Goal: Task Accomplishment & Management: Manage account settings

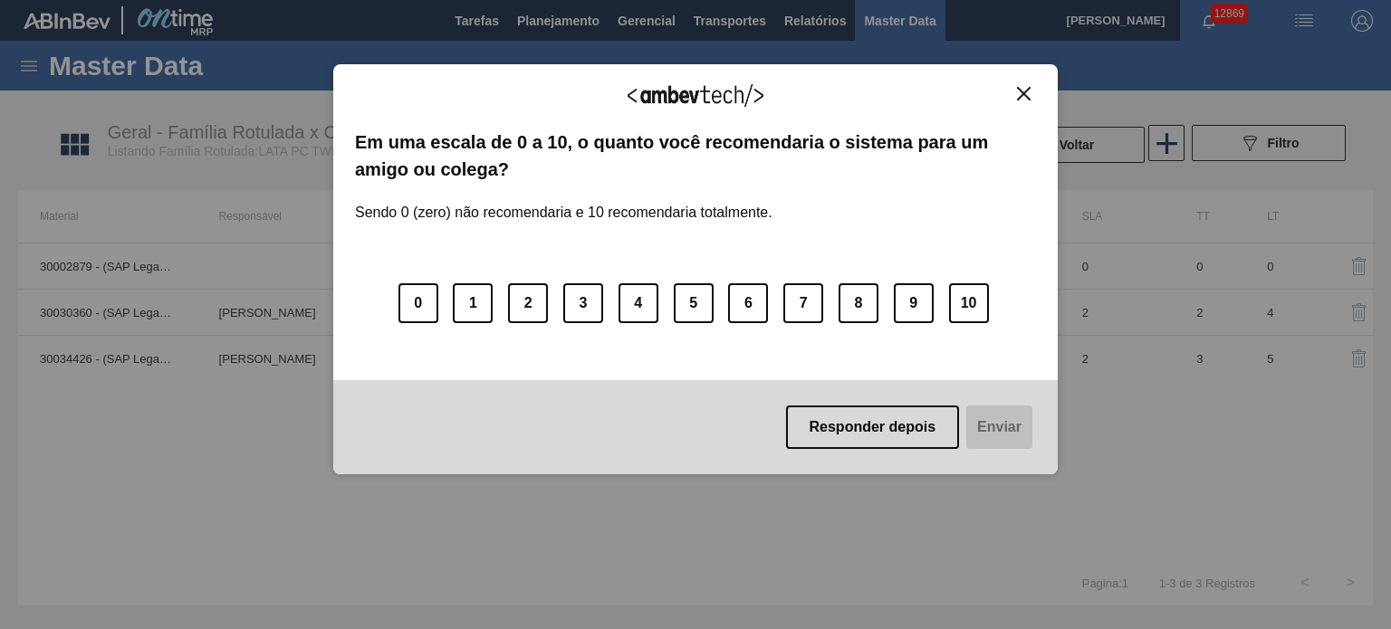
click at [1025, 99] on img "Close" at bounding box center [1024, 94] width 14 height 14
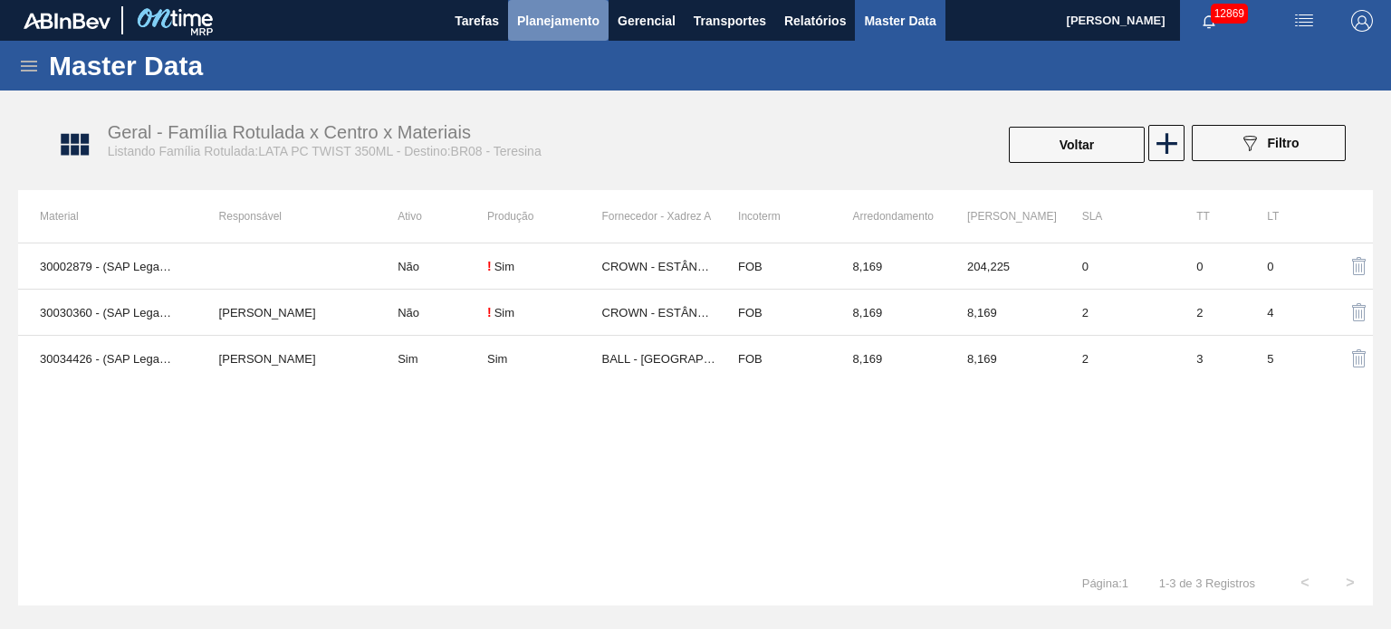
click at [550, 16] on span "Planejamento" at bounding box center [558, 21] width 82 height 22
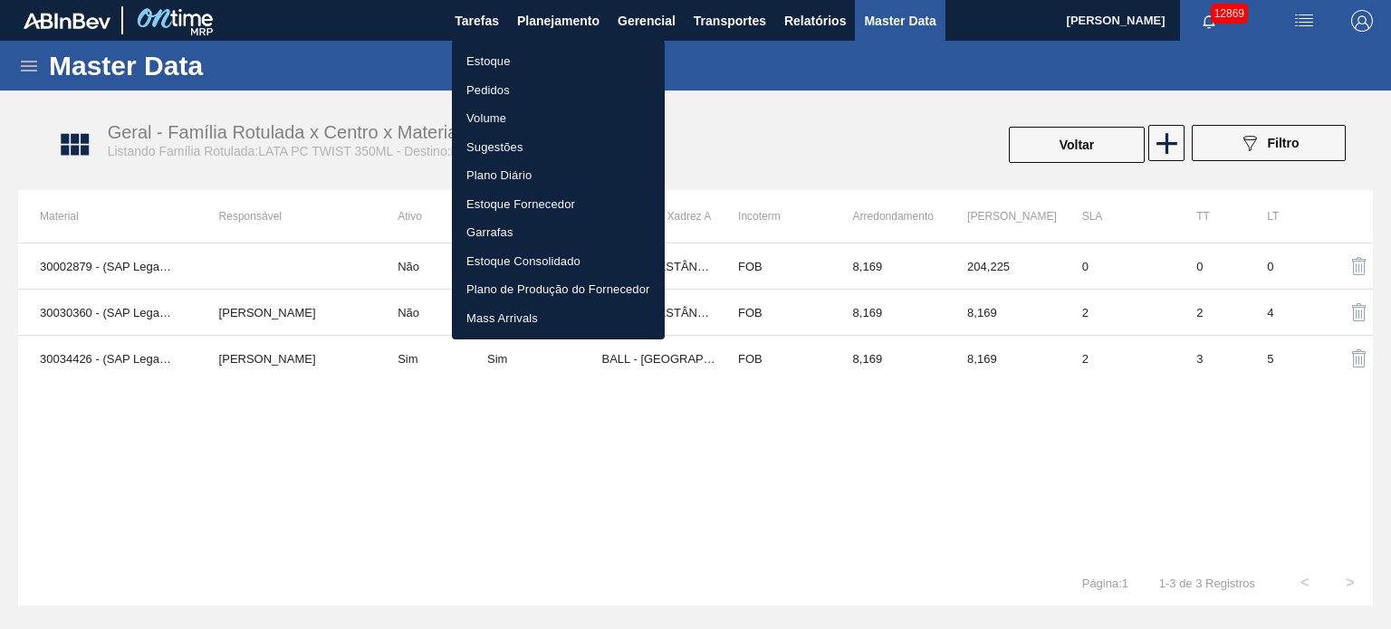
click at [499, 94] on li "Pedidos" at bounding box center [558, 90] width 213 height 29
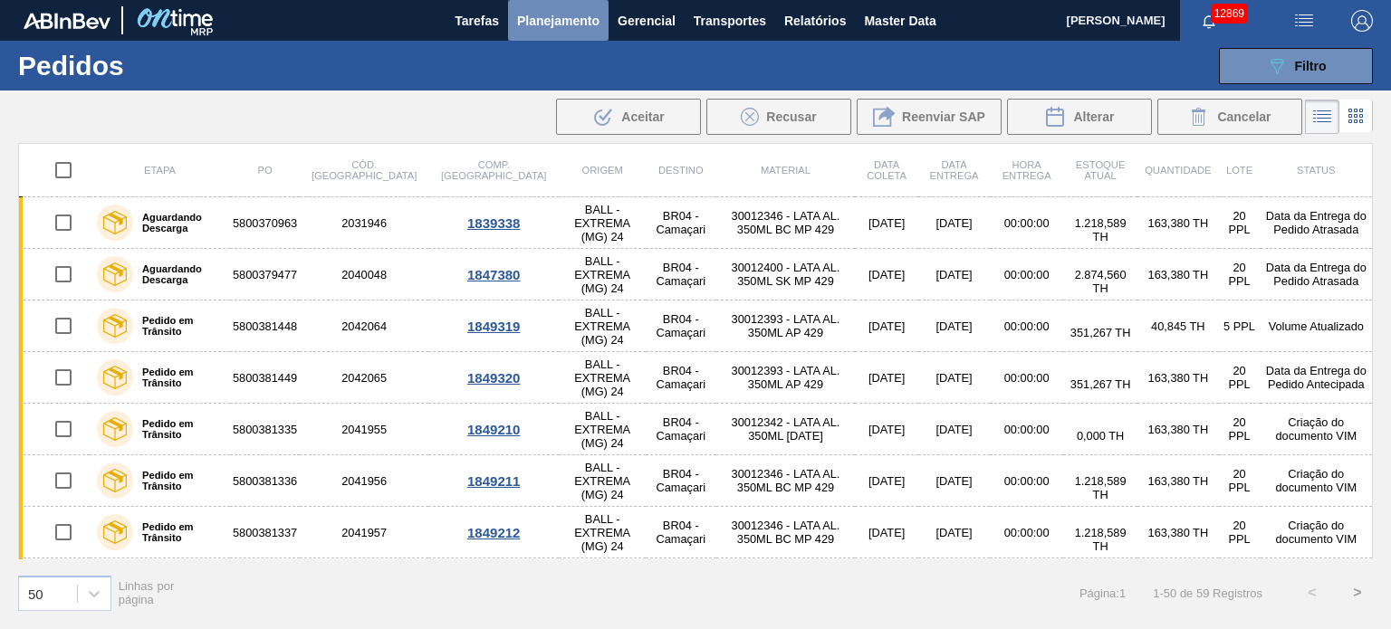
click at [551, 26] on span "Planejamento" at bounding box center [558, 21] width 82 height 22
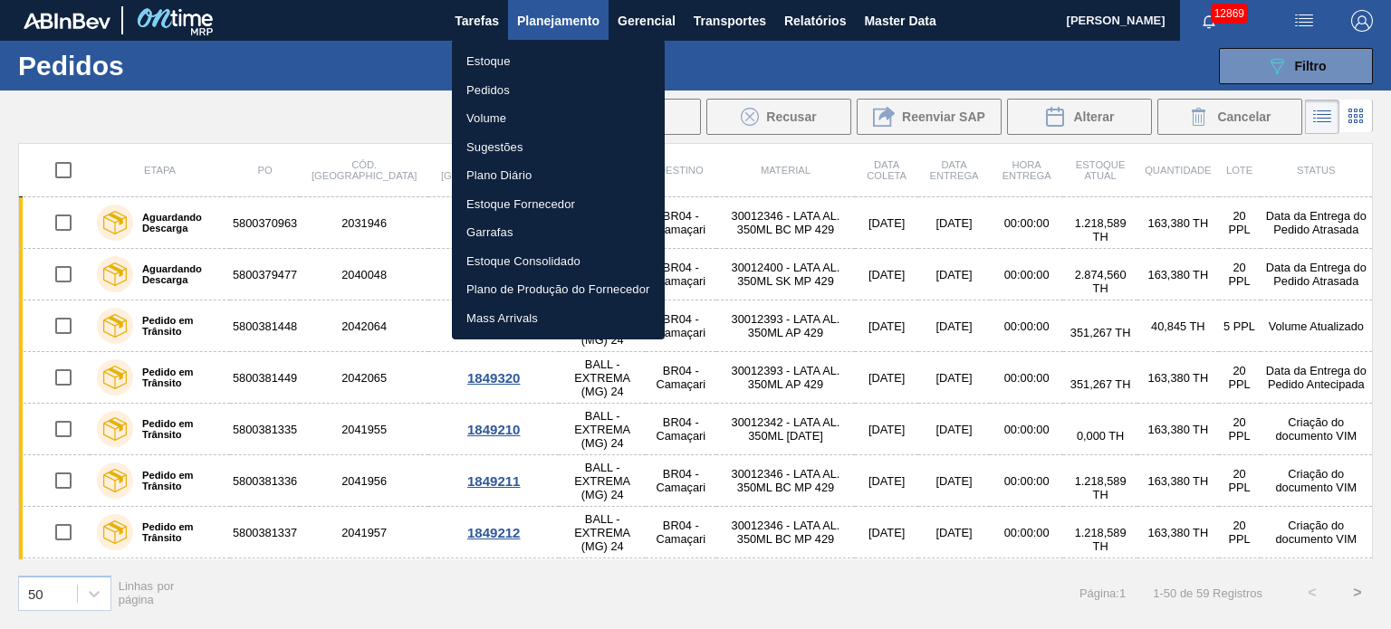
click at [358, 83] on div at bounding box center [695, 314] width 1391 height 629
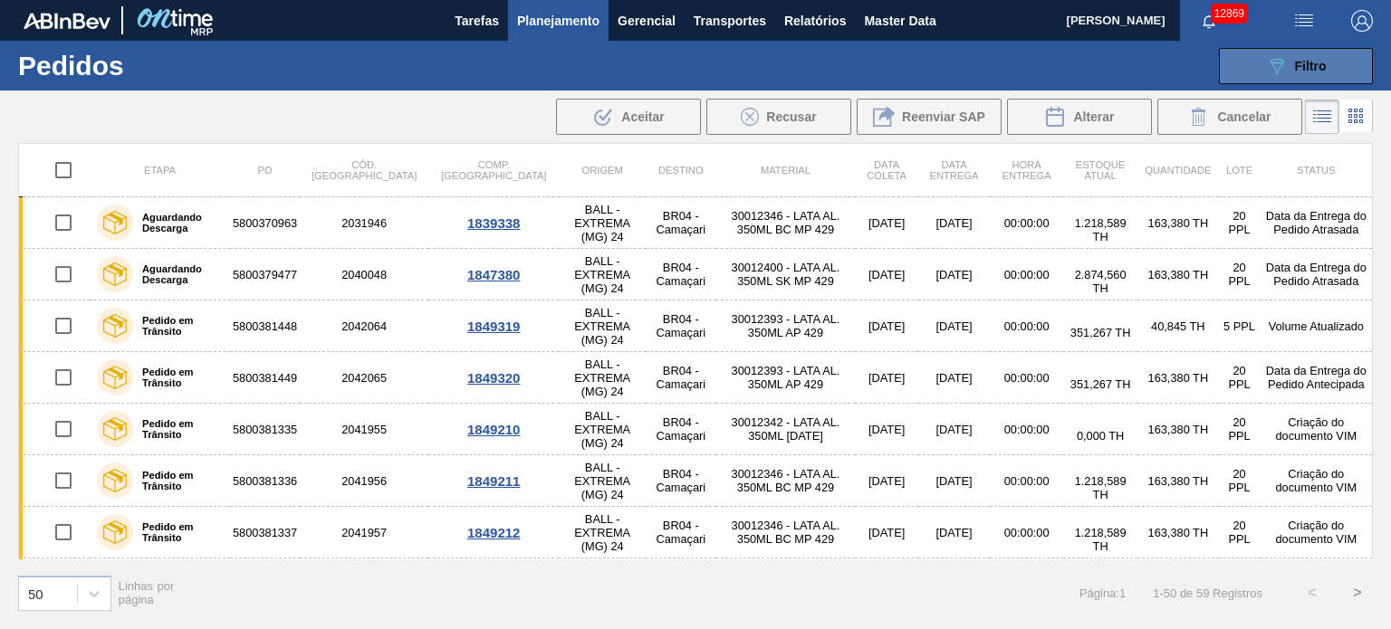
click at [1344, 64] on button "089F7B8B-B2A5-4AFE-B5C0-19BA573D28AC Filtro" at bounding box center [1296, 66] width 154 height 36
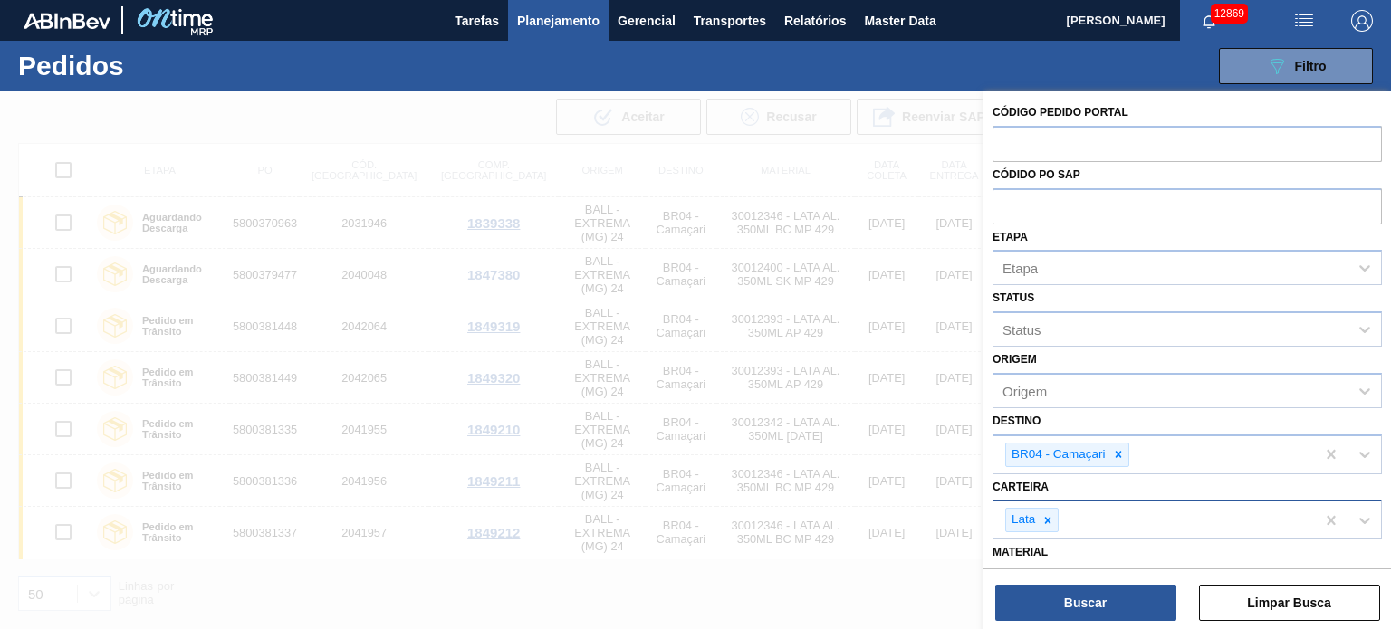
drag, startPoint x: 1116, startPoint y: 453, endPoint x: 1097, endPoint y: 495, distance: 46.2
click at [1116, 452] on icon at bounding box center [1118, 454] width 13 height 13
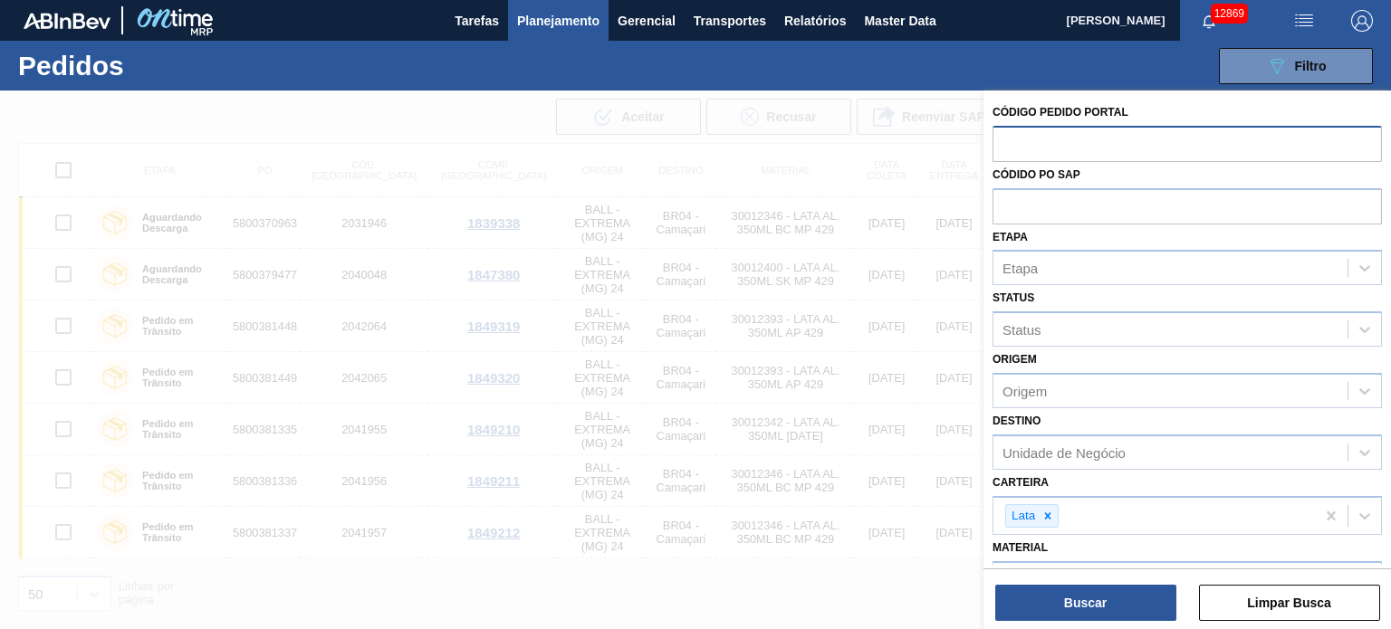
click at [1103, 147] on input "text" at bounding box center [1186, 143] width 389 height 34
click at [1107, 211] on input "text" at bounding box center [1186, 205] width 389 height 34
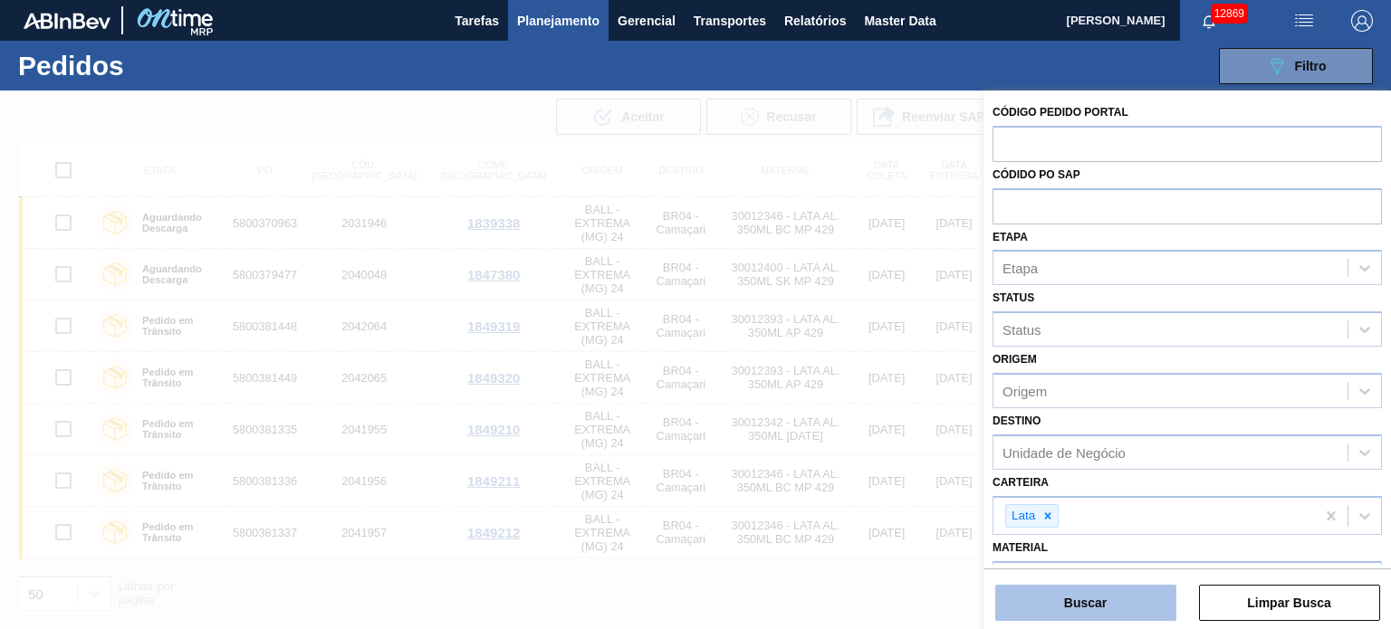
click at [1105, 589] on button "Buscar" at bounding box center [1085, 603] width 181 height 36
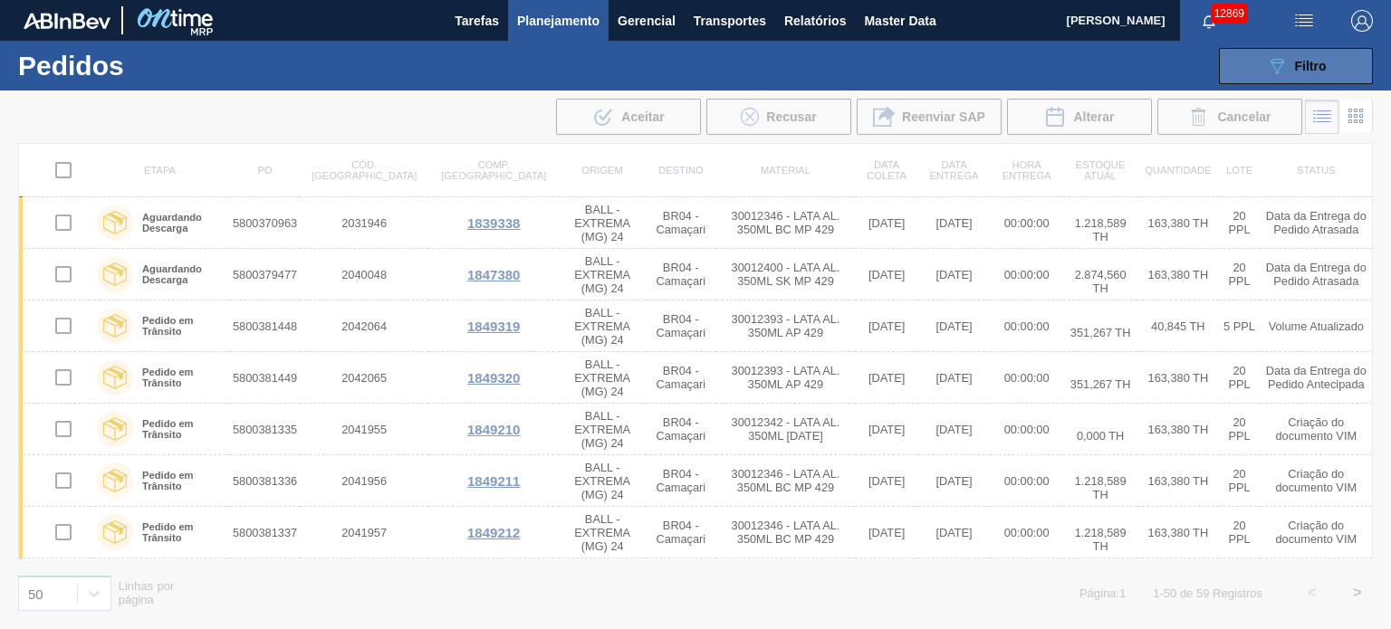
click at [1329, 50] on button "089F7B8B-B2A5-4AFE-B5C0-19BA573D28AC Filtro" at bounding box center [1296, 66] width 154 height 36
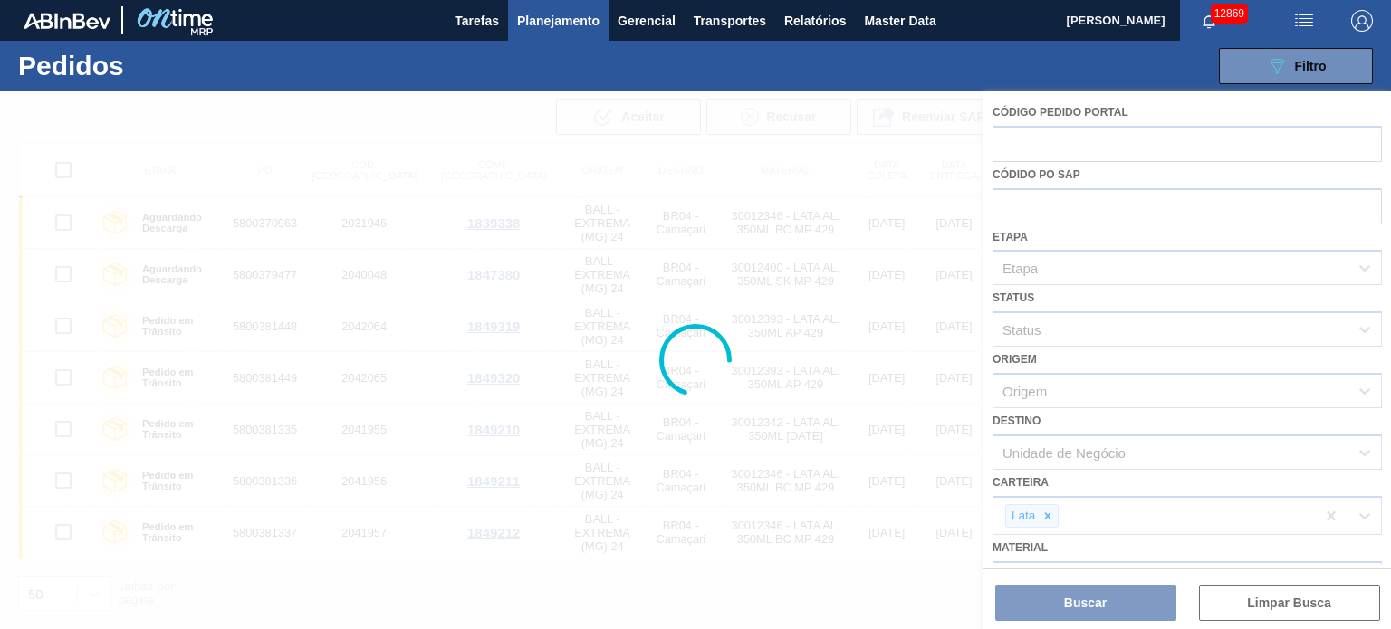
click at [1083, 331] on div at bounding box center [695, 360] width 1391 height 539
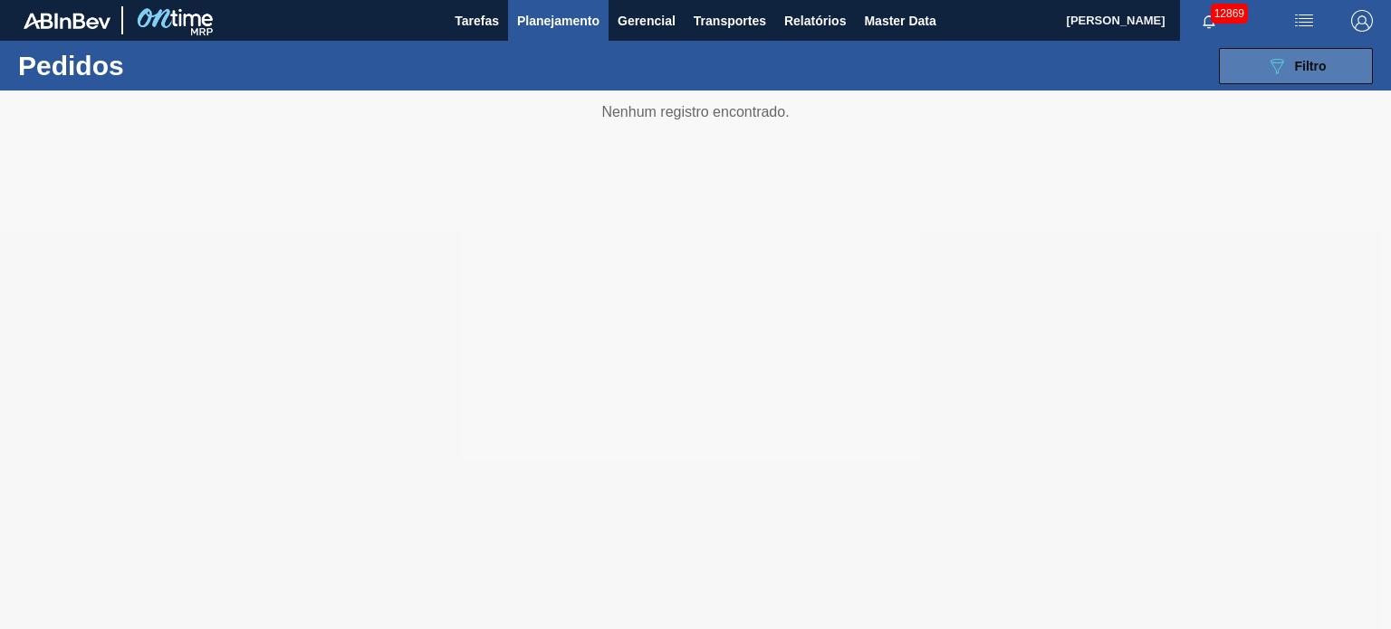
click at [1295, 59] on span "Filtro" at bounding box center [1311, 66] width 32 height 14
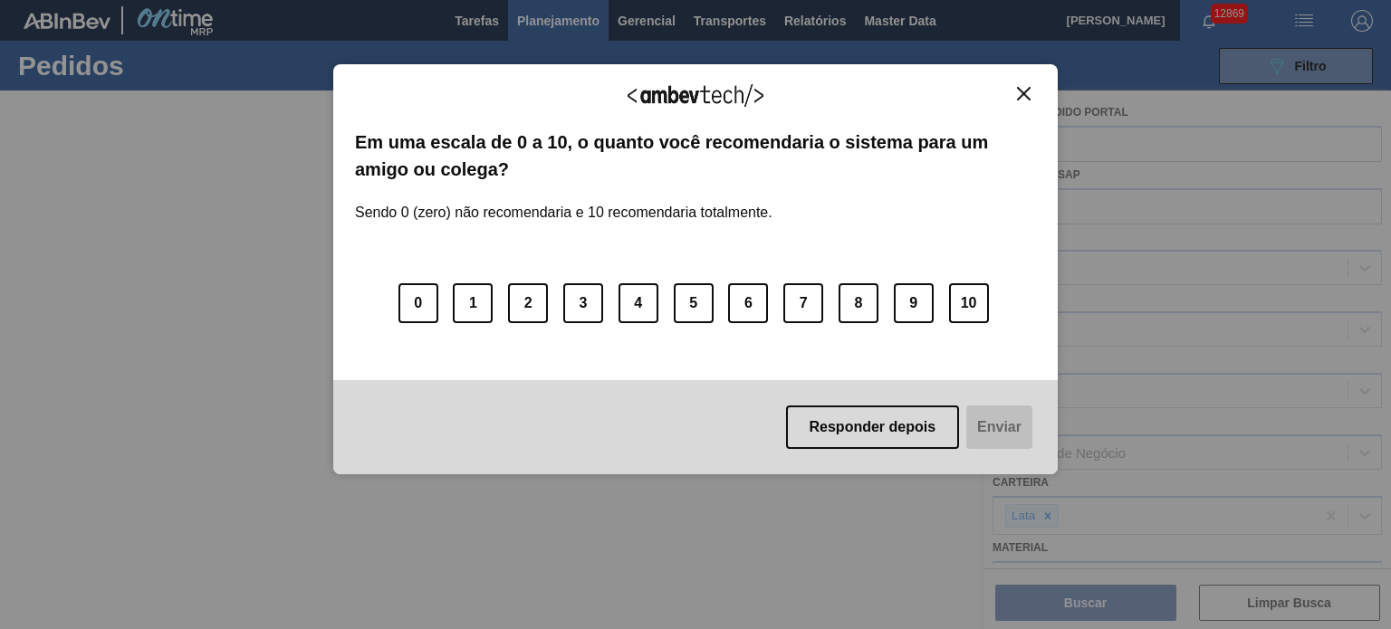
click at [1026, 86] on button "Close" at bounding box center [1023, 93] width 24 height 15
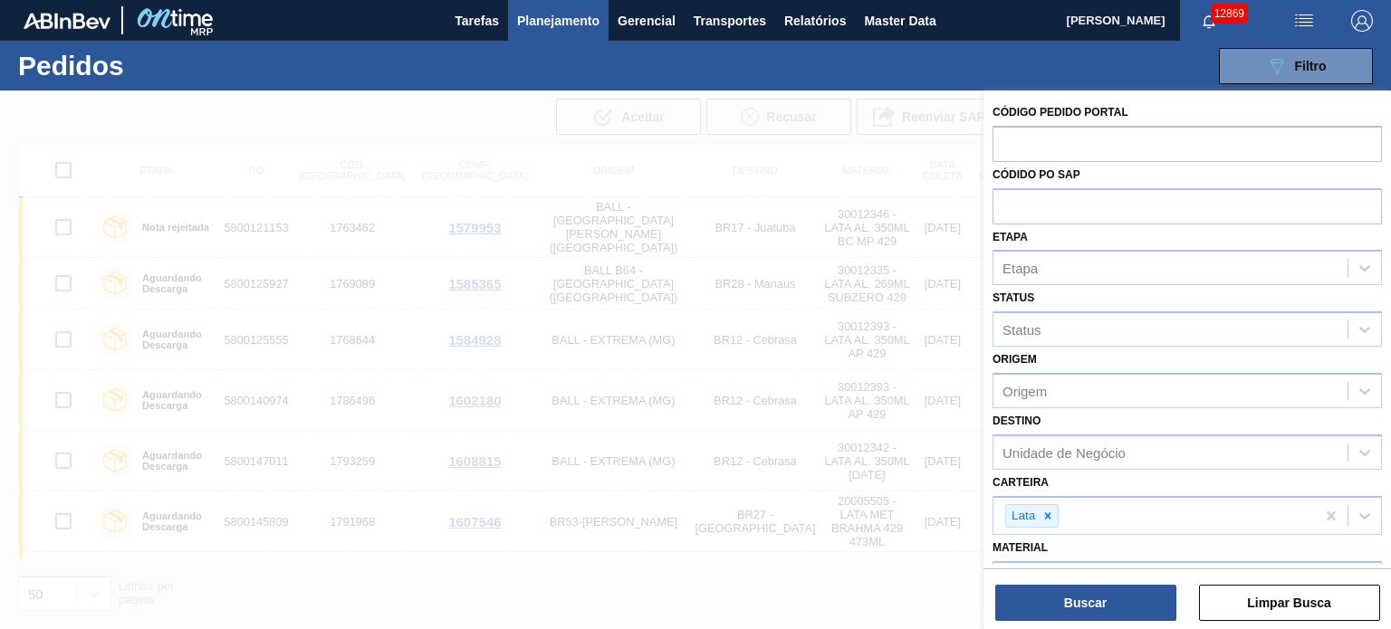
click at [806, 306] on div at bounding box center [695, 405] width 1391 height 629
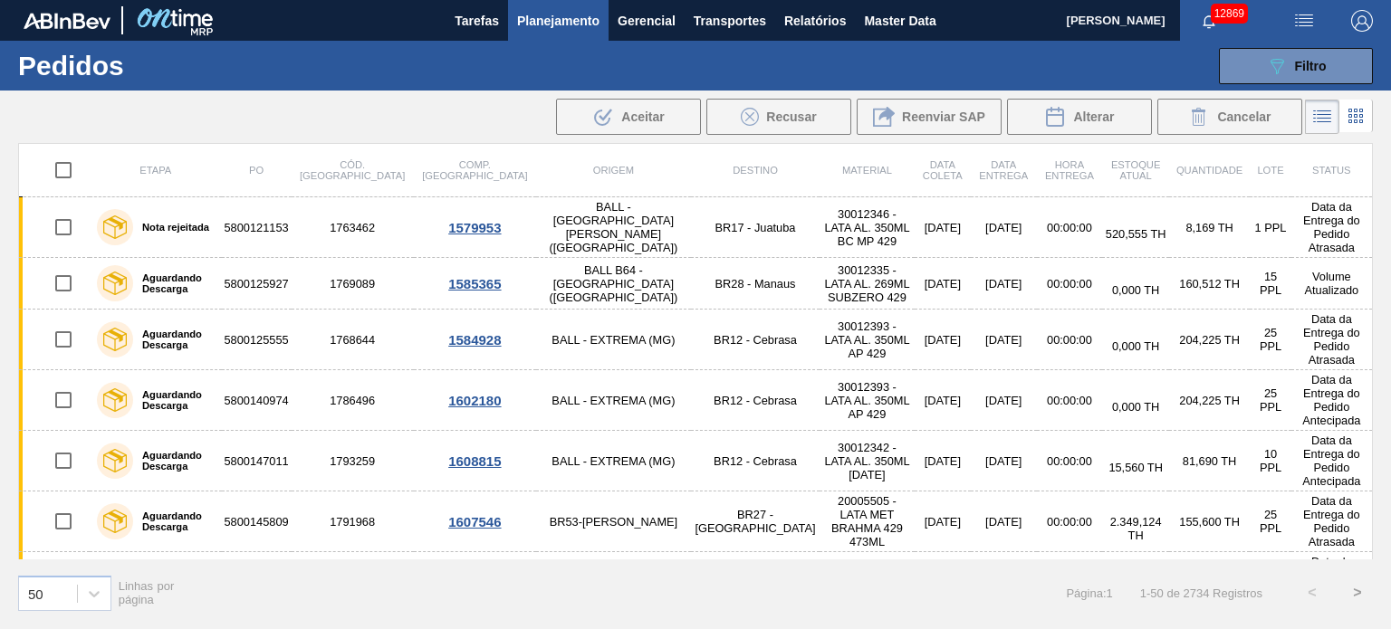
click at [64, 177] on input "checkbox" at bounding box center [63, 170] width 38 height 38
checkbox input "true"
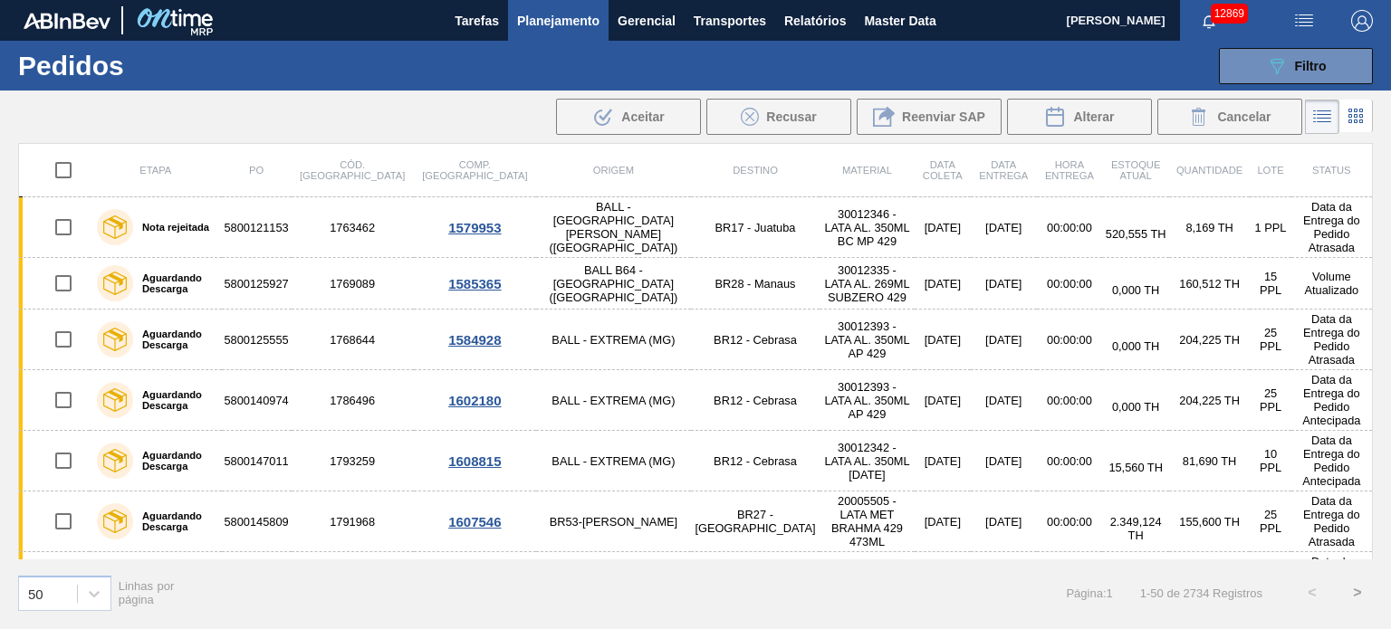
checkbox input "true"
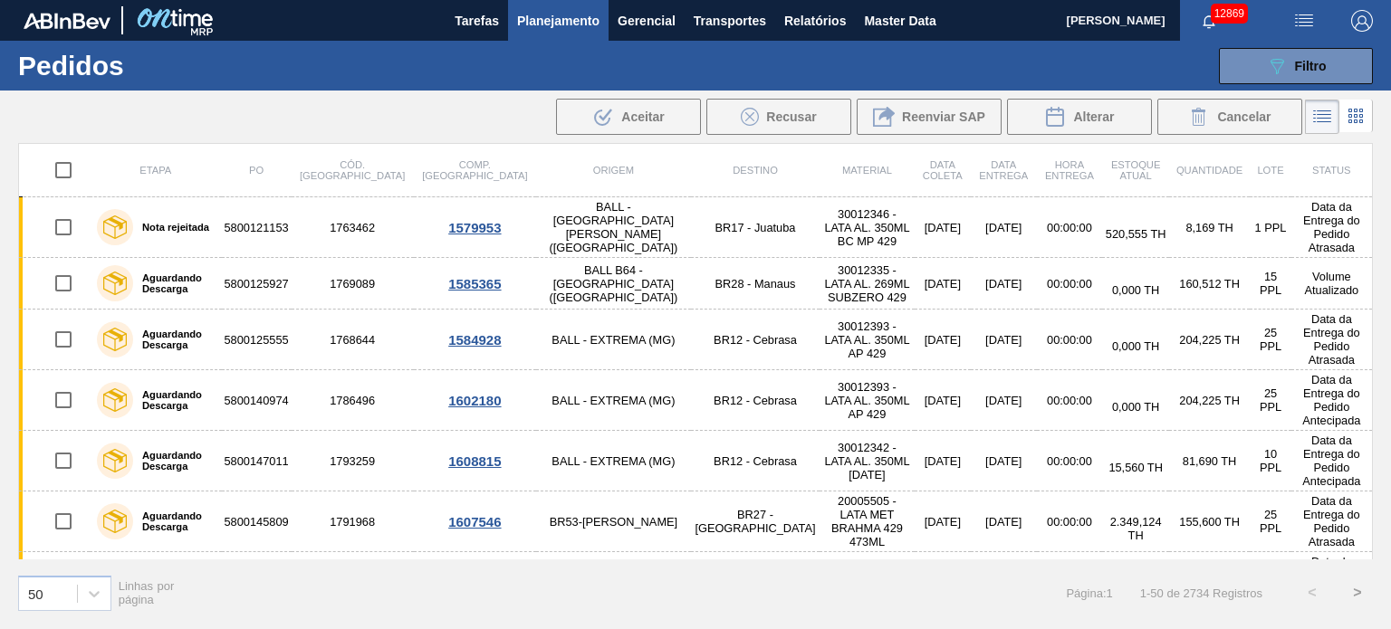
checkbox input "true"
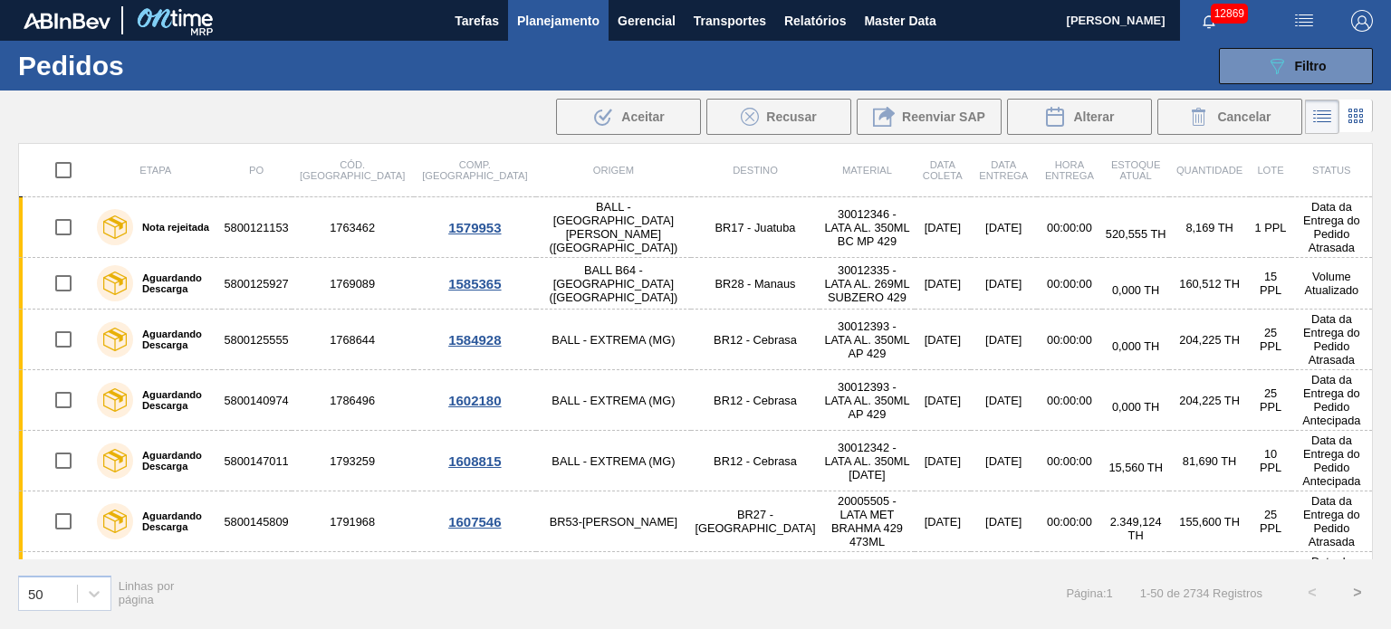
checkbox input "true"
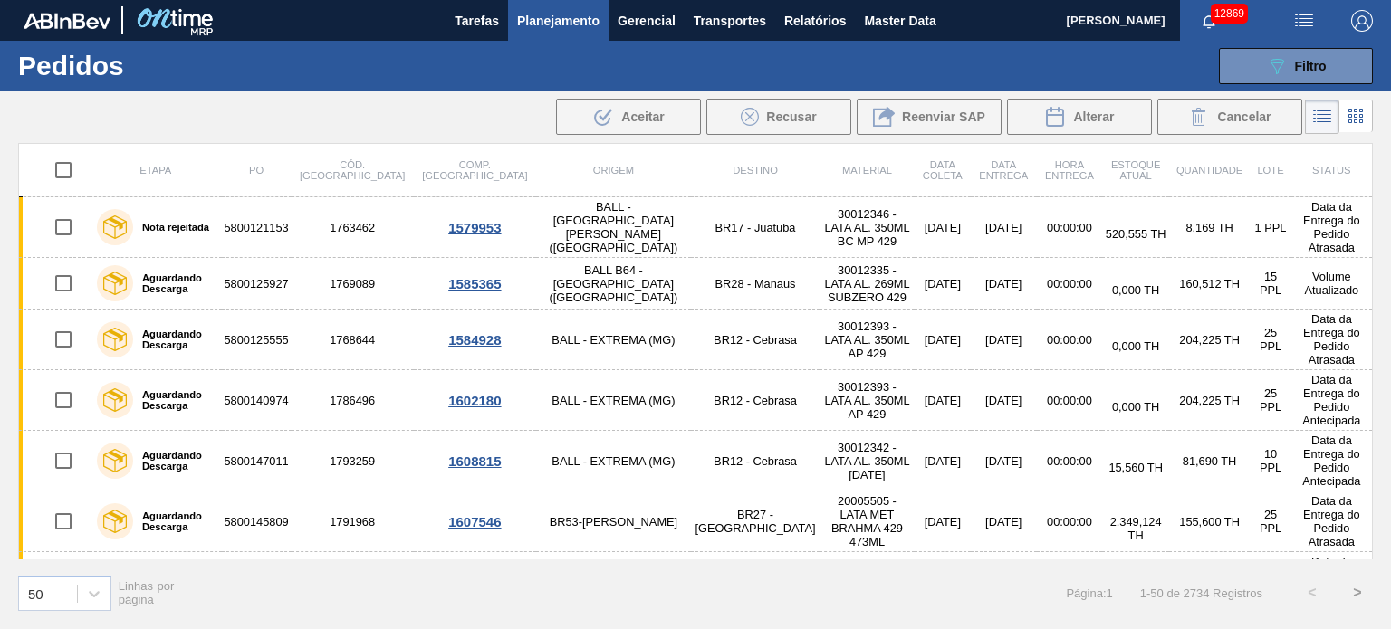
checkbox input "true"
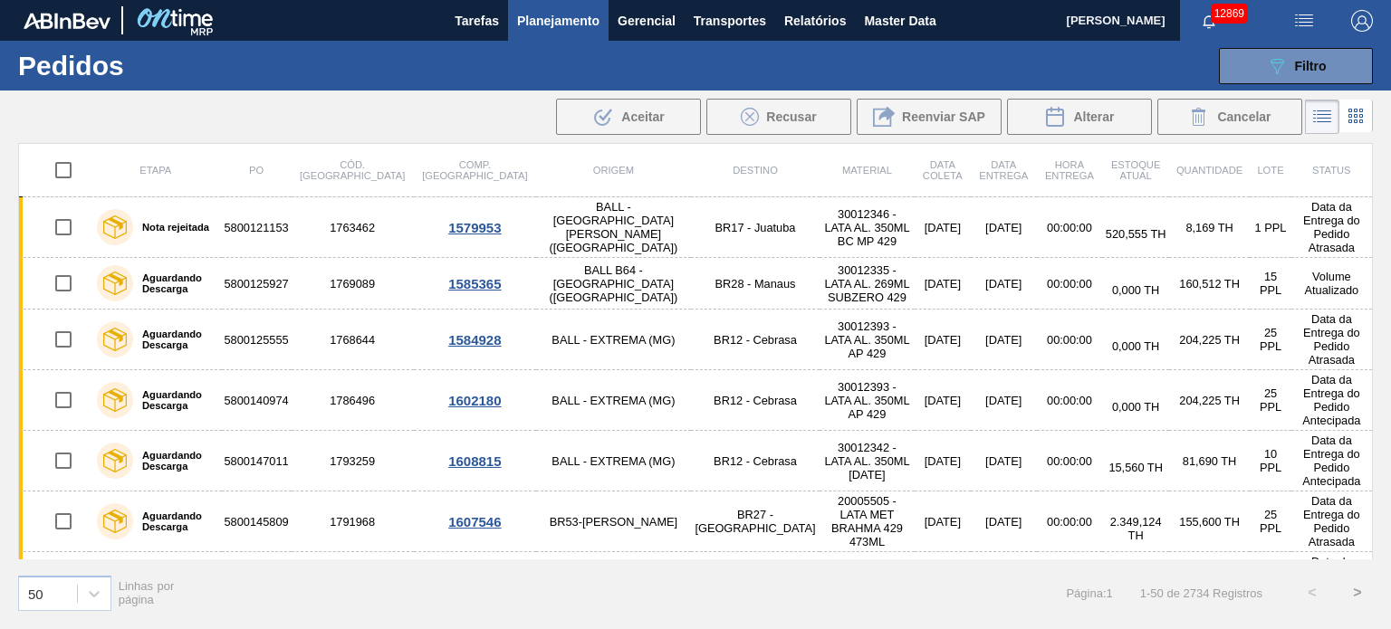
checkbox input "true"
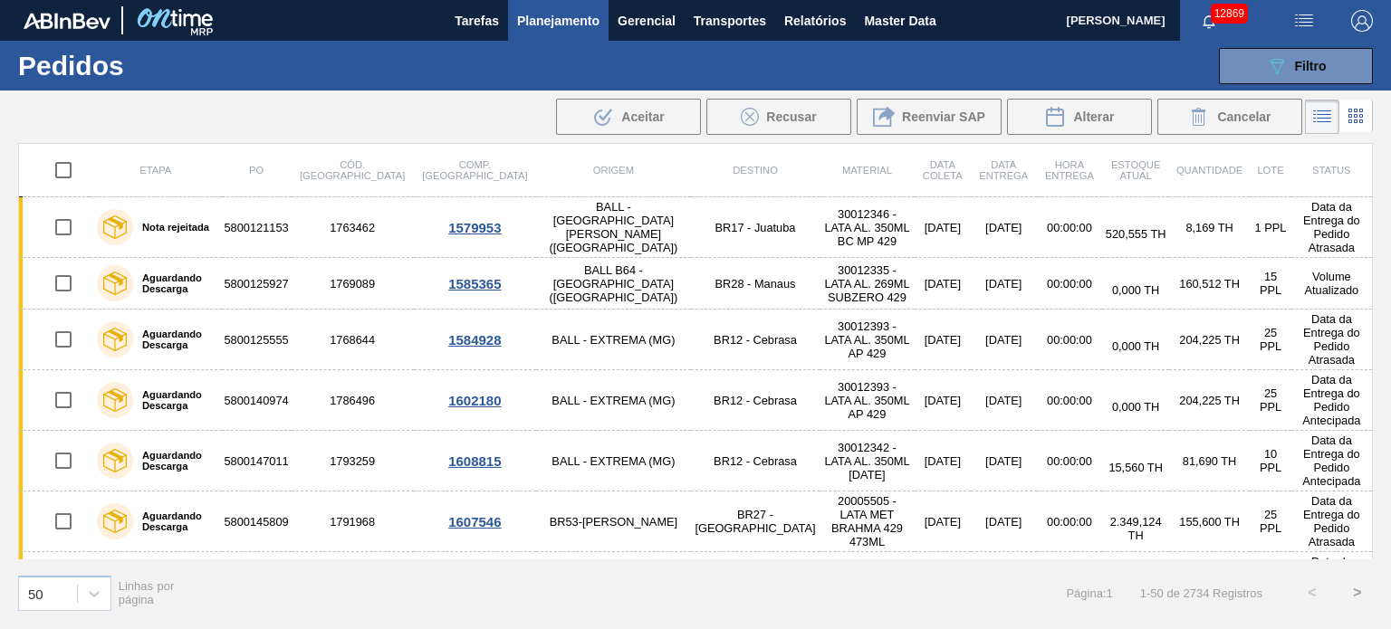
checkbox input "true"
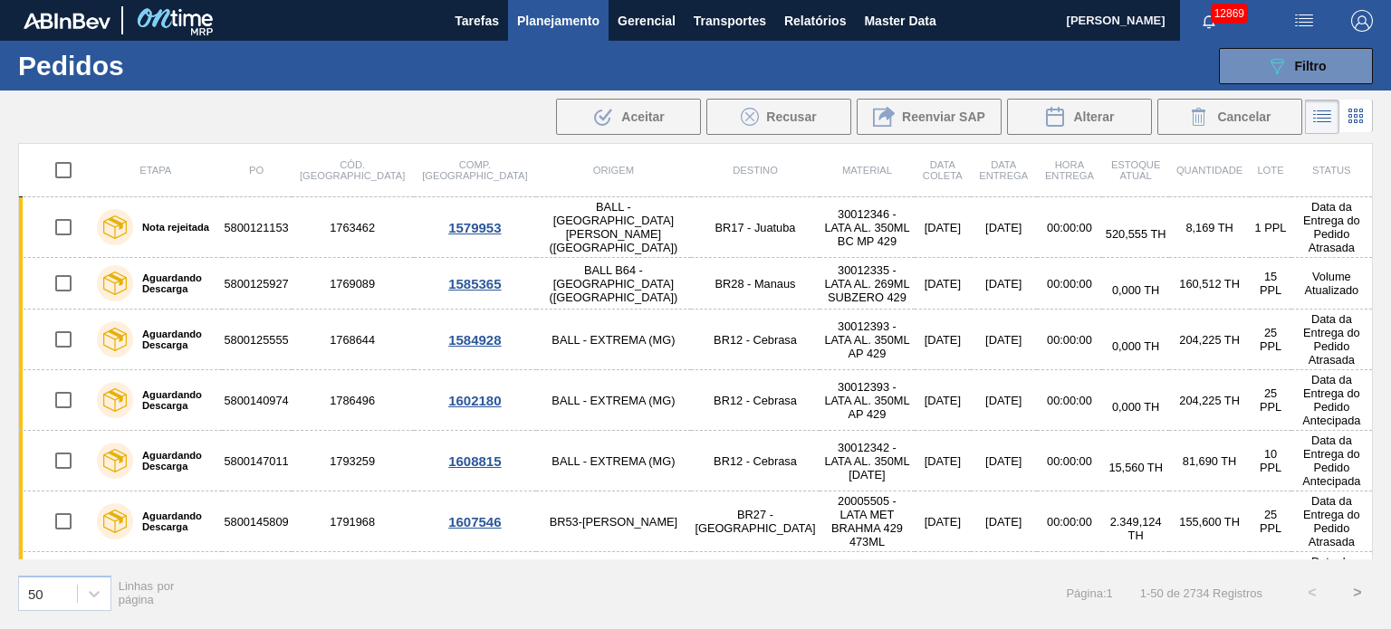
checkbox input "true"
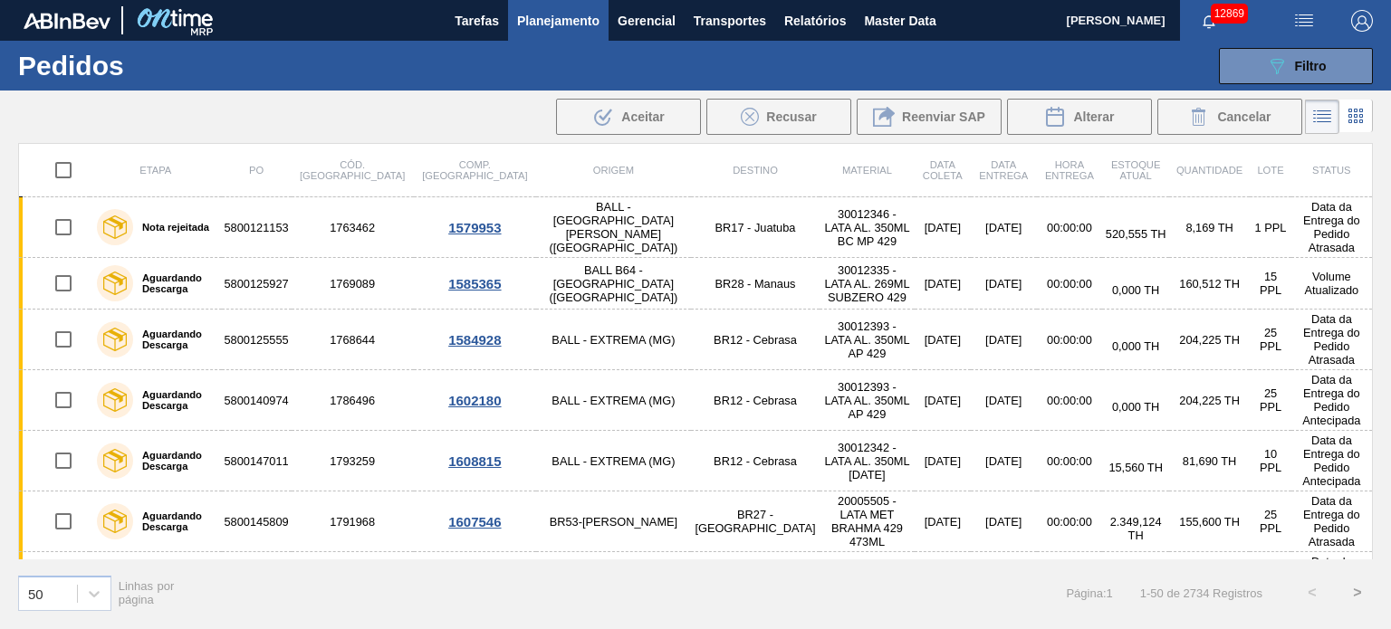
checkbox input "true"
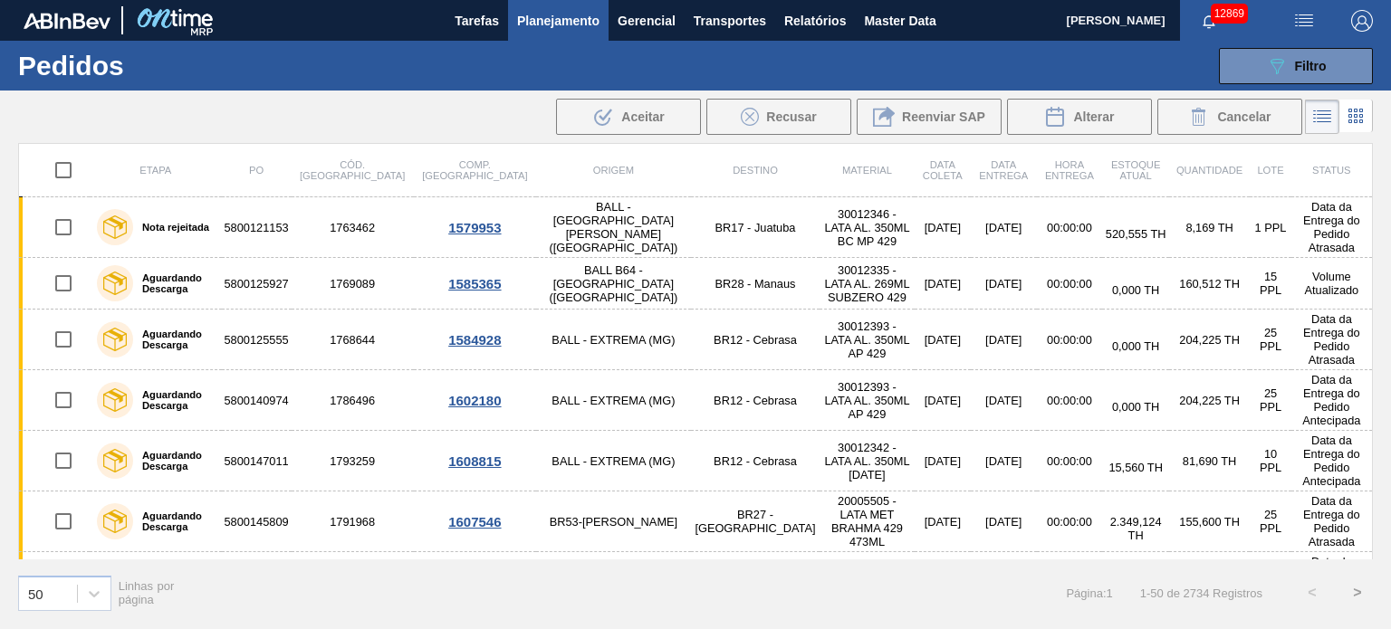
checkbox input "true"
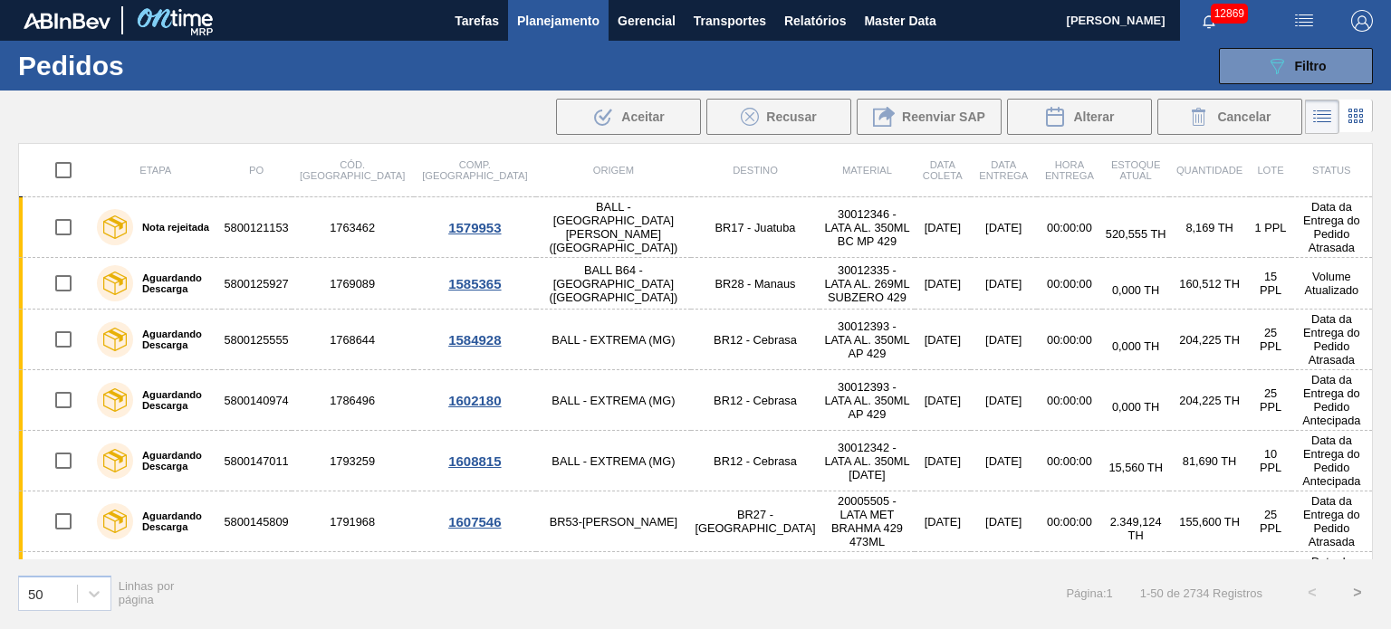
checkbox input "true"
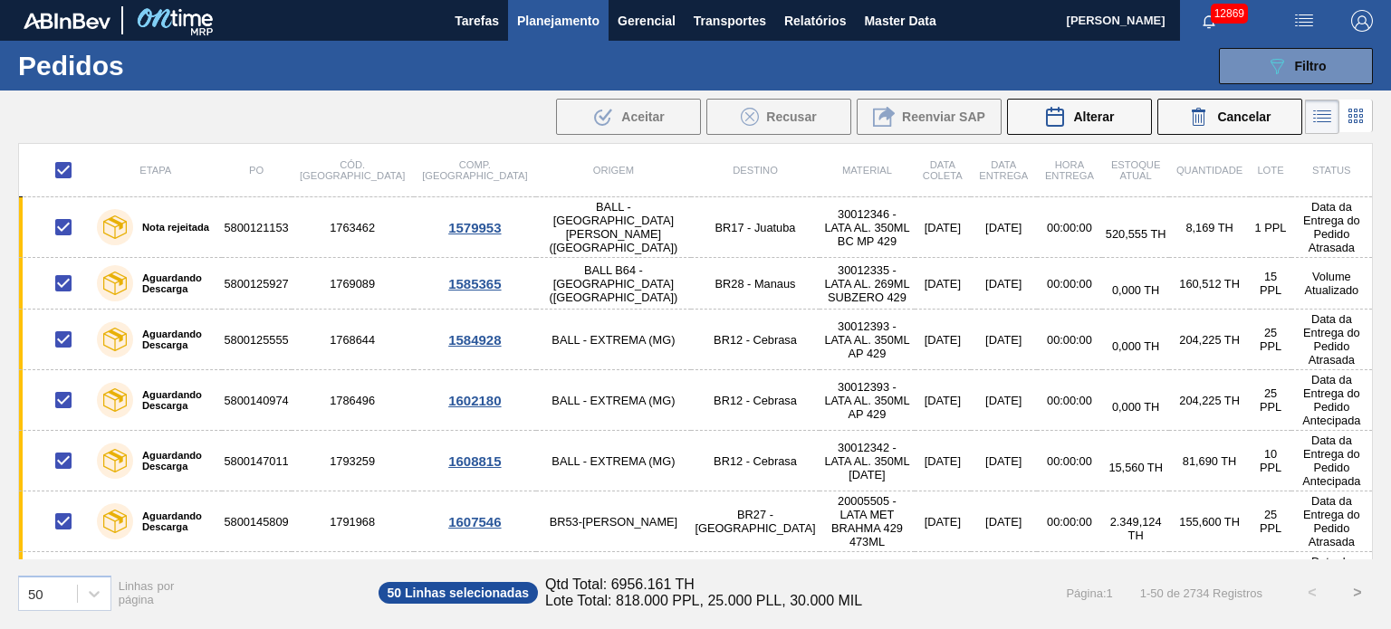
click at [69, 162] on input "checkbox" at bounding box center [63, 170] width 38 height 38
checkbox input "false"
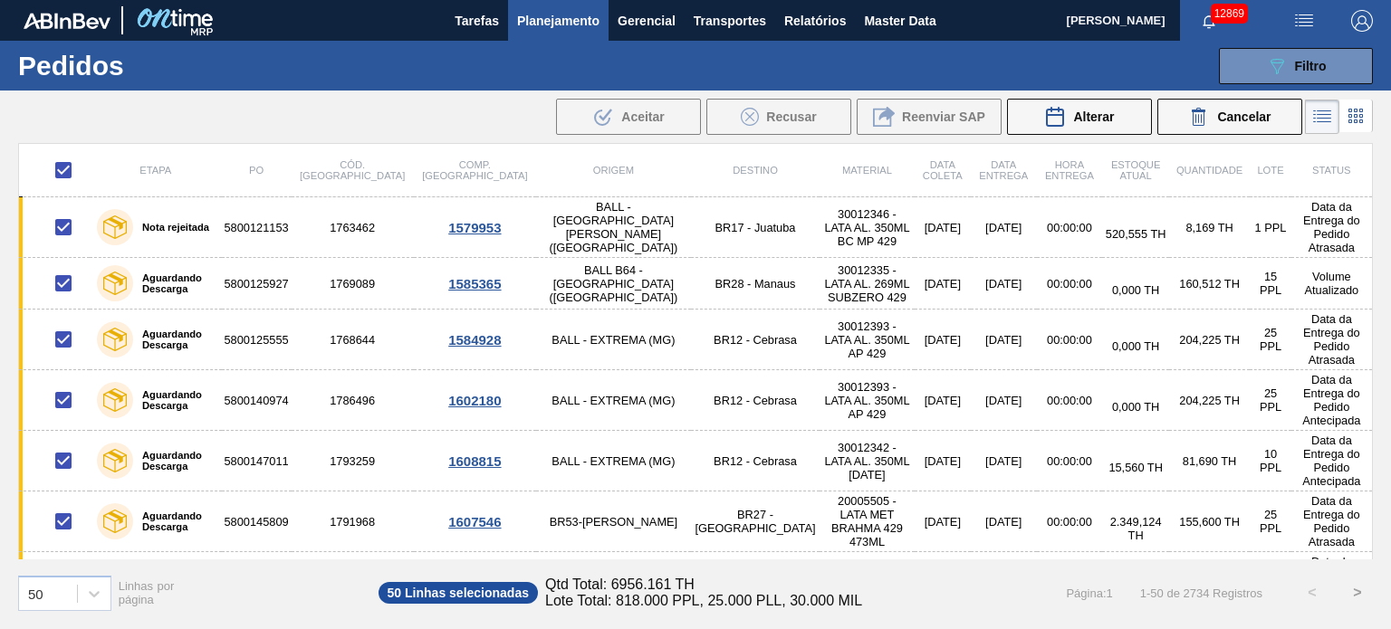
checkbox input "false"
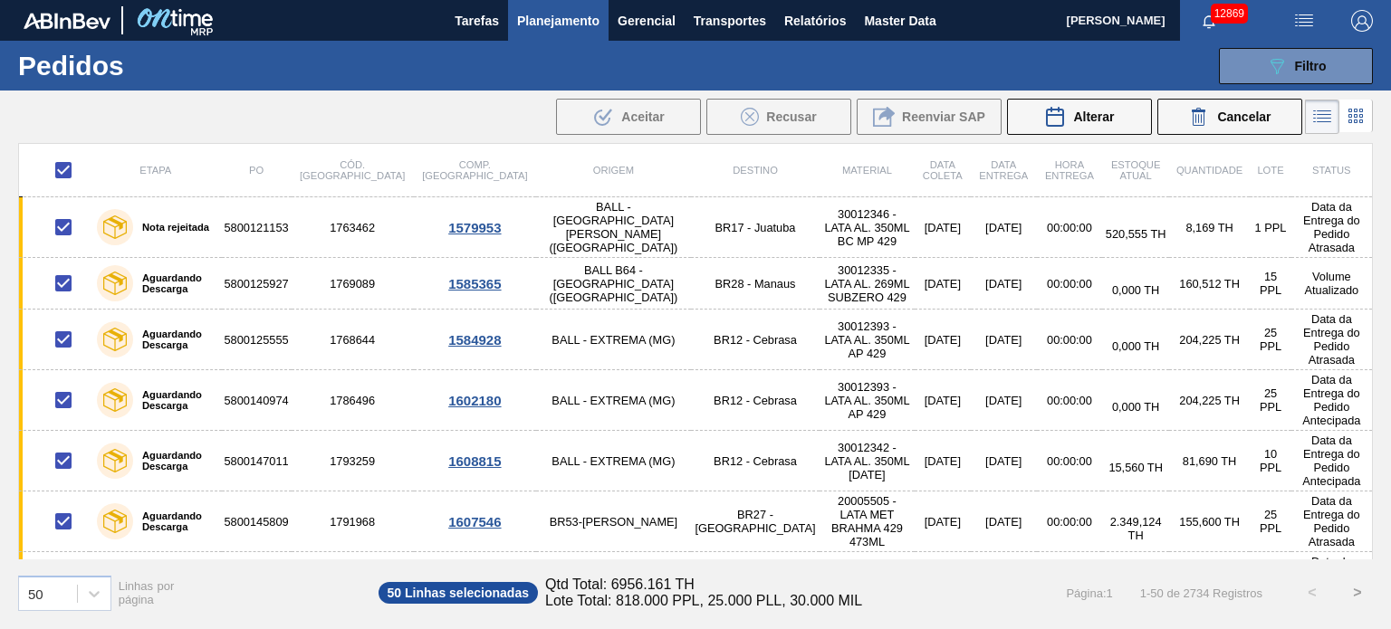
checkbox input "false"
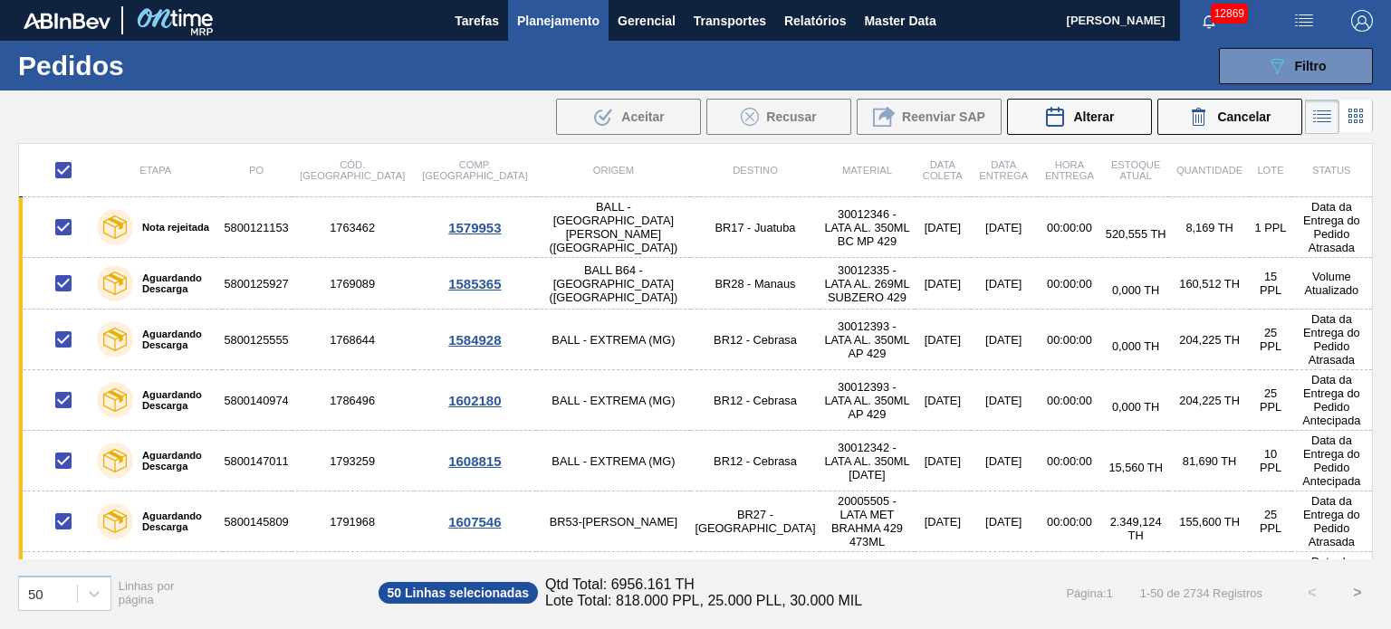
checkbox input "false"
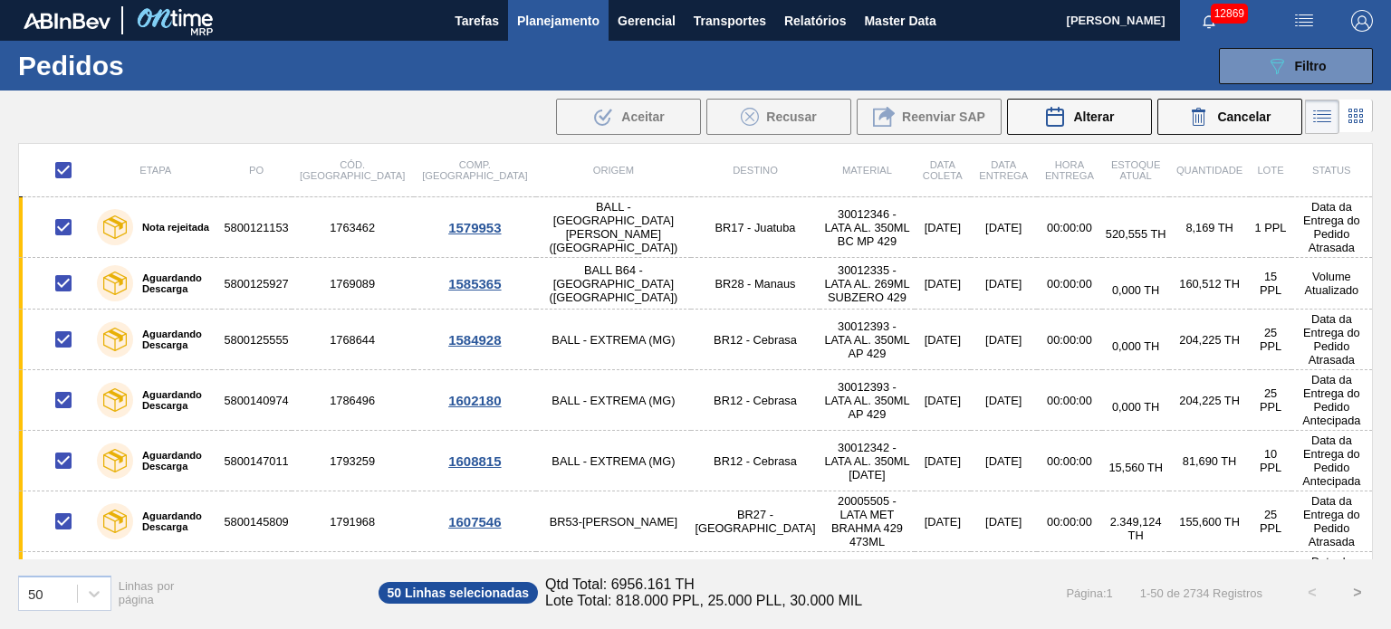
checkbox input "false"
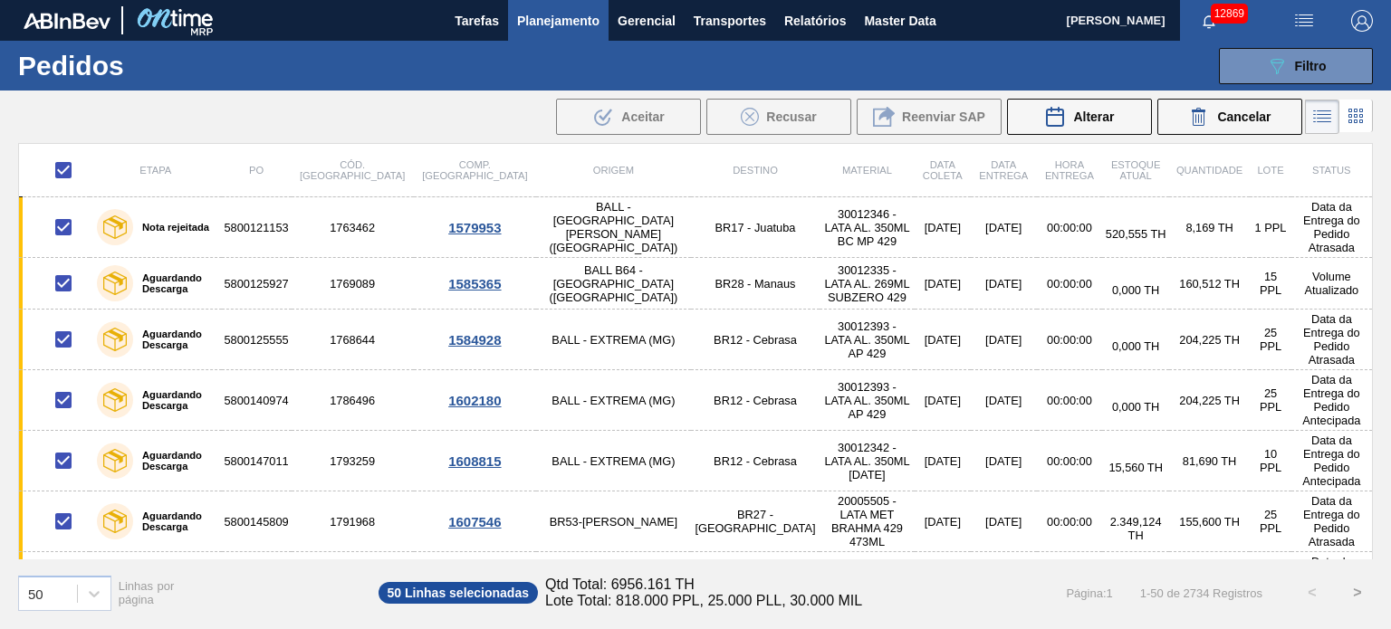
checkbox input "false"
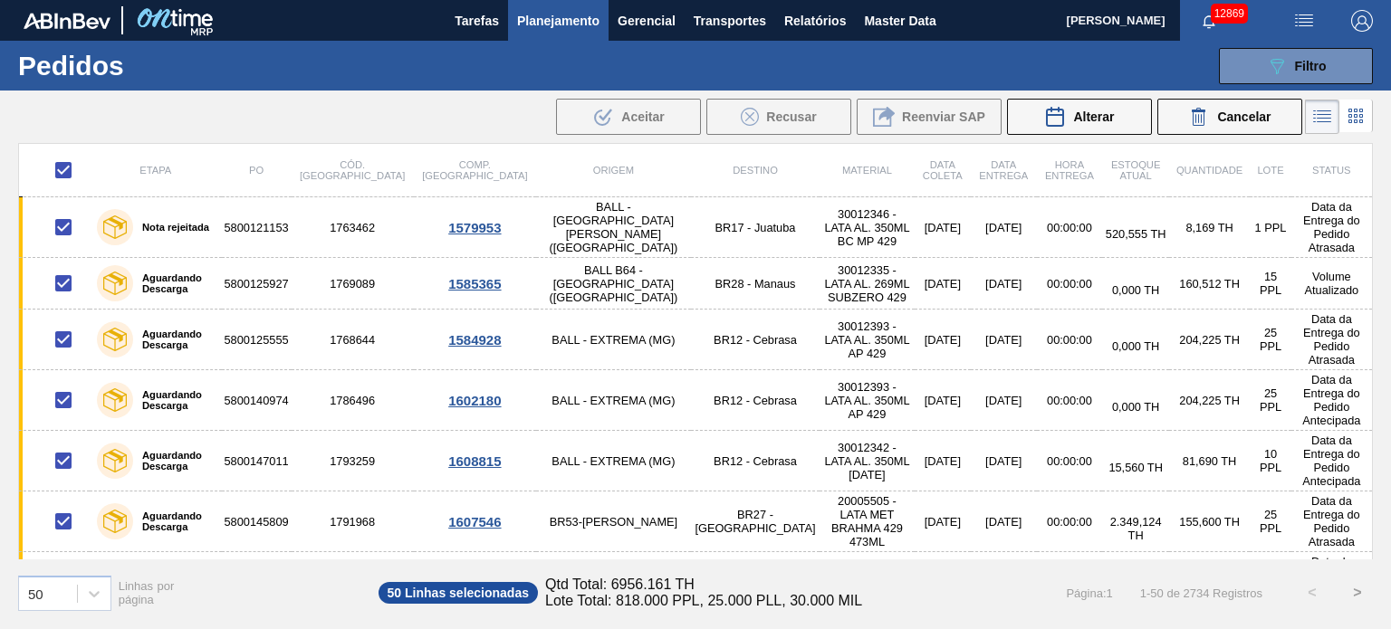
checkbox input "false"
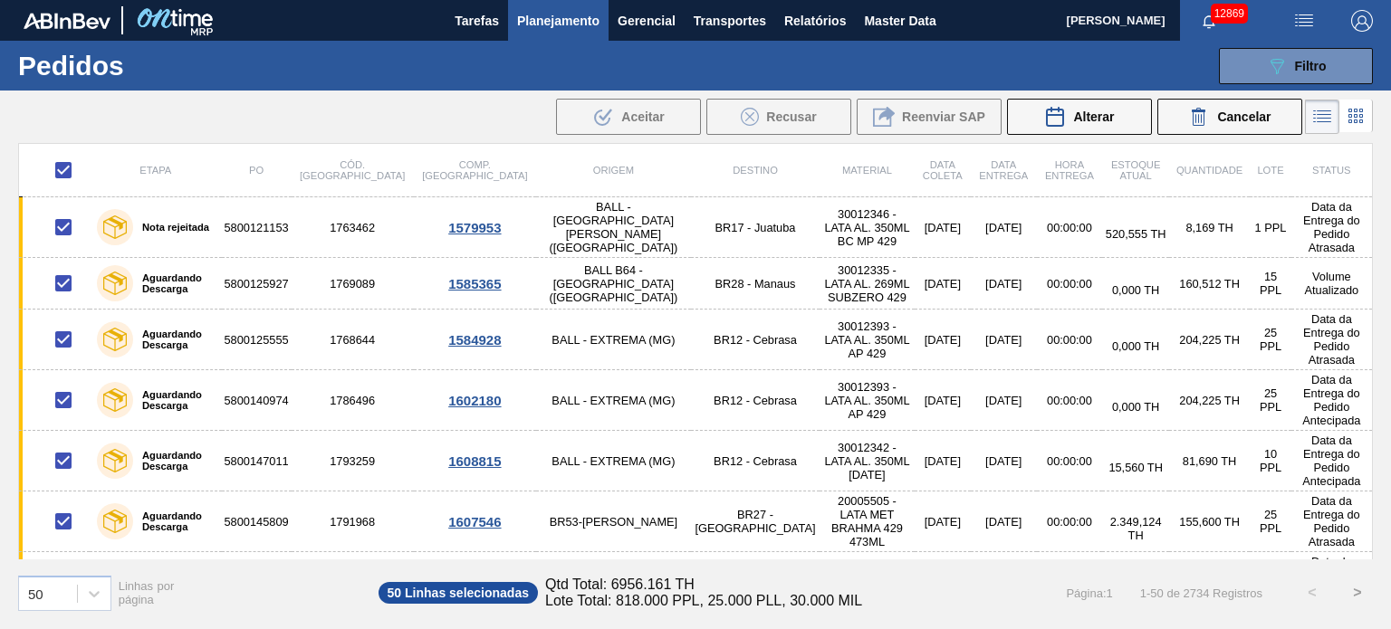
checkbox input "false"
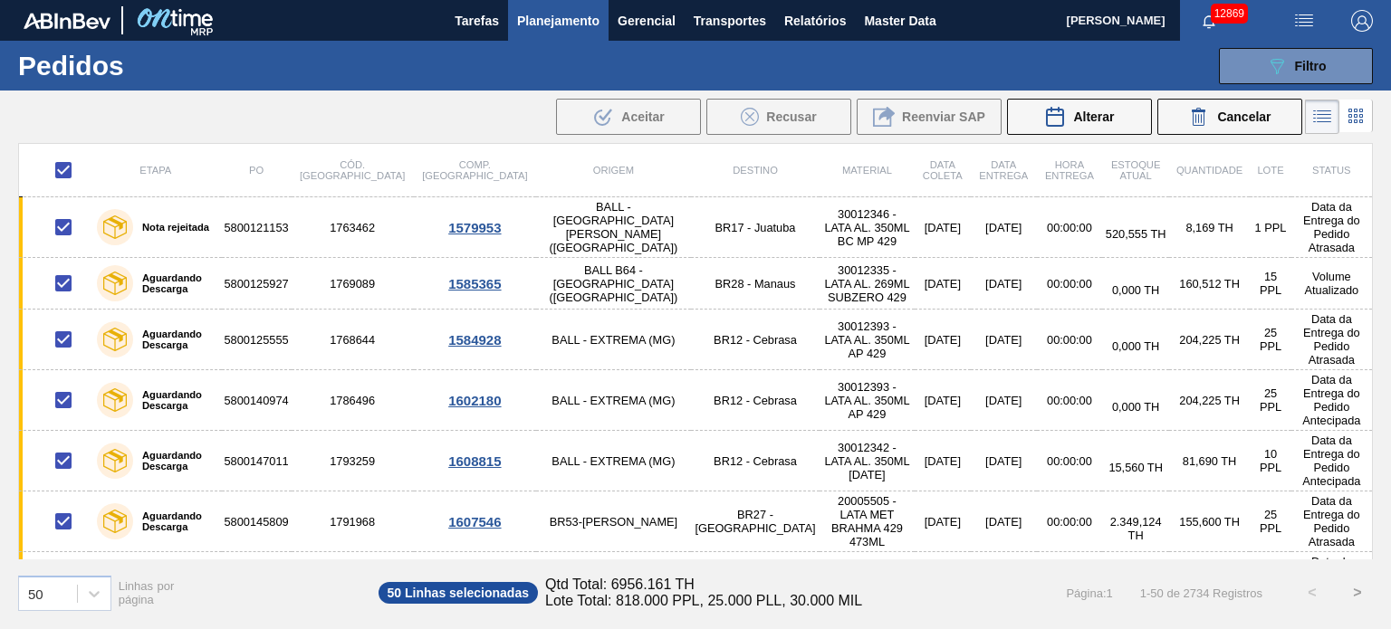
checkbox input "false"
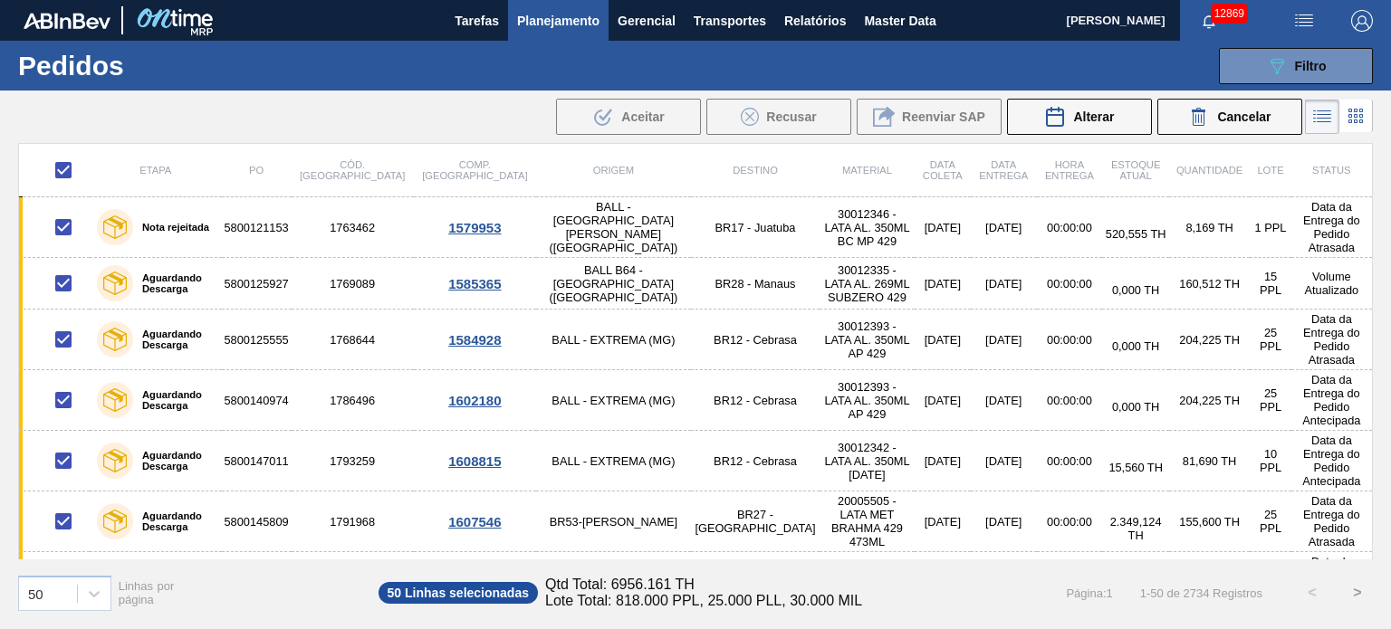
checkbox input "false"
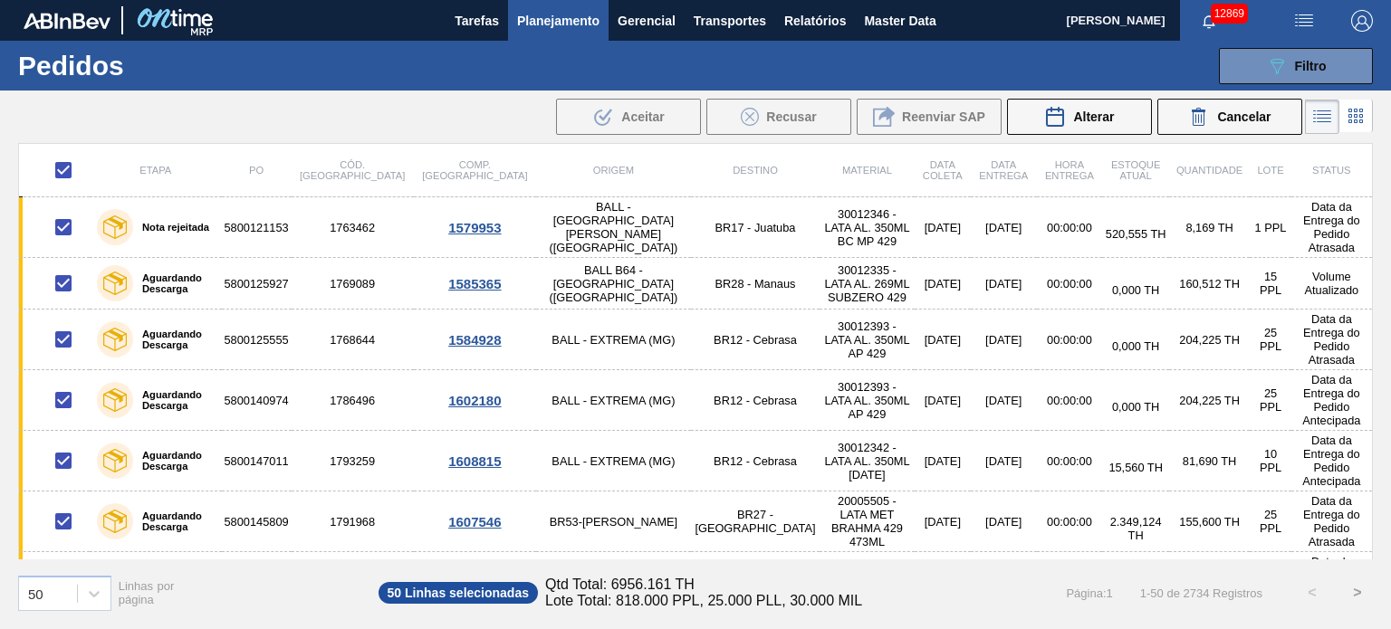
checkbox input "false"
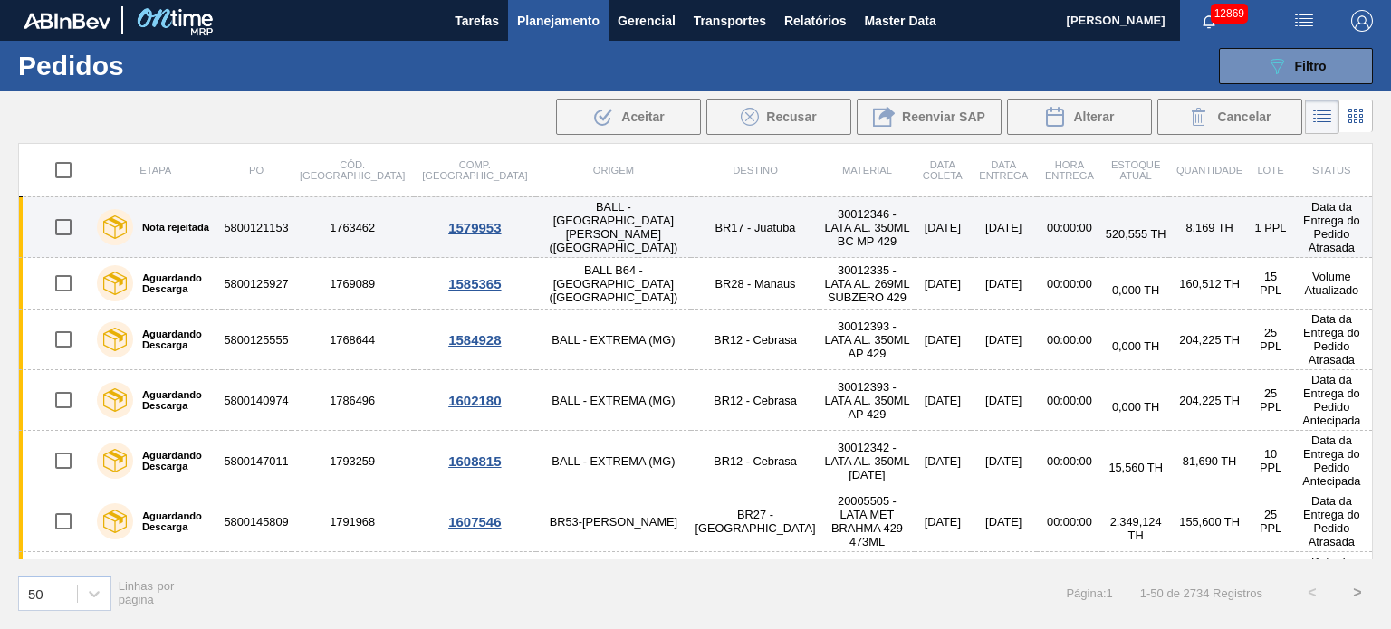
click at [67, 227] on input "checkbox" at bounding box center [63, 227] width 38 height 38
checkbox input "true"
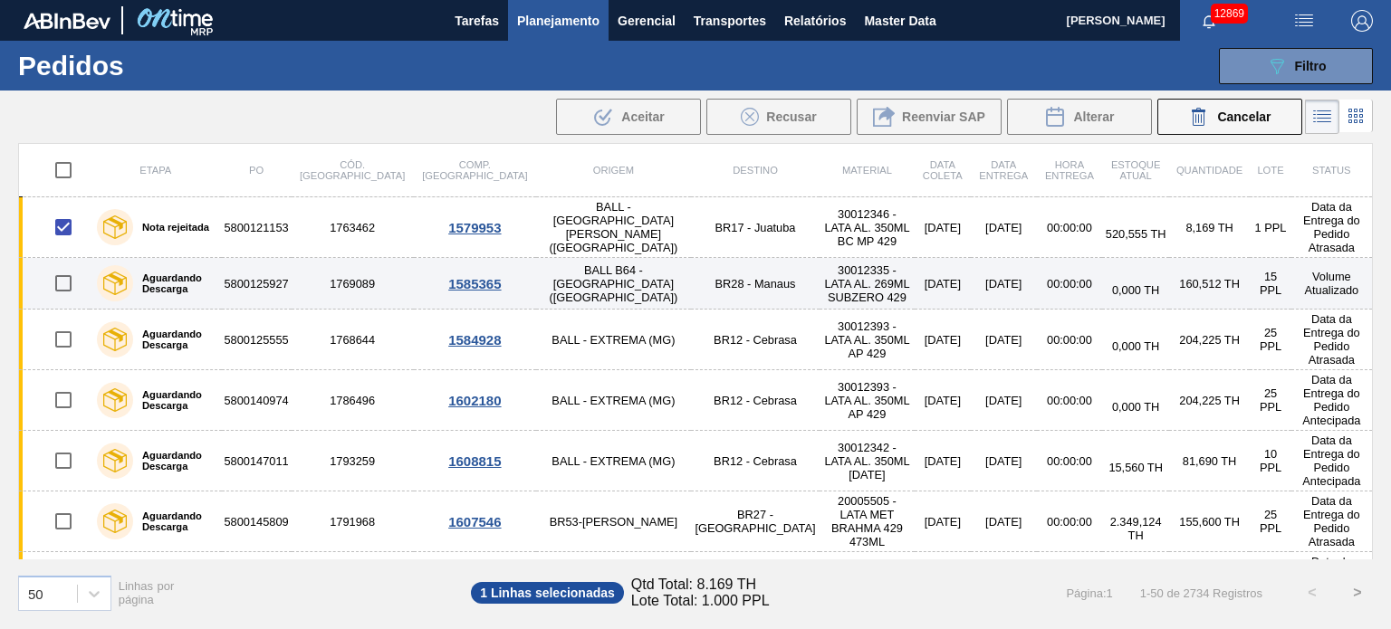
click at [65, 264] on input "checkbox" at bounding box center [63, 283] width 38 height 38
checkbox input "true"
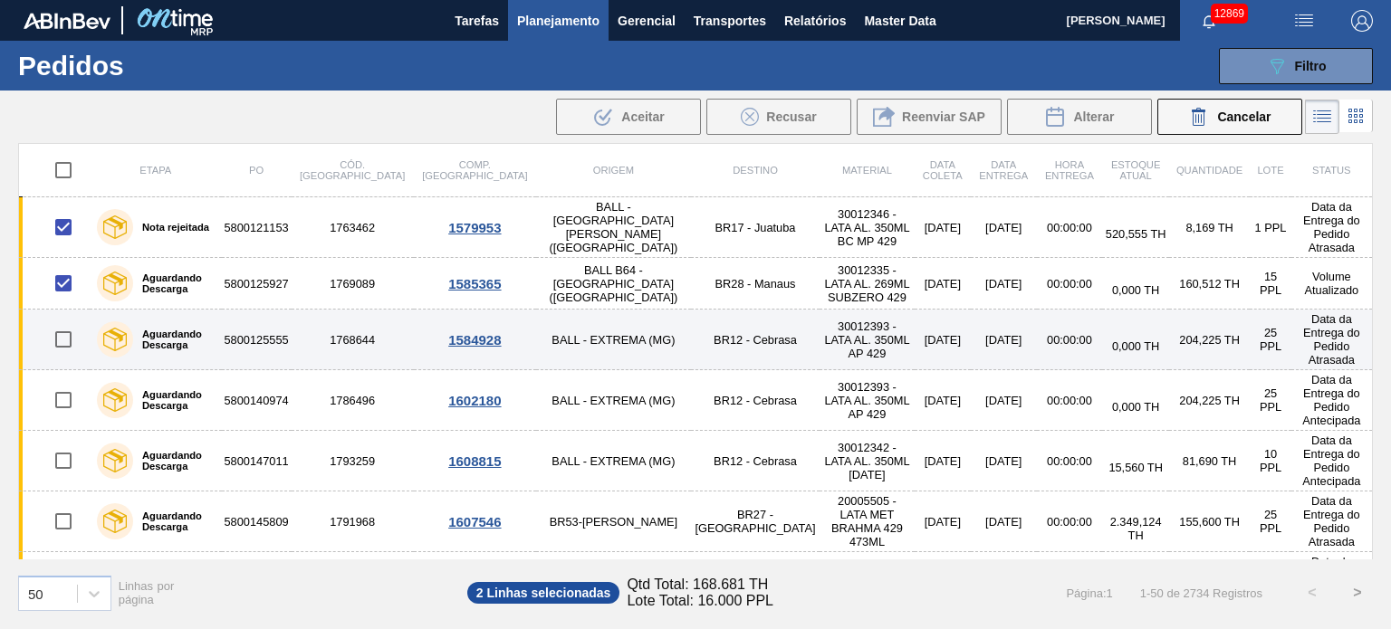
click at [62, 321] on input "checkbox" at bounding box center [63, 340] width 38 height 38
checkbox input "true"
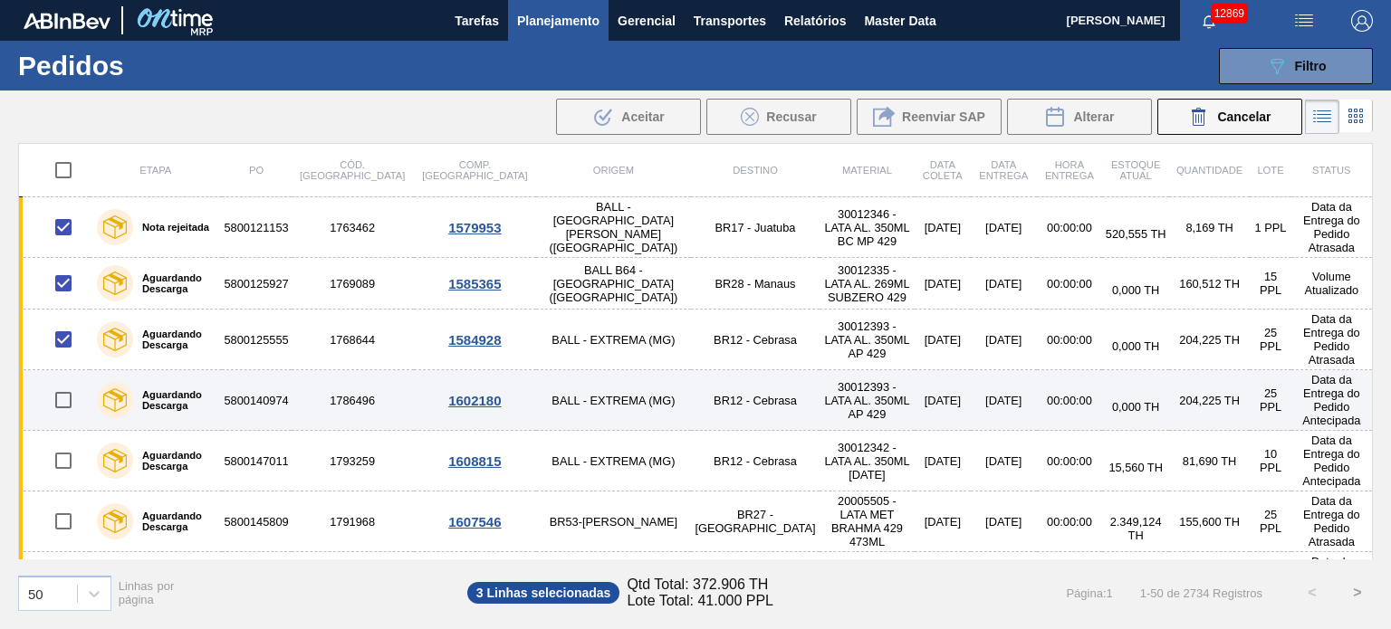
click at [62, 381] on input "checkbox" at bounding box center [63, 400] width 38 height 38
checkbox input "true"
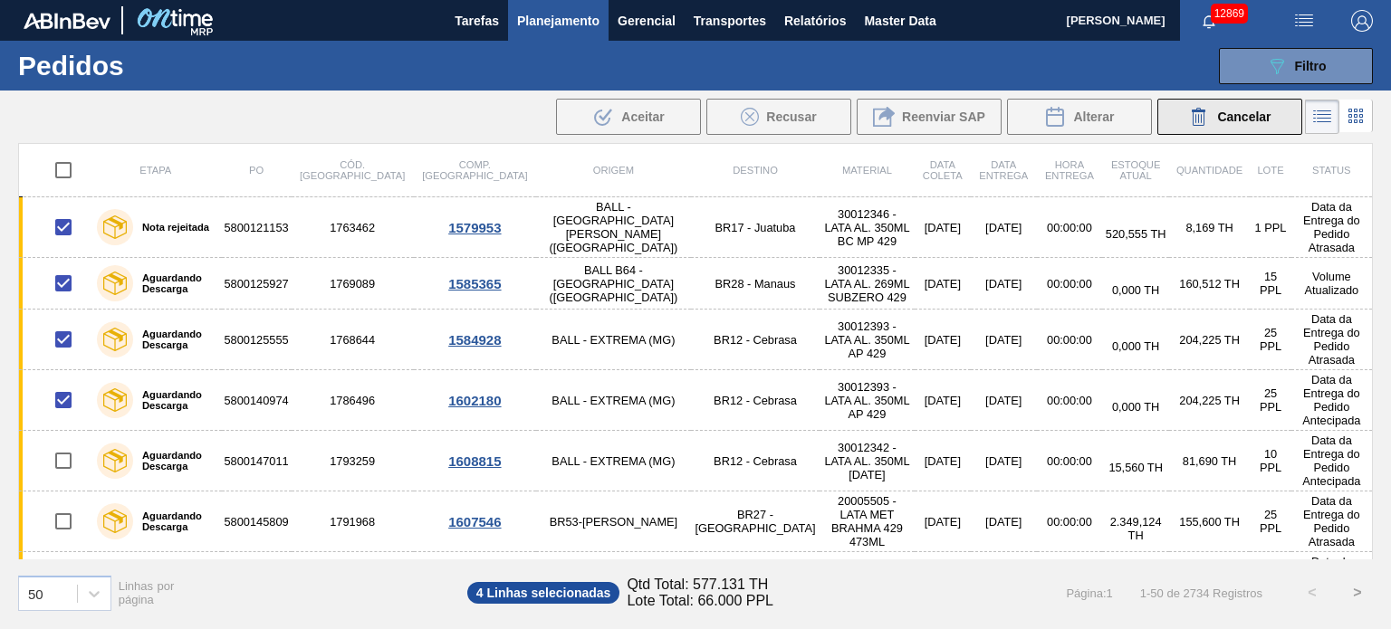
click at [1253, 116] on span "Cancelar" at bounding box center [1243, 117] width 53 height 14
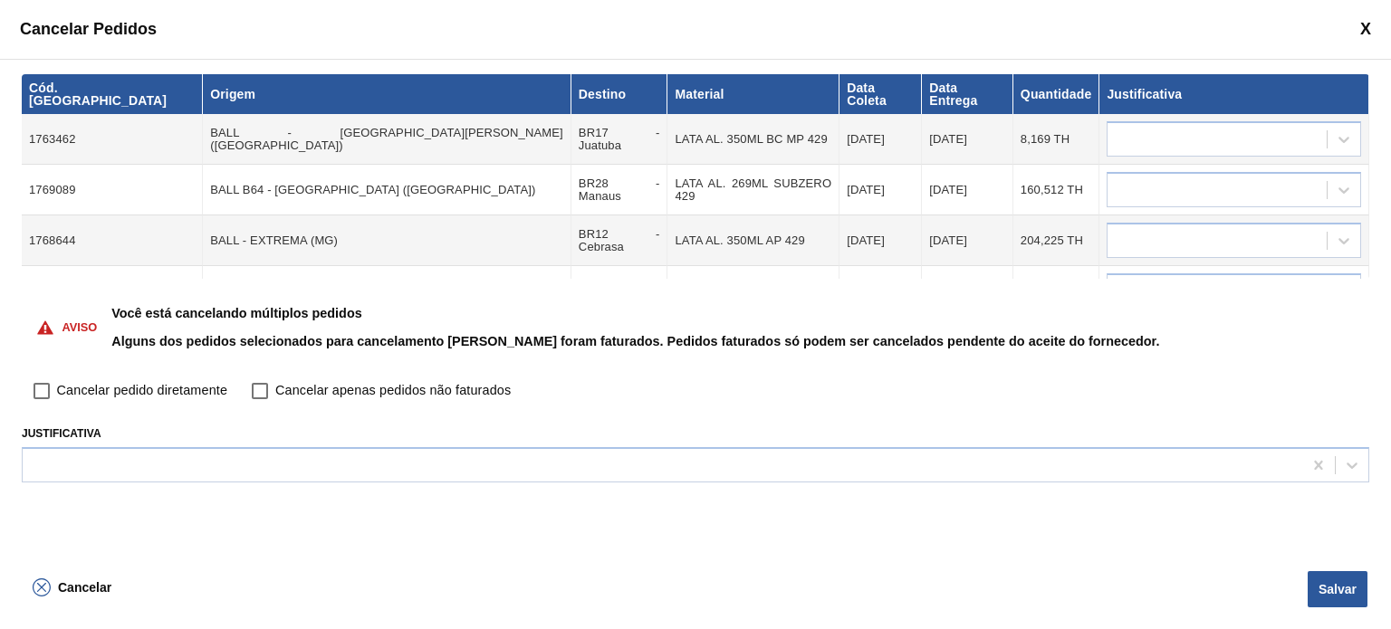
click at [43, 391] on input "Cancelar pedido diretamente" at bounding box center [41, 391] width 31 height 31
checkbox input "true"
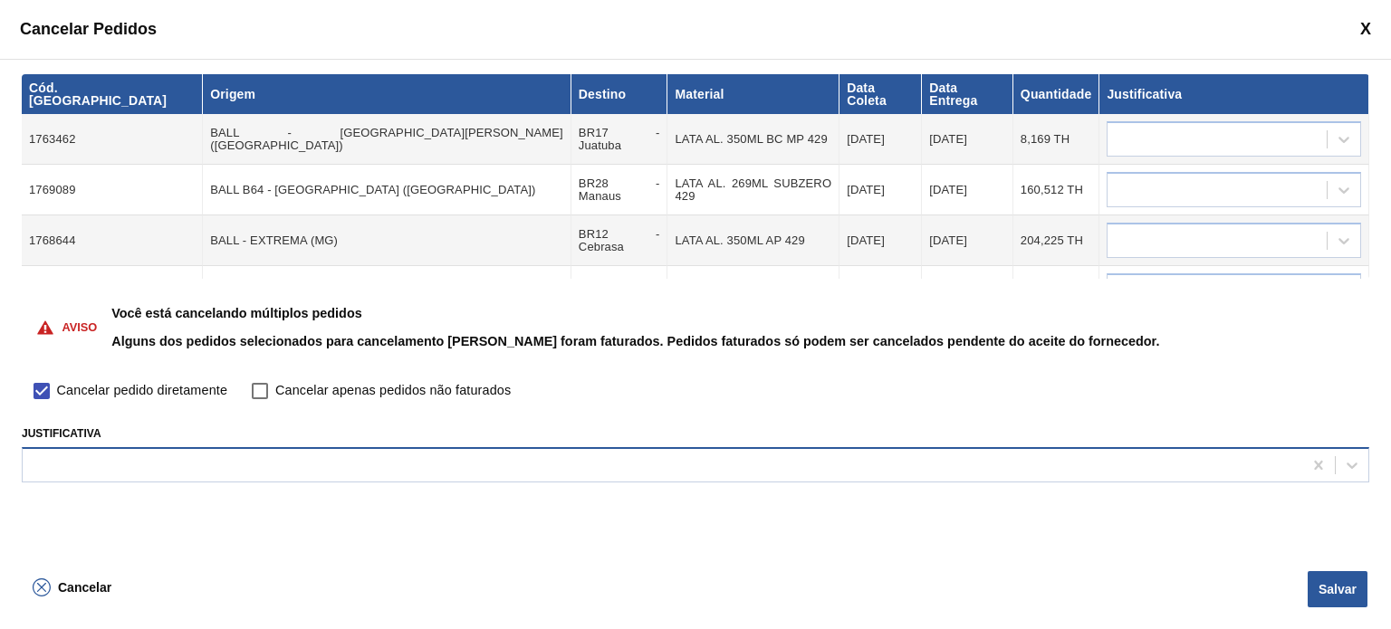
click at [326, 459] on div at bounding box center [662, 465] width 1279 height 26
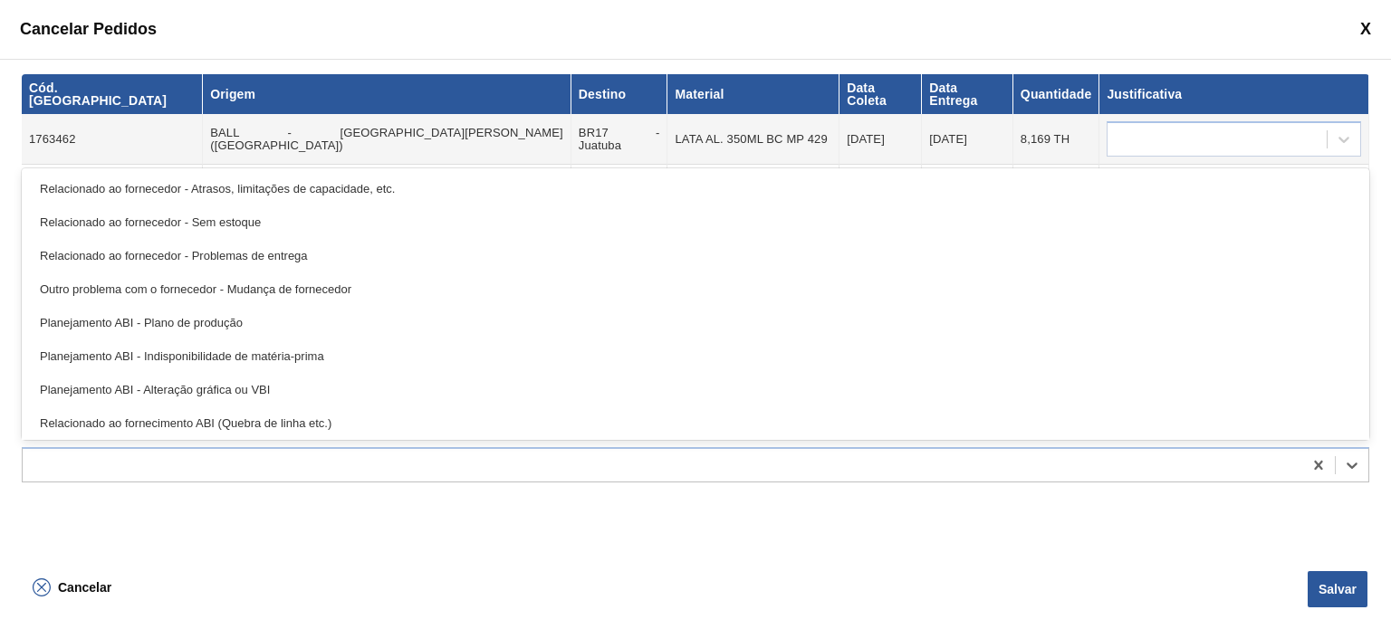
scroll to position [339, 0]
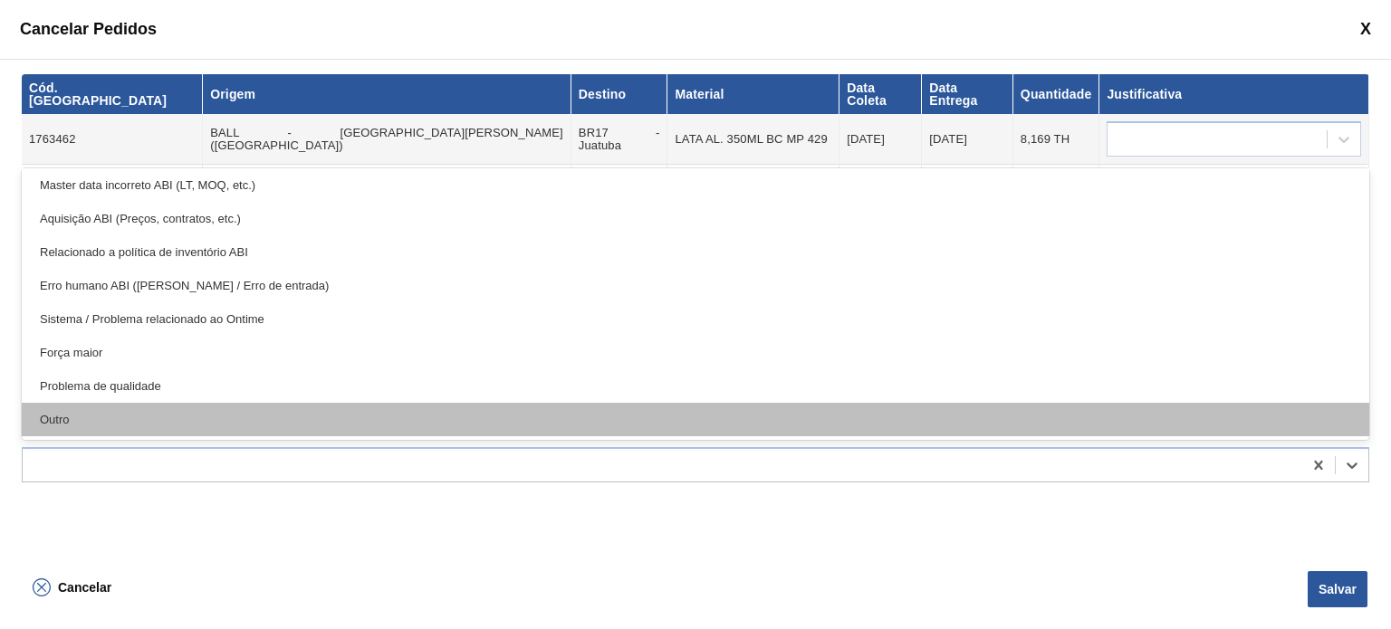
click at [164, 417] on div "Outro" at bounding box center [695, 420] width 1347 height 34
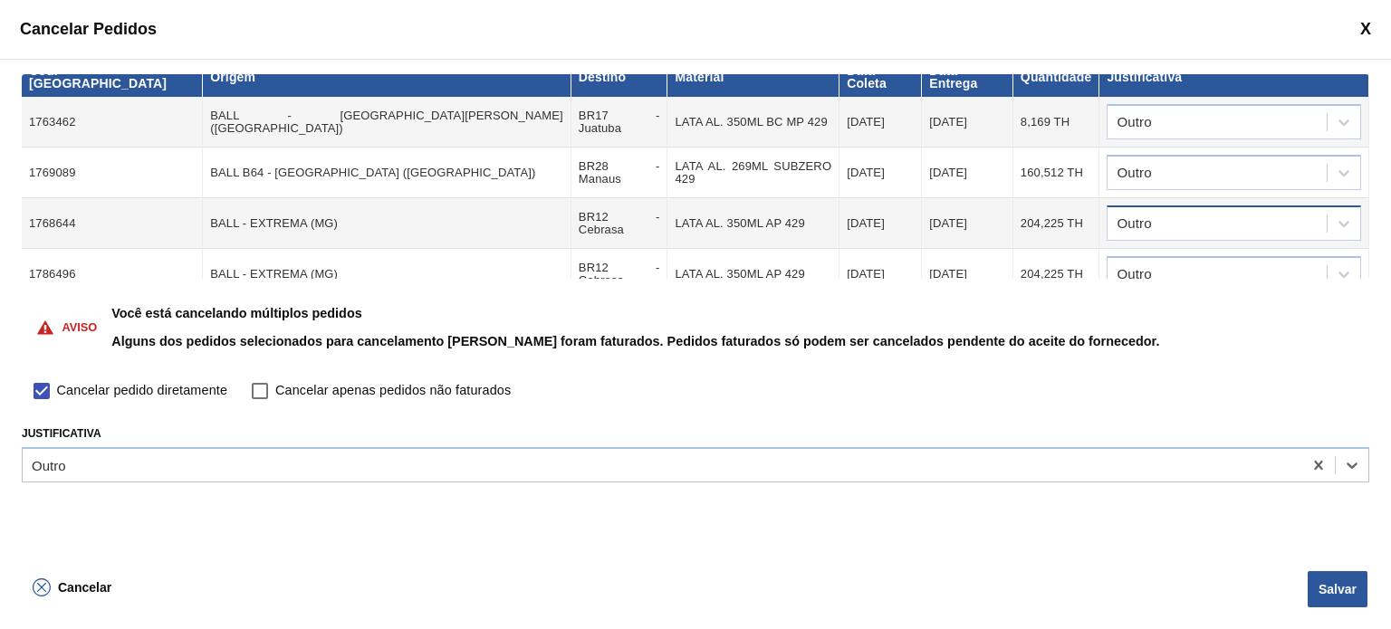
scroll to position [22, 0]
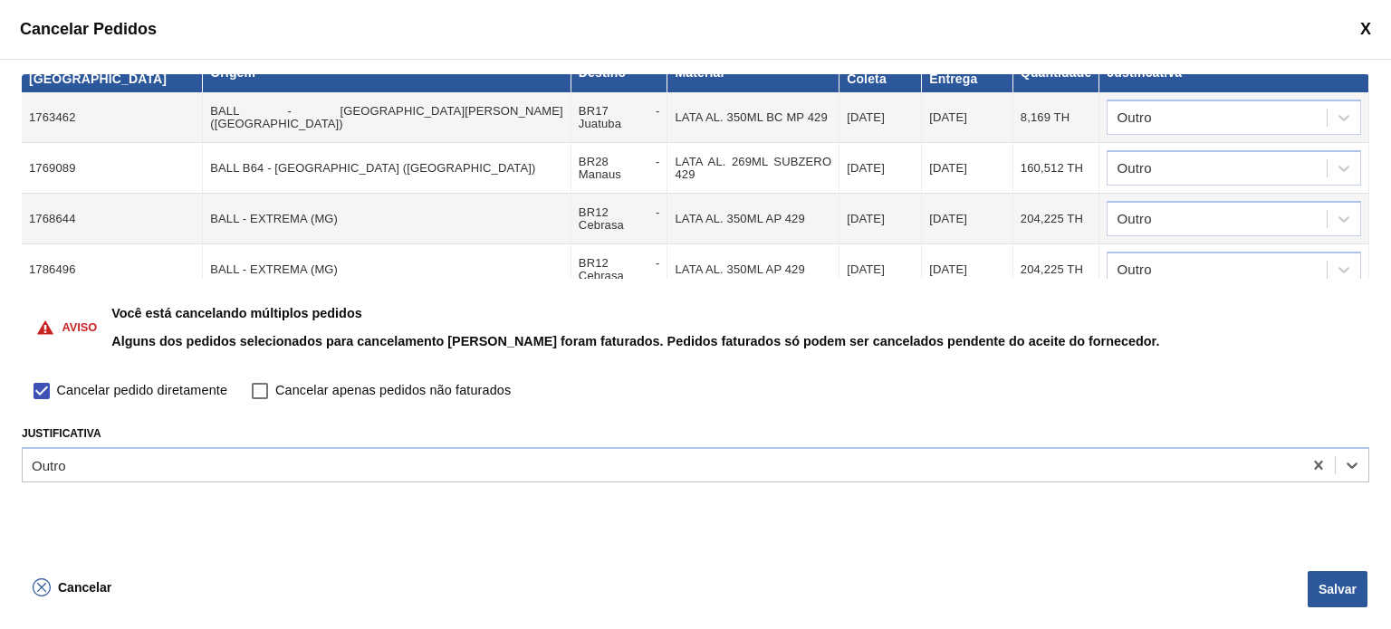
click at [1364, 24] on span at bounding box center [1365, 29] width 11 height 19
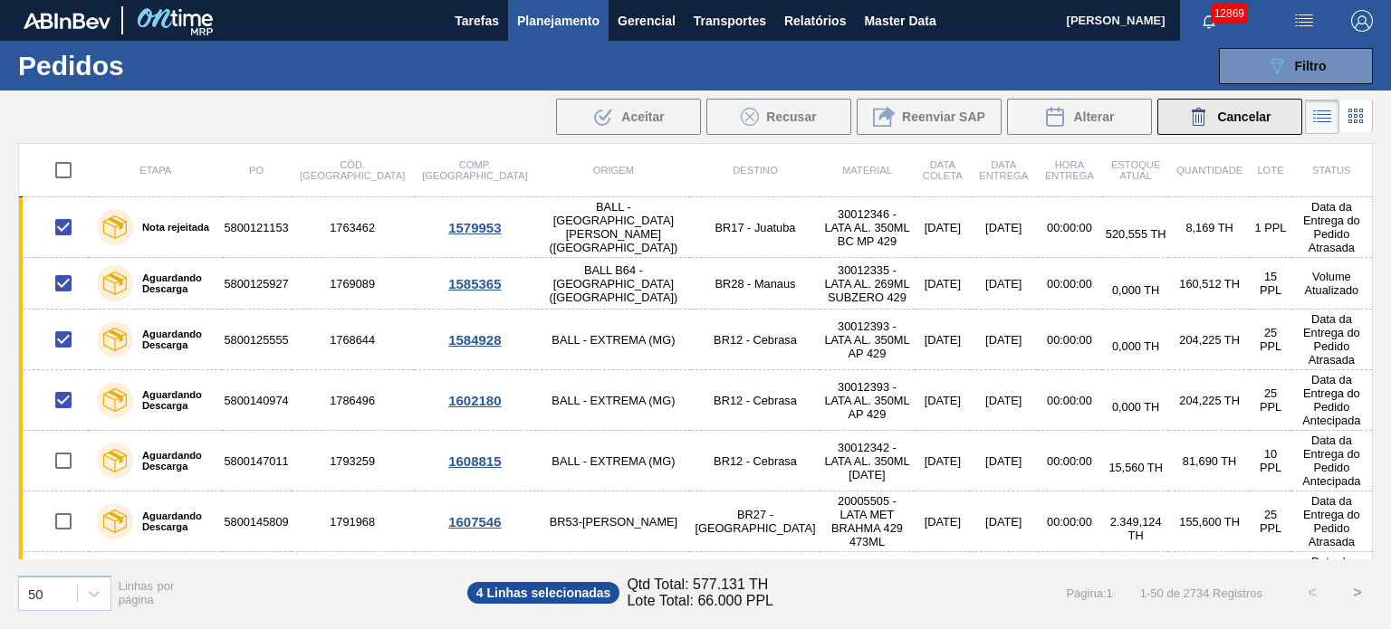
click at [1216, 111] on div "Cancelar" at bounding box center [1229, 117] width 82 height 22
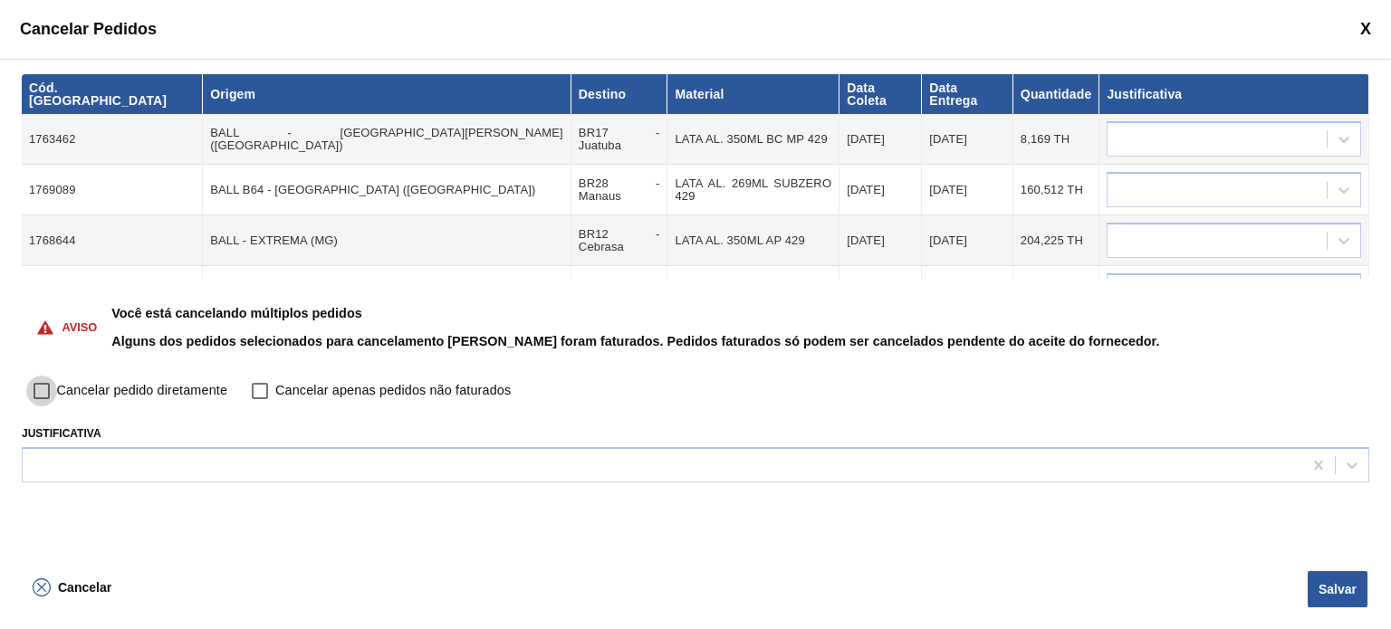
click at [53, 387] on input "Cancelar pedido diretamente" at bounding box center [41, 391] width 31 height 31
checkbox input "true"
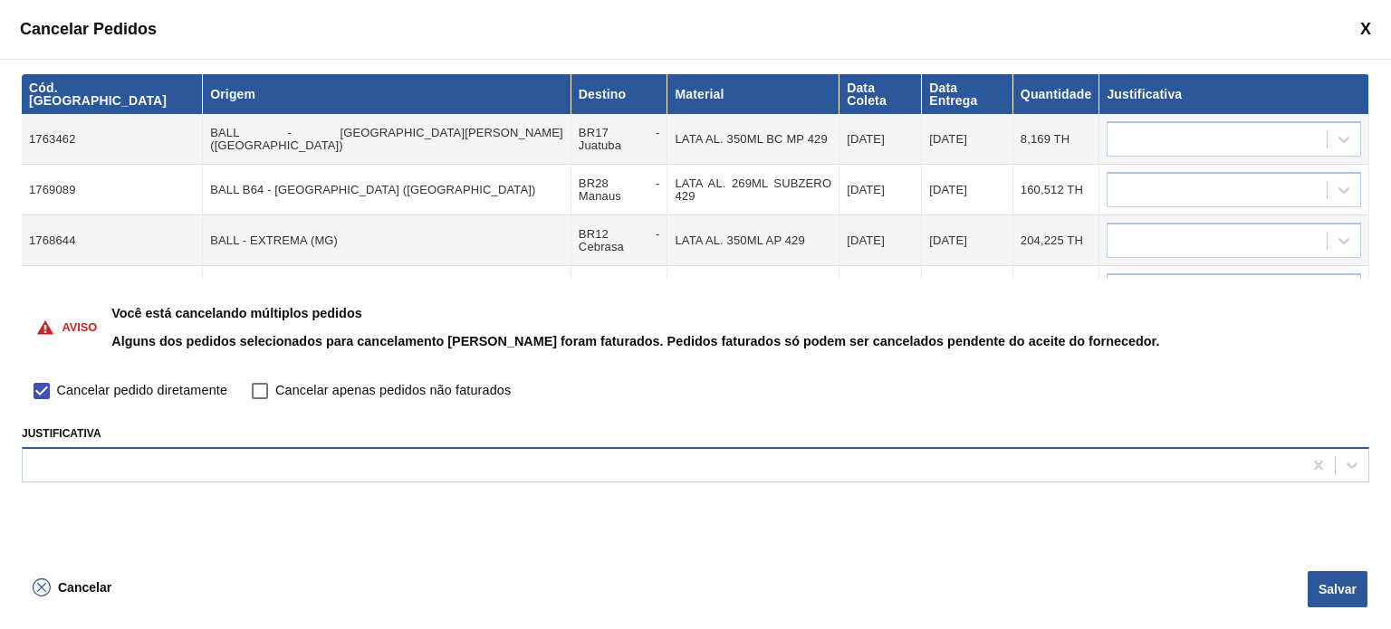
click at [127, 474] on div at bounding box center [662, 465] width 1279 height 26
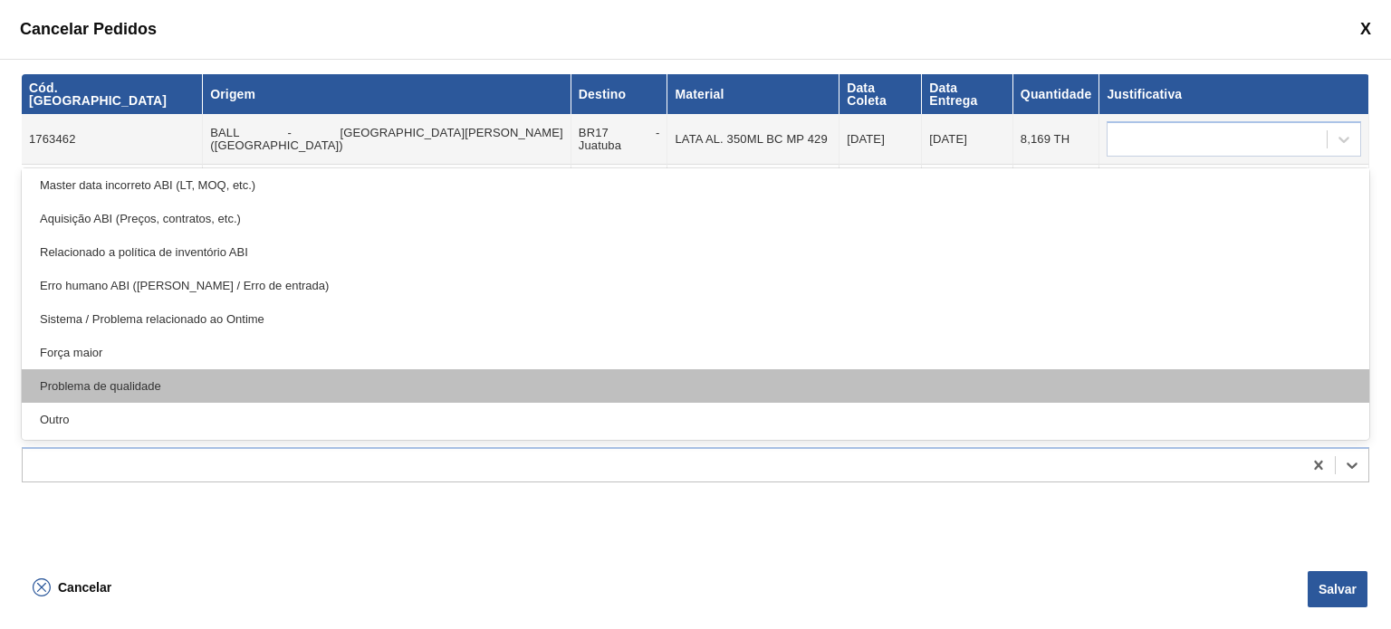
scroll to position [0, 0]
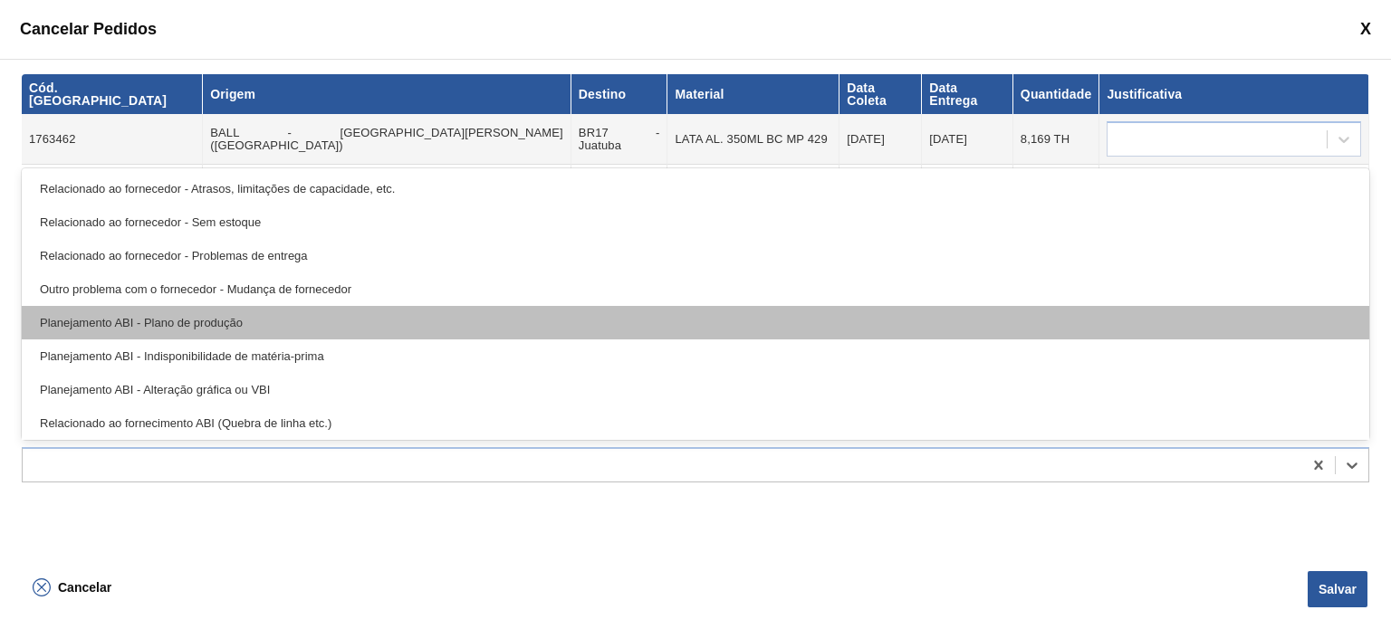
click at [349, 316] on div "Planejamento ABI - Plano de produção" at bounding box center [695, 323] width 1347 height 34
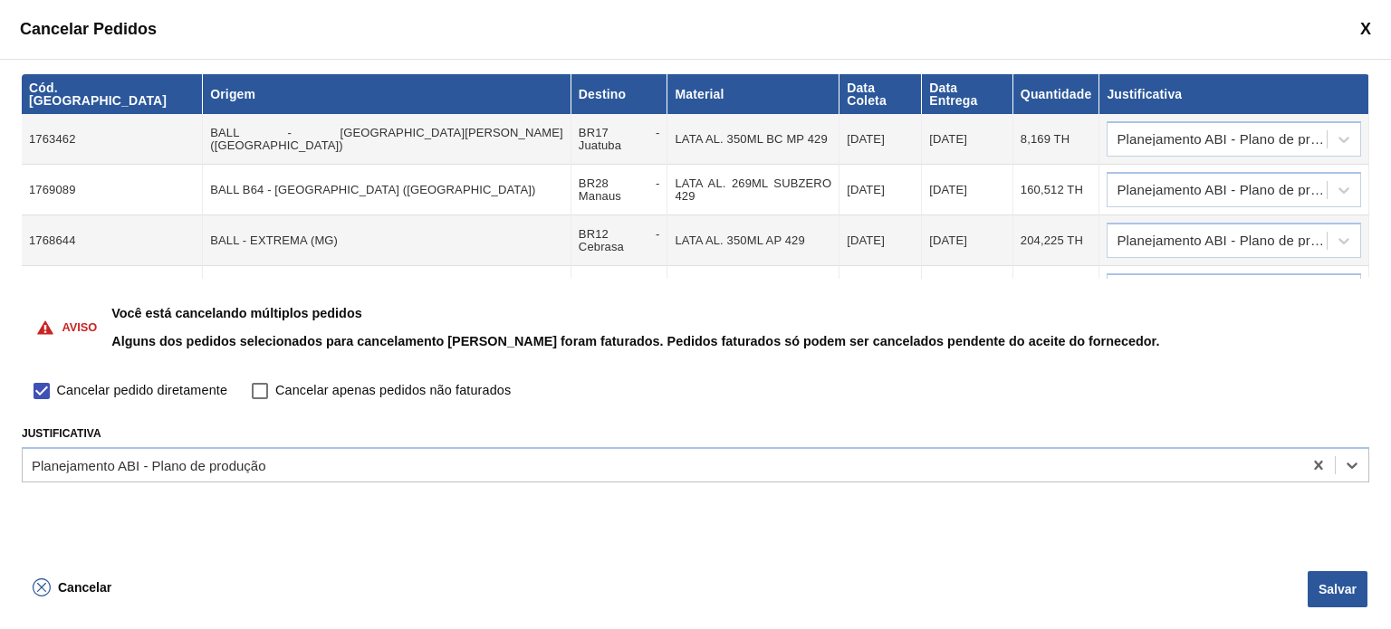
click at [1373, 29] on div "Cancelar Pedidos" at bounding box center [695, 29] width 1391 height 59
click at [1362, 28] on span at bounding box center [1365, 29] width 11 height 19
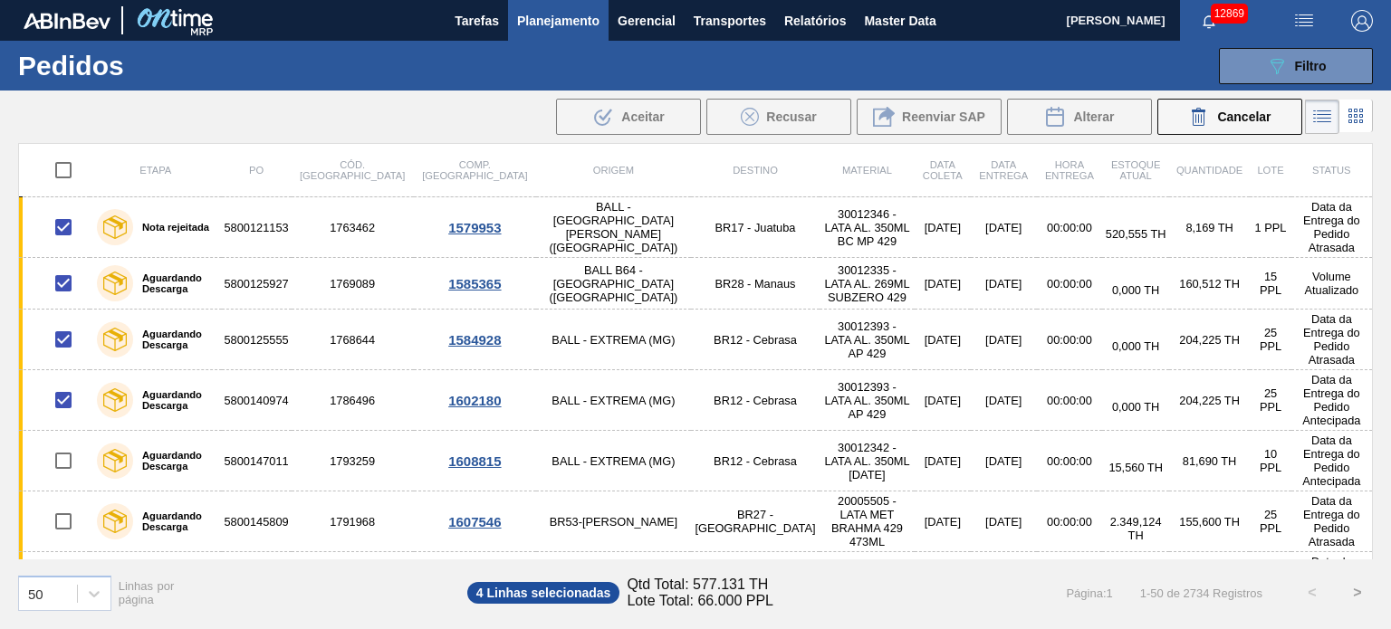
click at [70, 162] on input "checkbox" at bounding box center [63, 170] width 38 height 38
checkbox input "true"
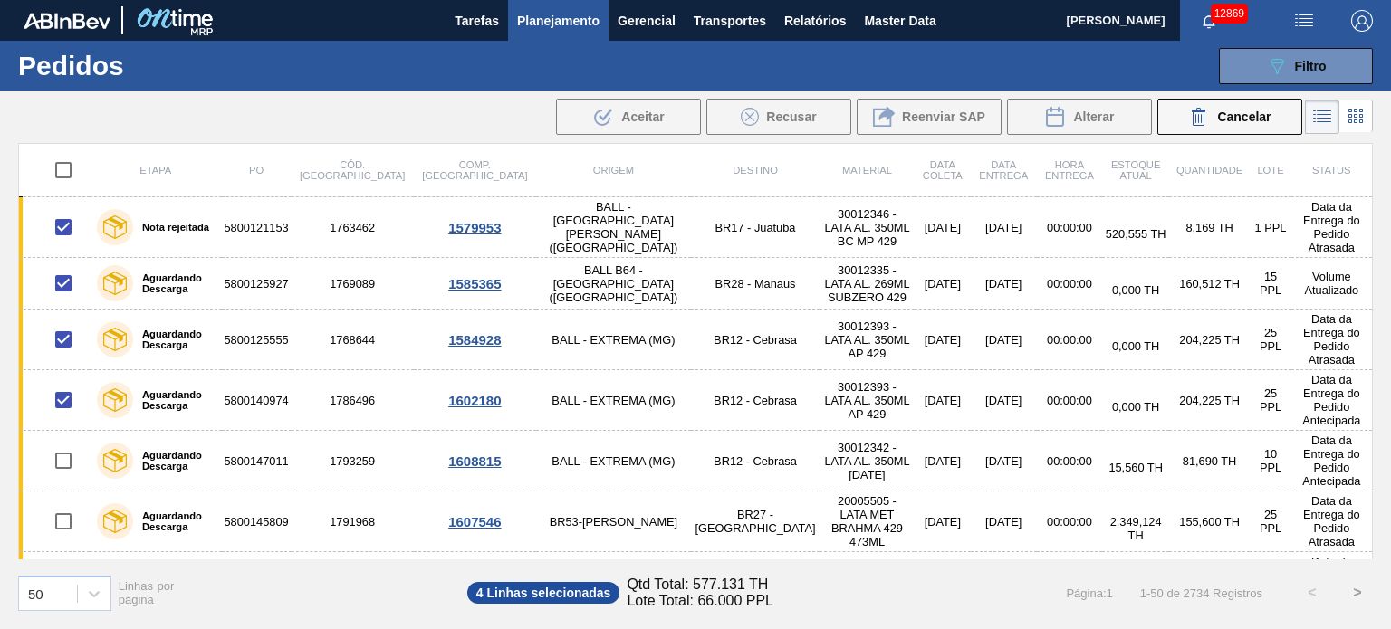
checkbox input "true"
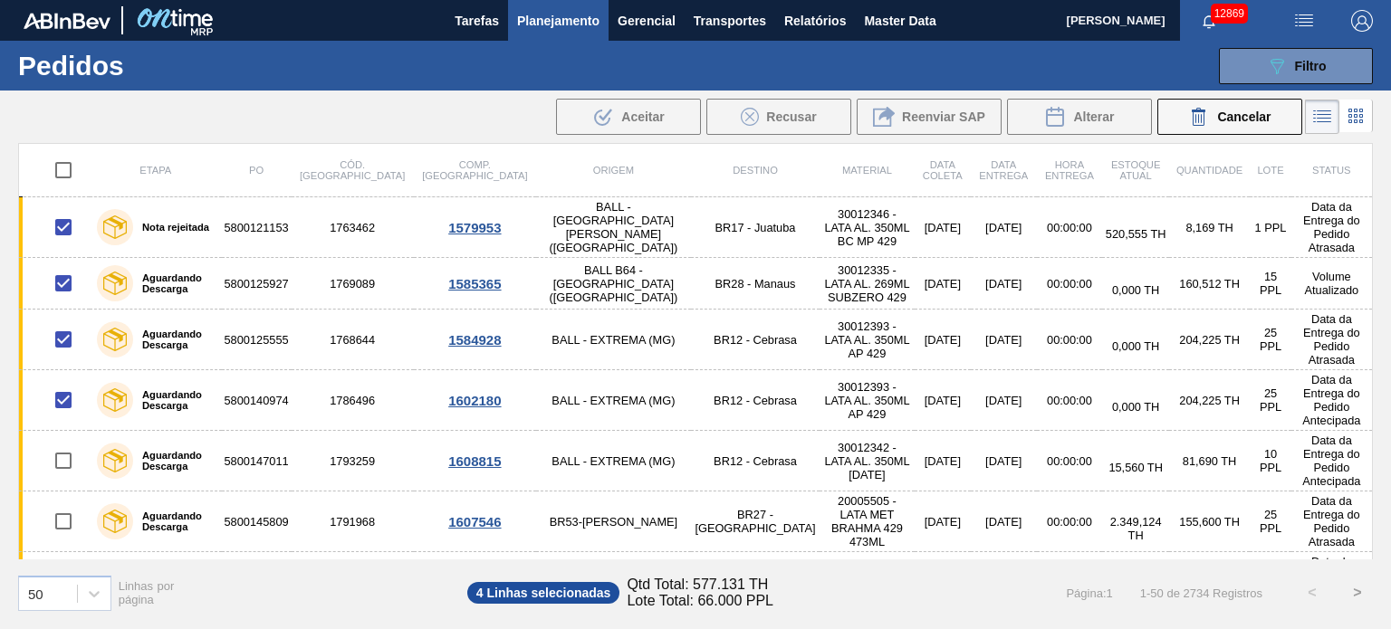
checkbox input "true"
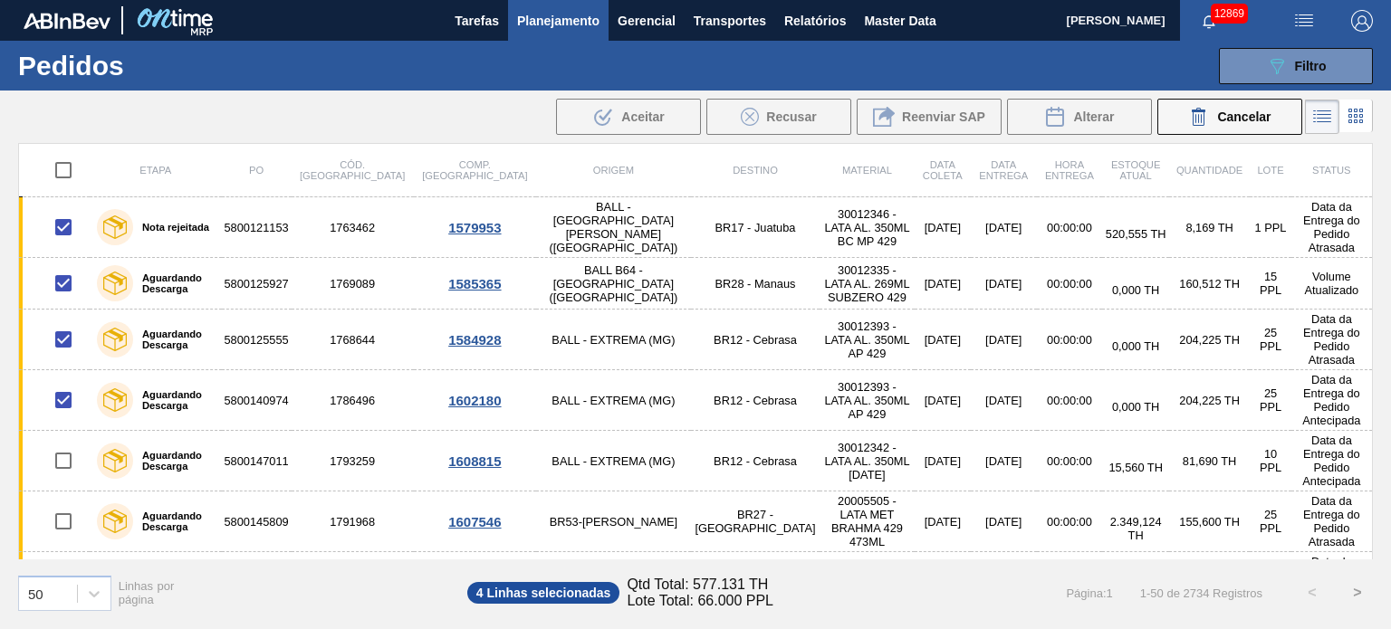
checkbox input "true"
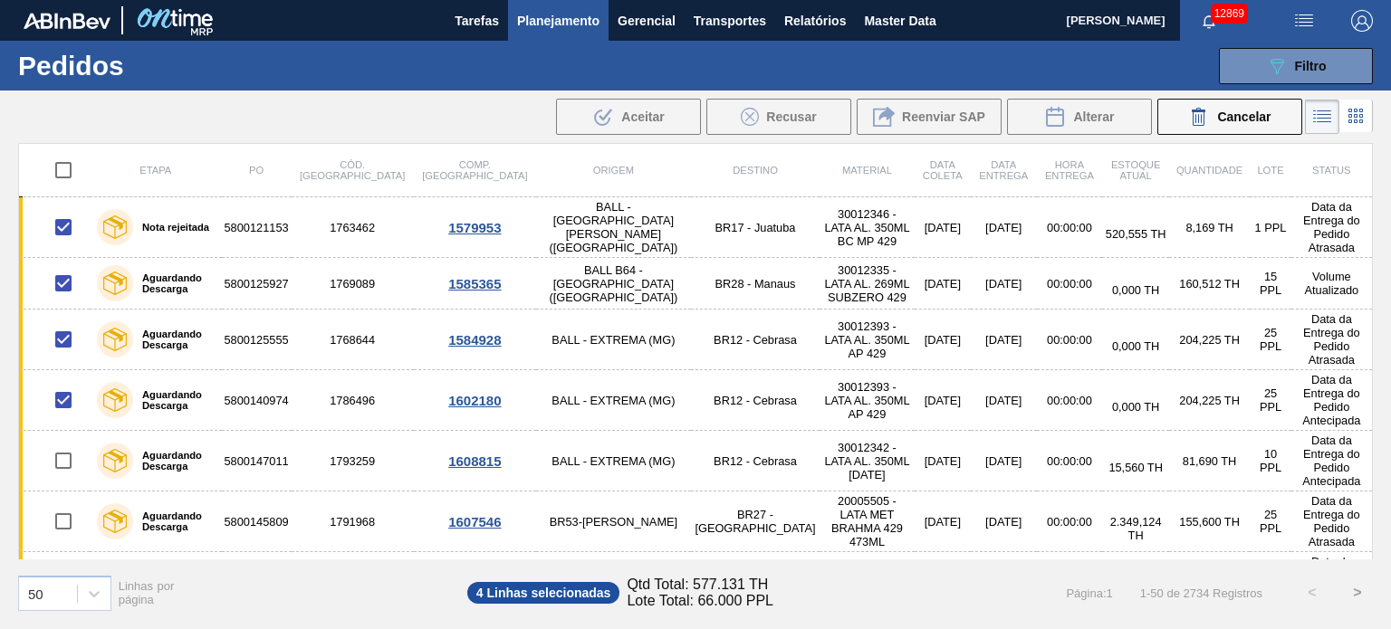
checkbox input "true"
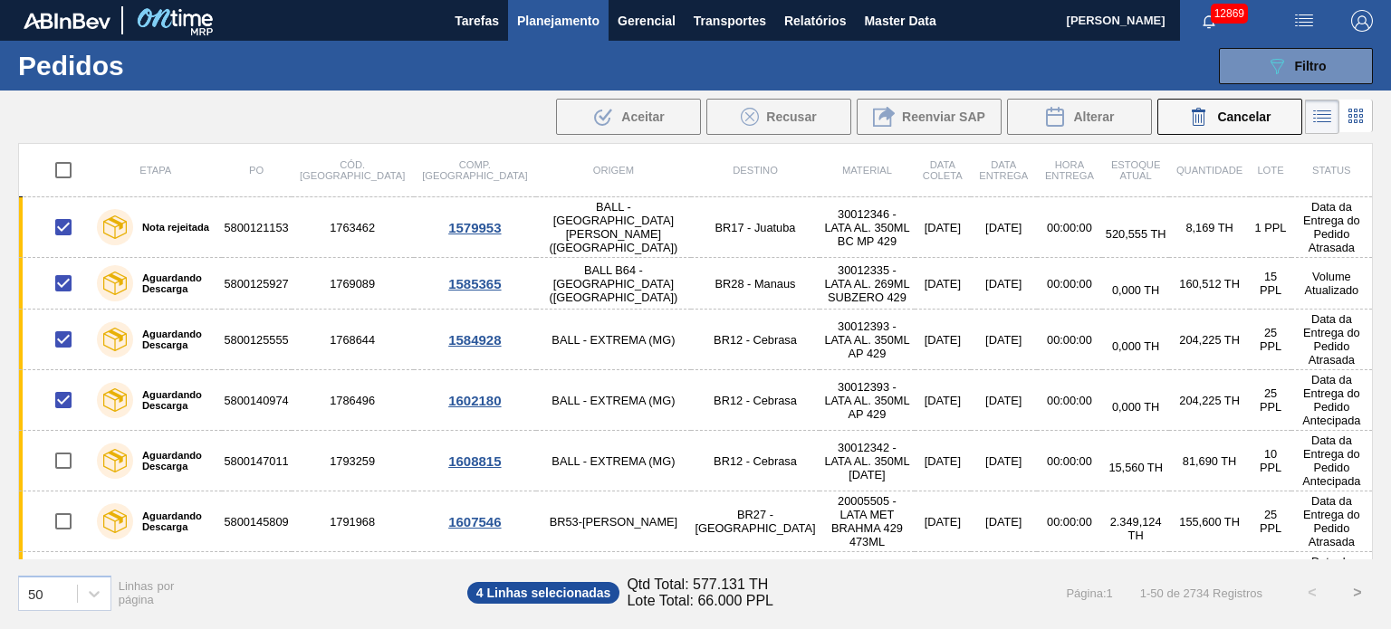
checkbox input "true"
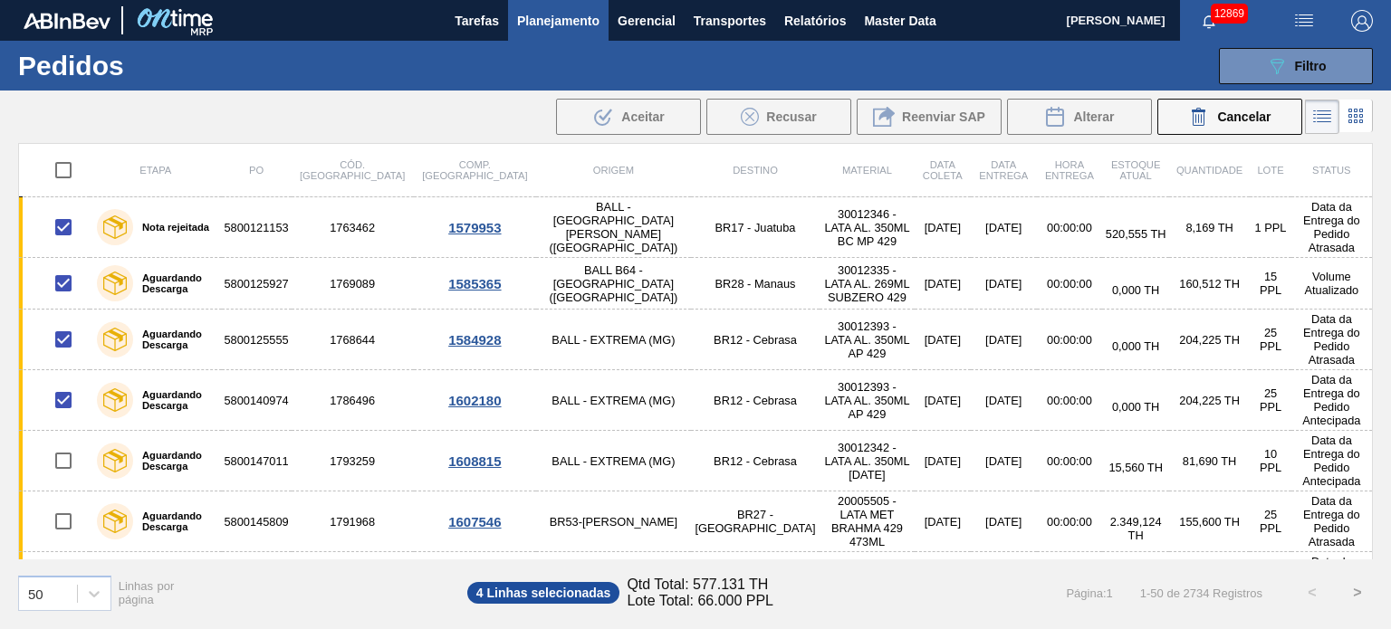
checkbox input "true"
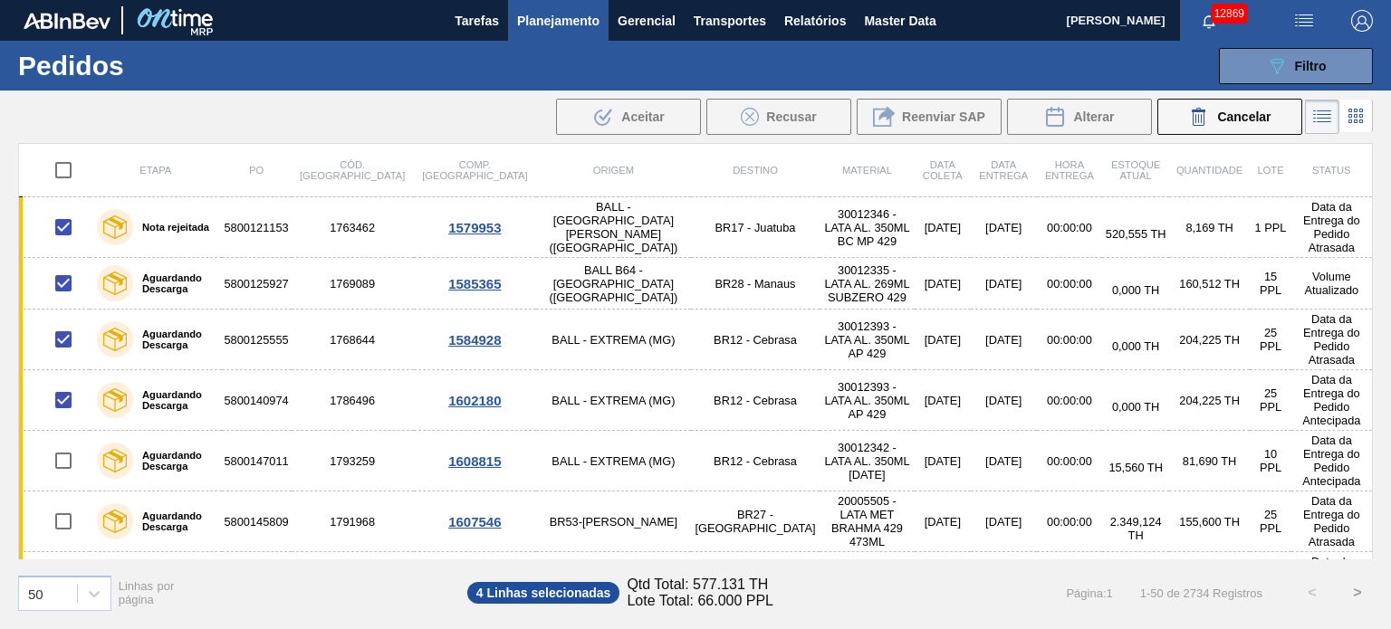
checkbox input "true"
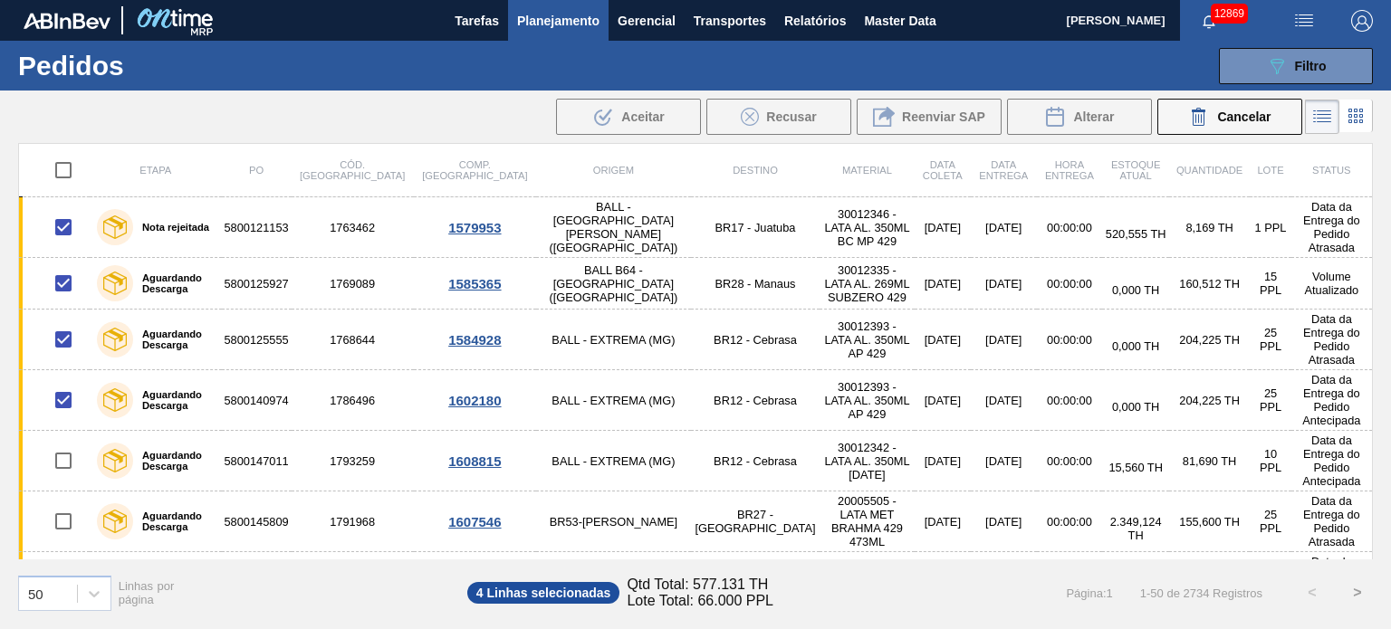
checkbox input "true"
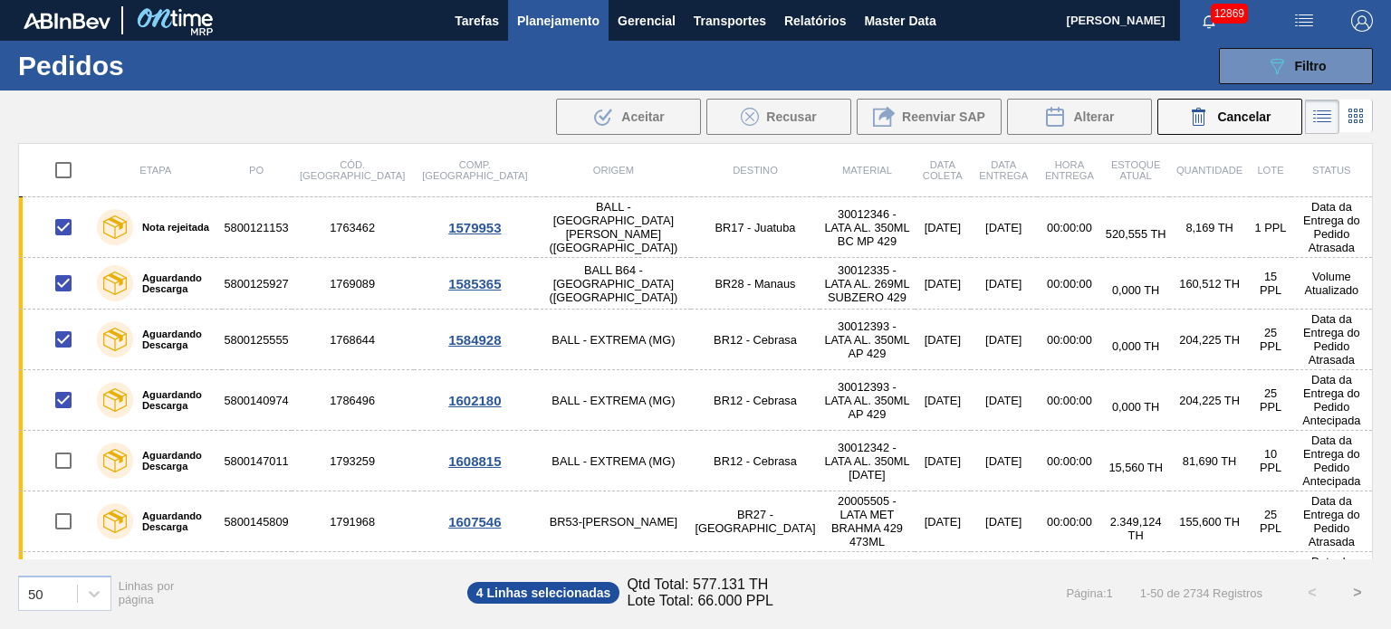
checkbox input "true"
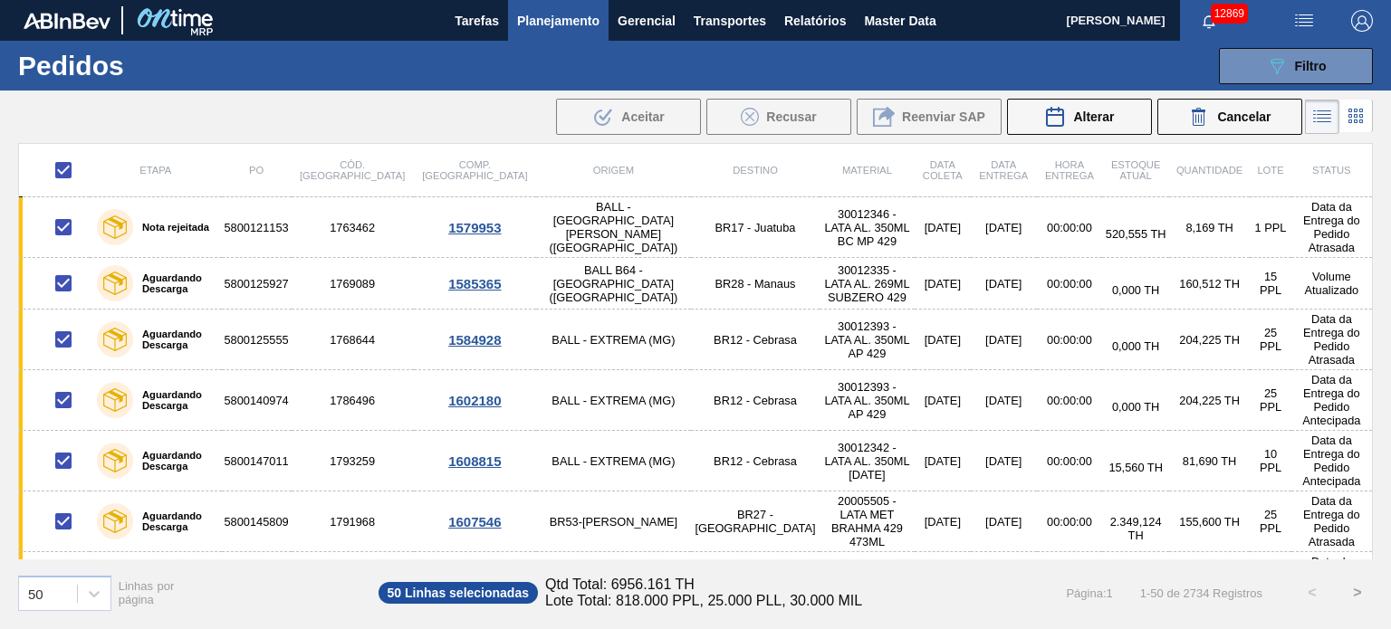
click at [65, 168] on input "checkbox" at bounding box center [63, 170] width 38 height 38
checkbox input "false"
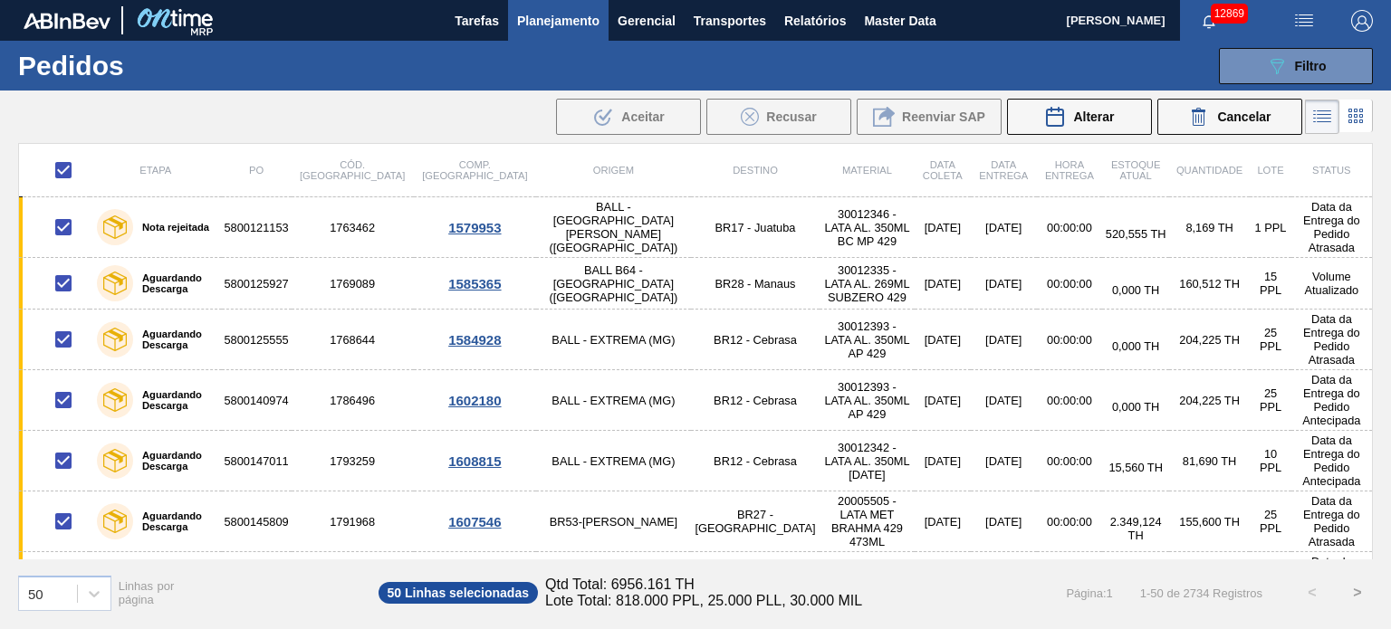
checkbox input "false"
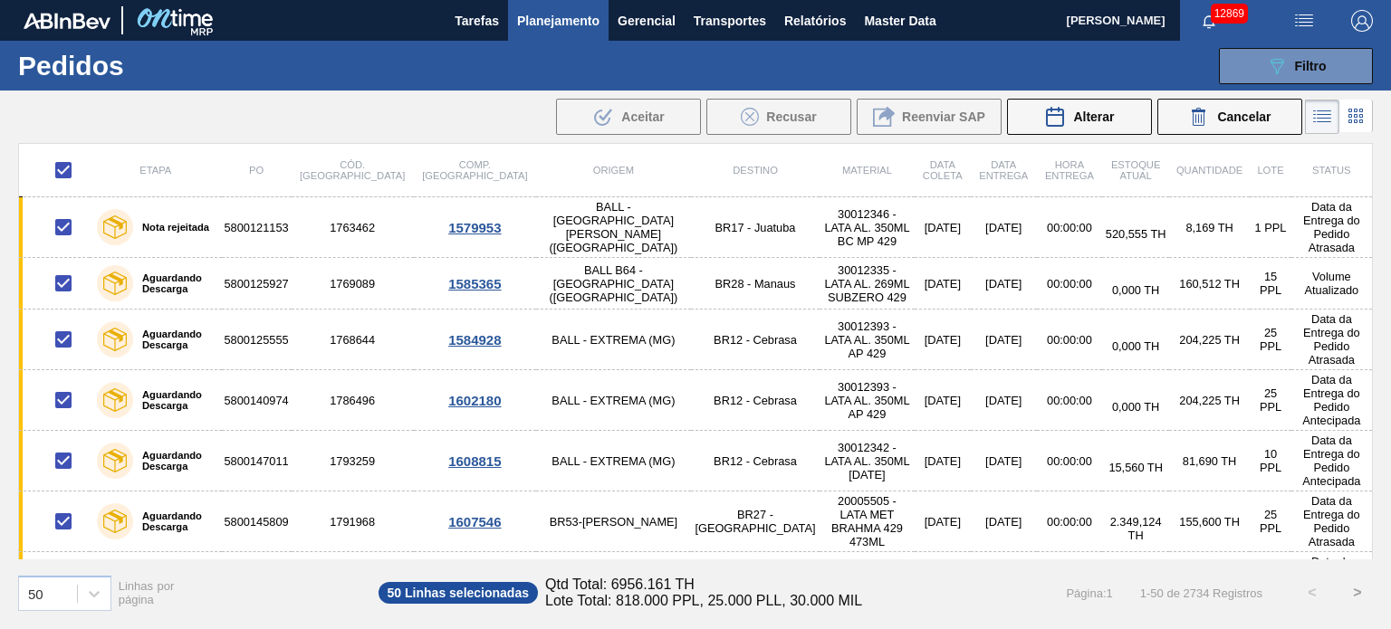
checkbox input "false"
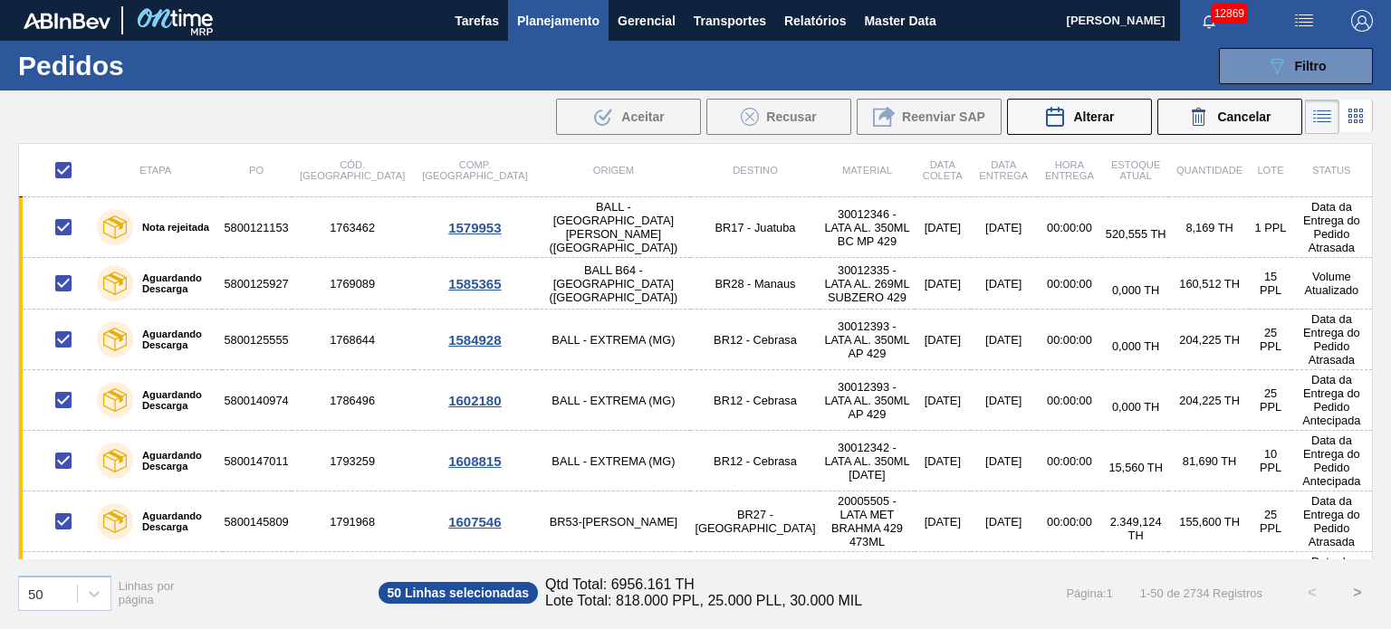
checkbox input "false"
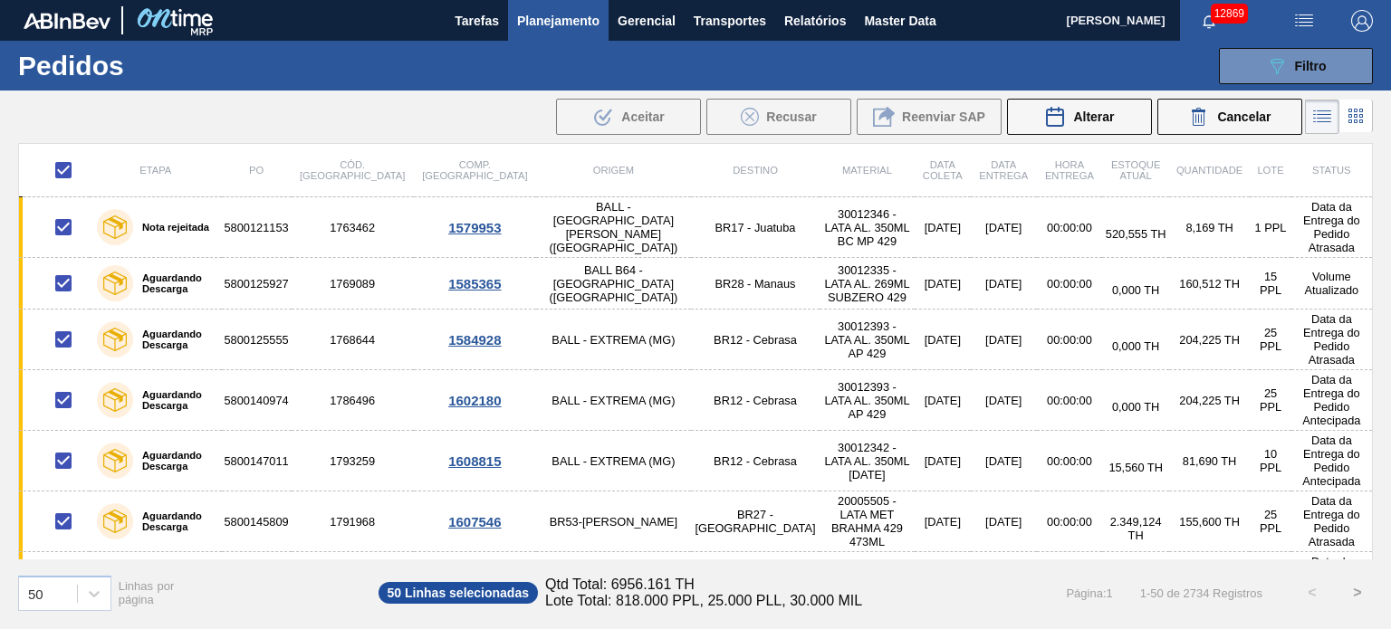
checkbox input "false"
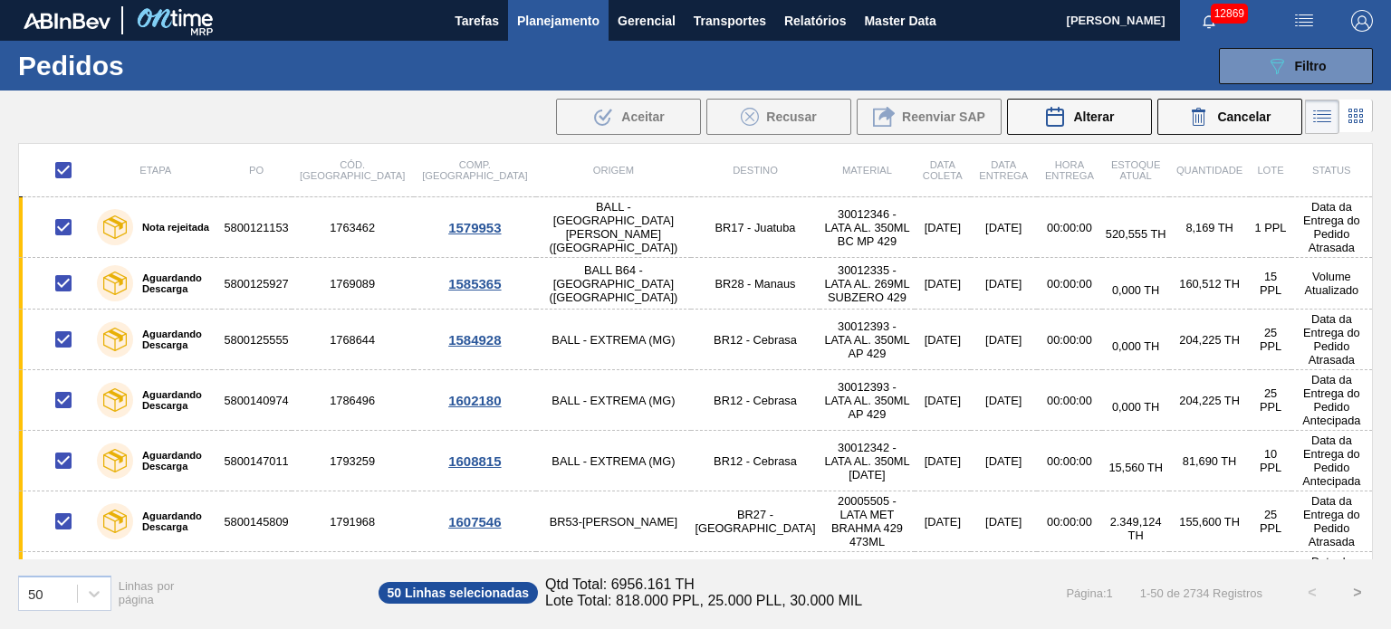
checkbox input "false"
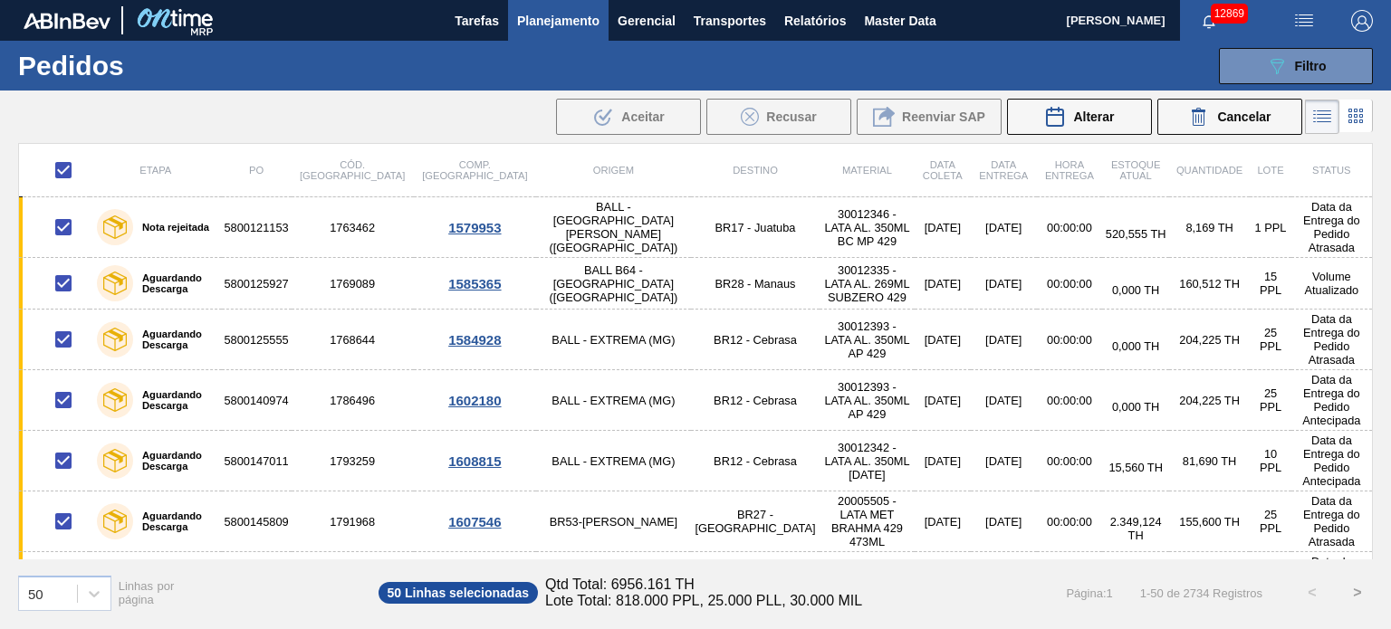
checkbox input "false"
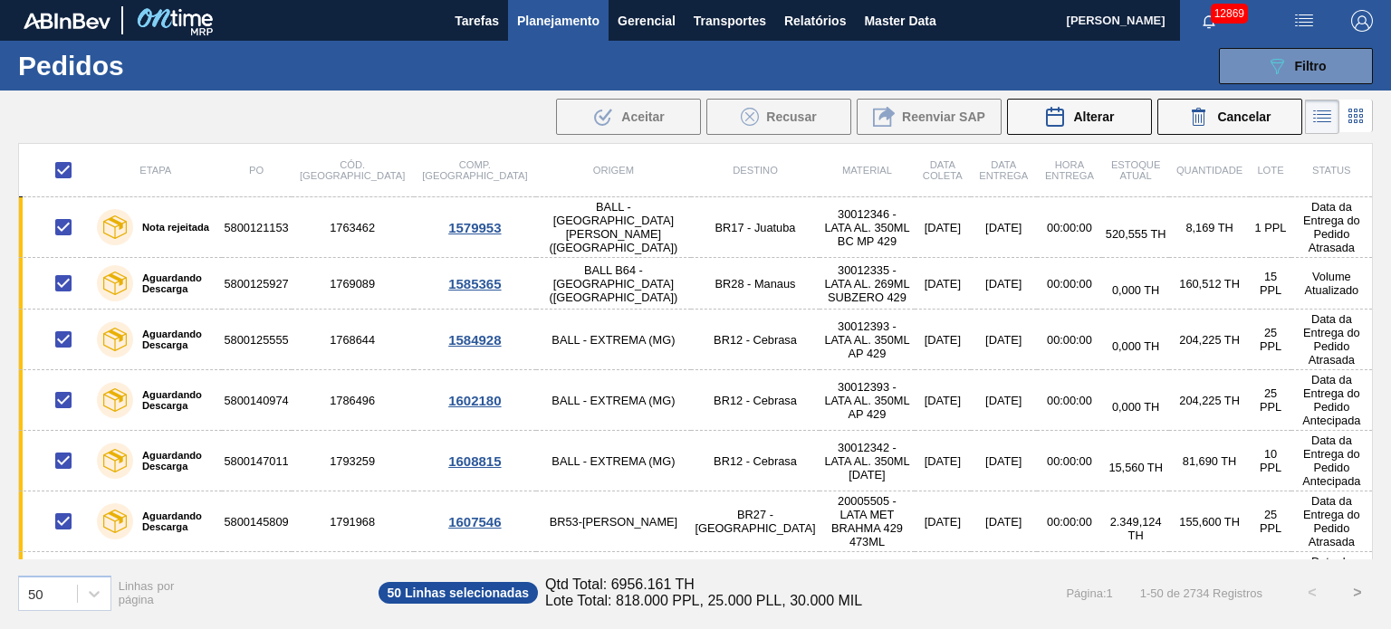
checkbox input "false"
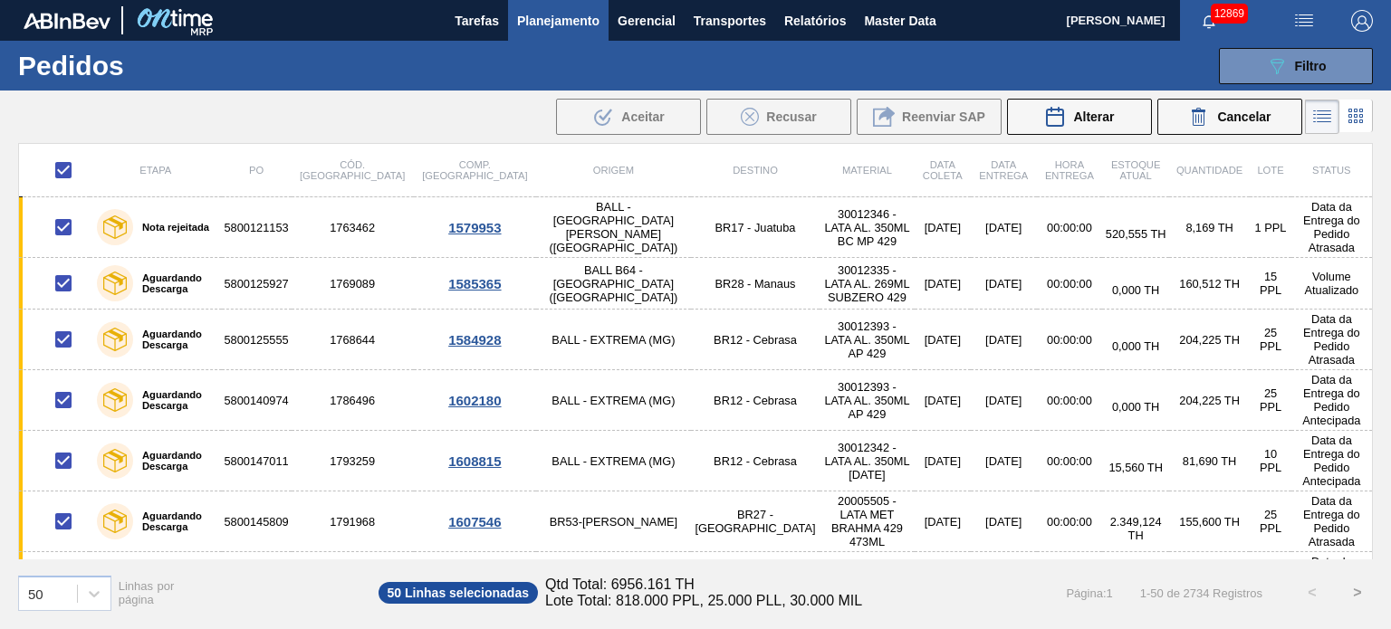
checkbox input "false"
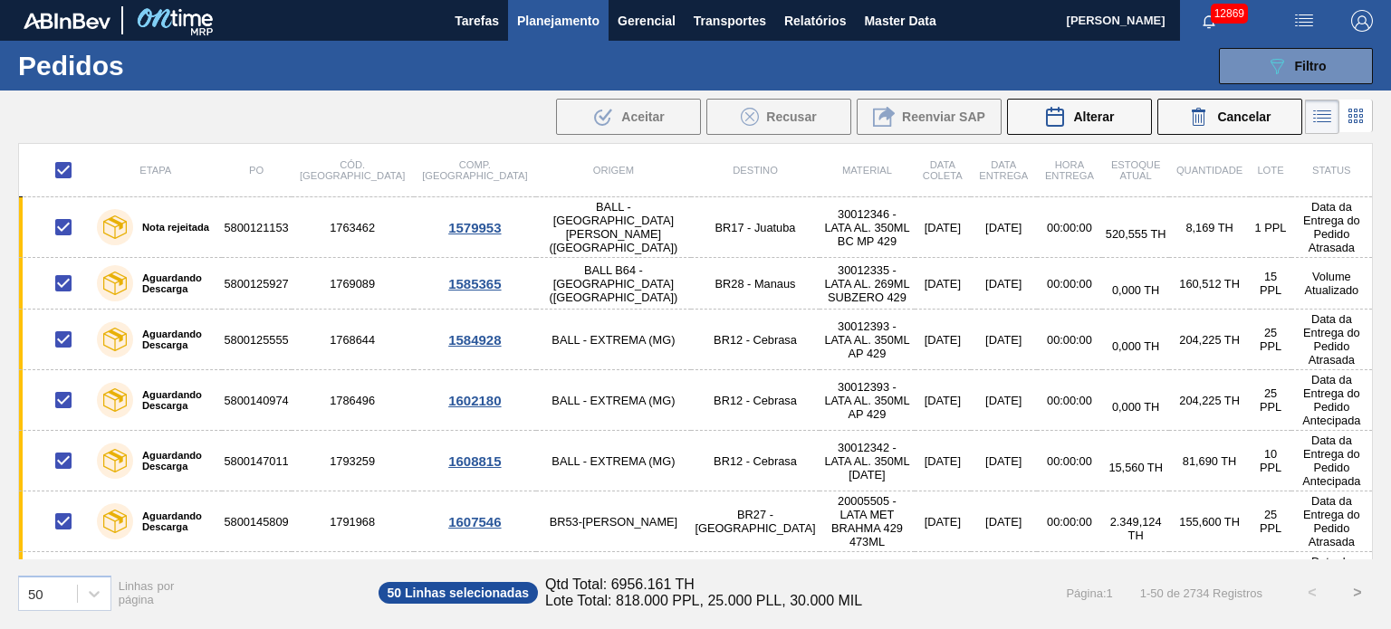
checkbox input "false"
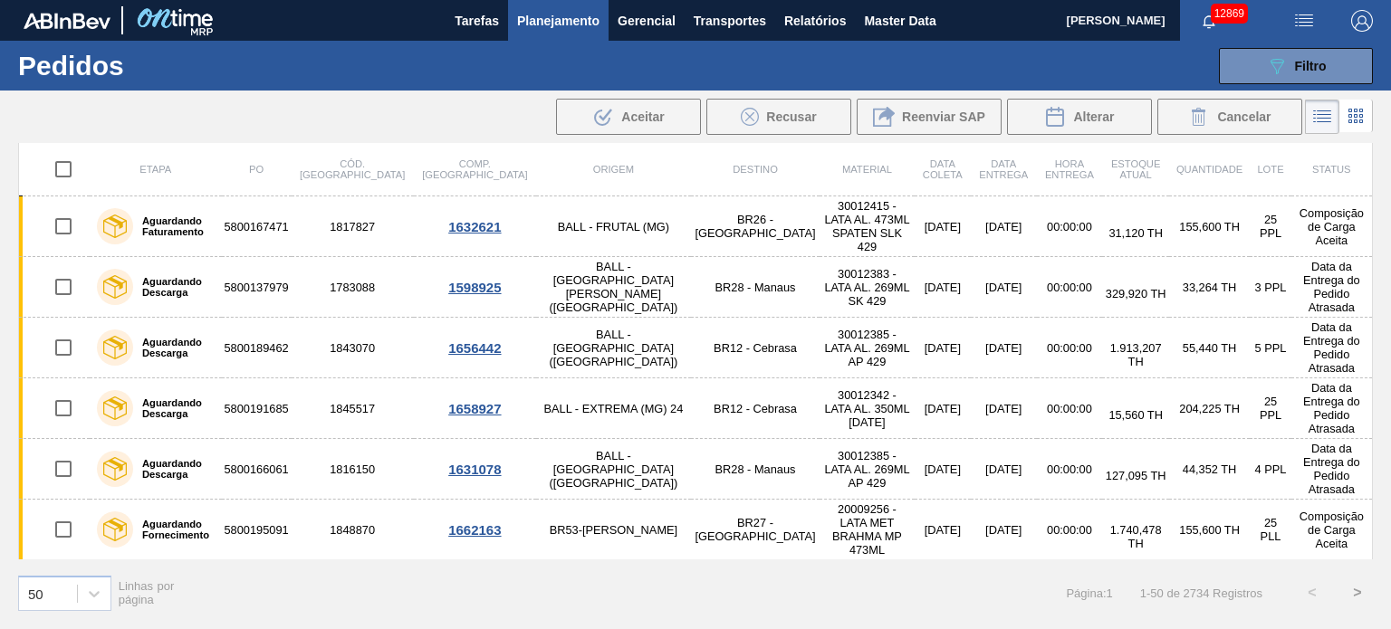
scroll to position [2209, 0]
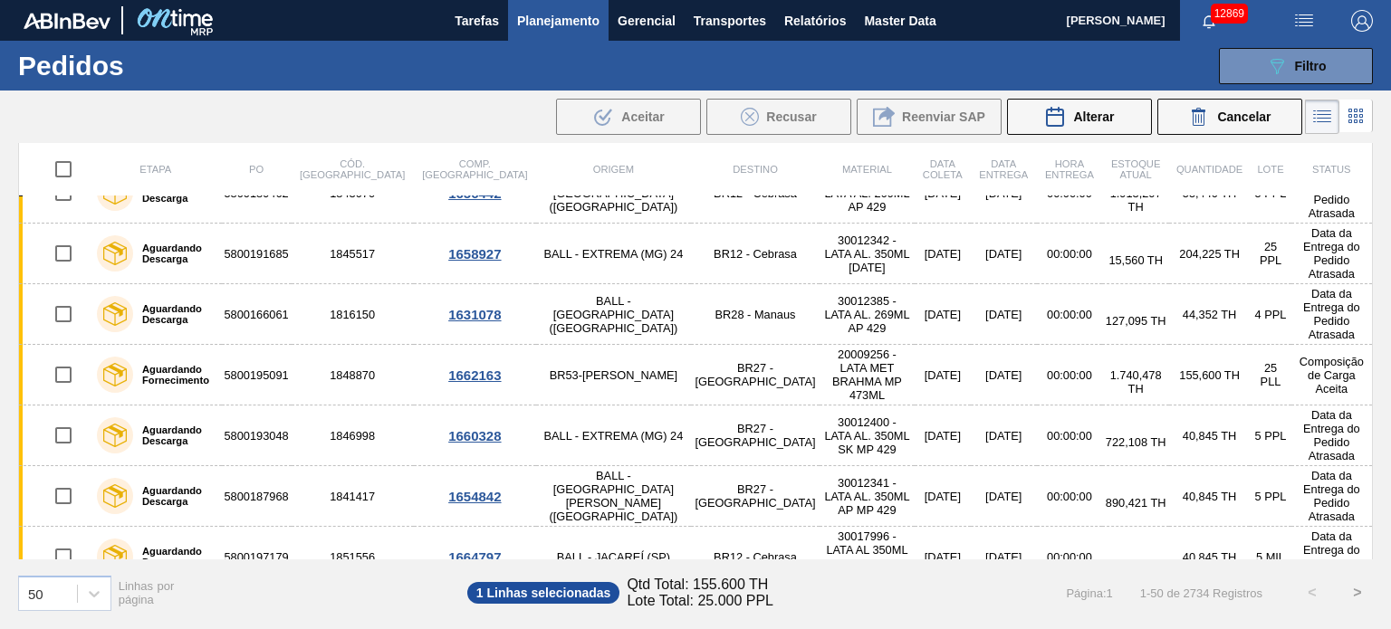
click at [1079, 117] on span "Alterar" at bounding box center [1093, 117] width 41 height 14
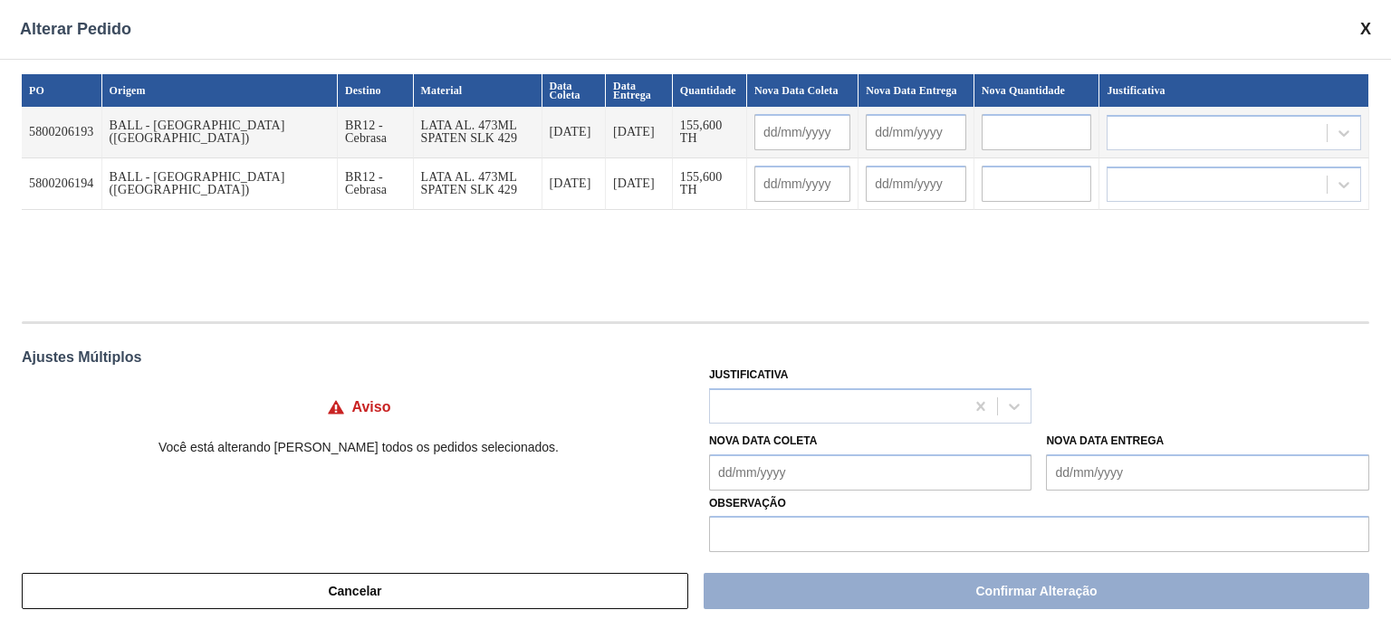
click at [767, 470] on Coleta "Nova Data Coleta" at bounding box center [870, 473] width 323 height 36
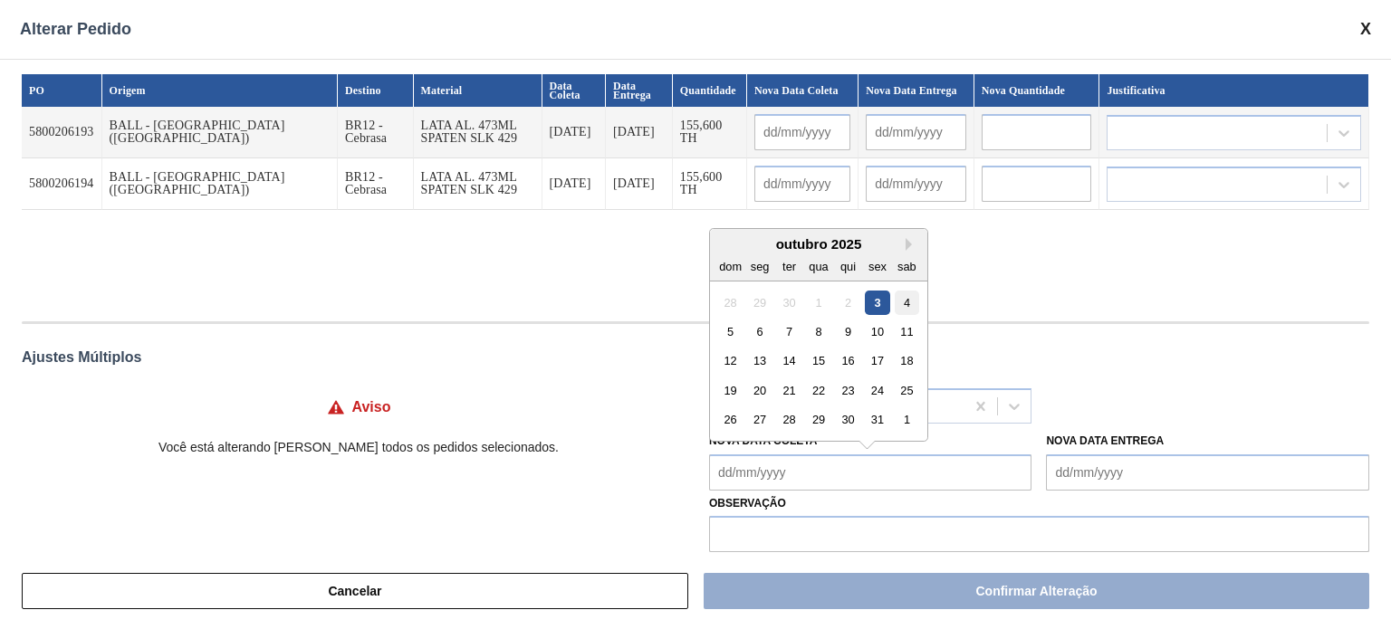
click at [901, 303] on div "4" at bounding box center [907, 302] width 24 height 24
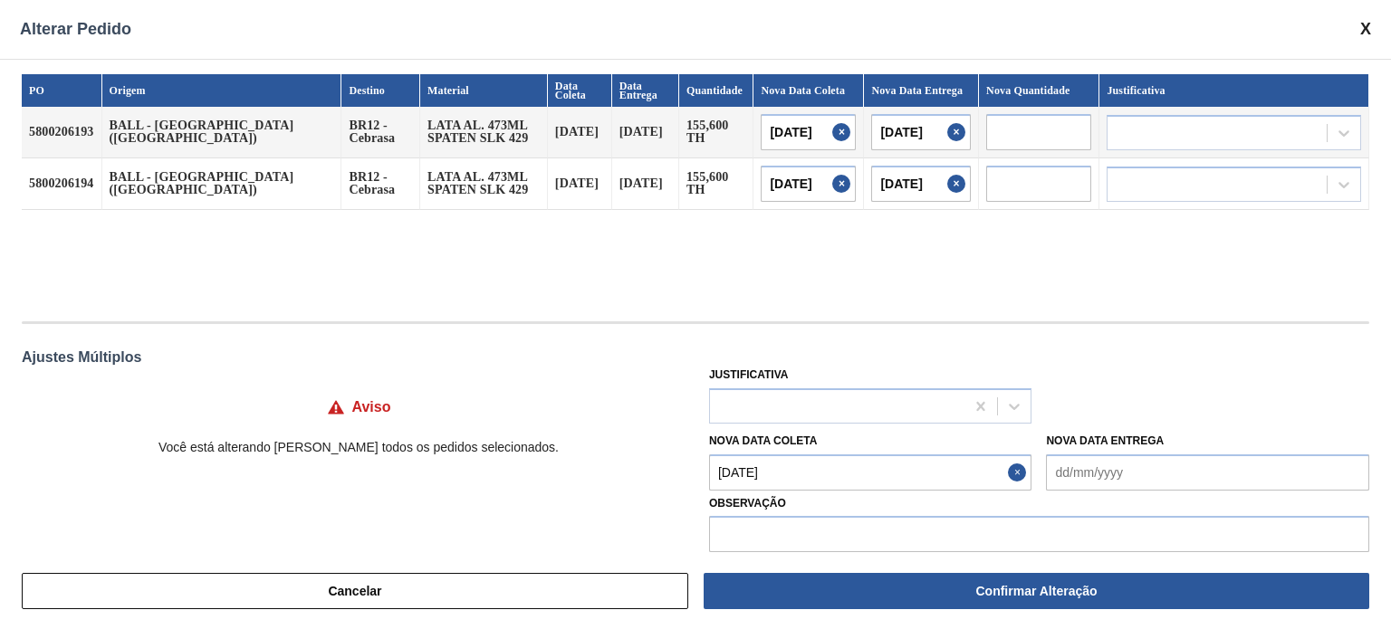
click at [1366, 25] on span at bounding box center [1365, 29] width 11 height 19
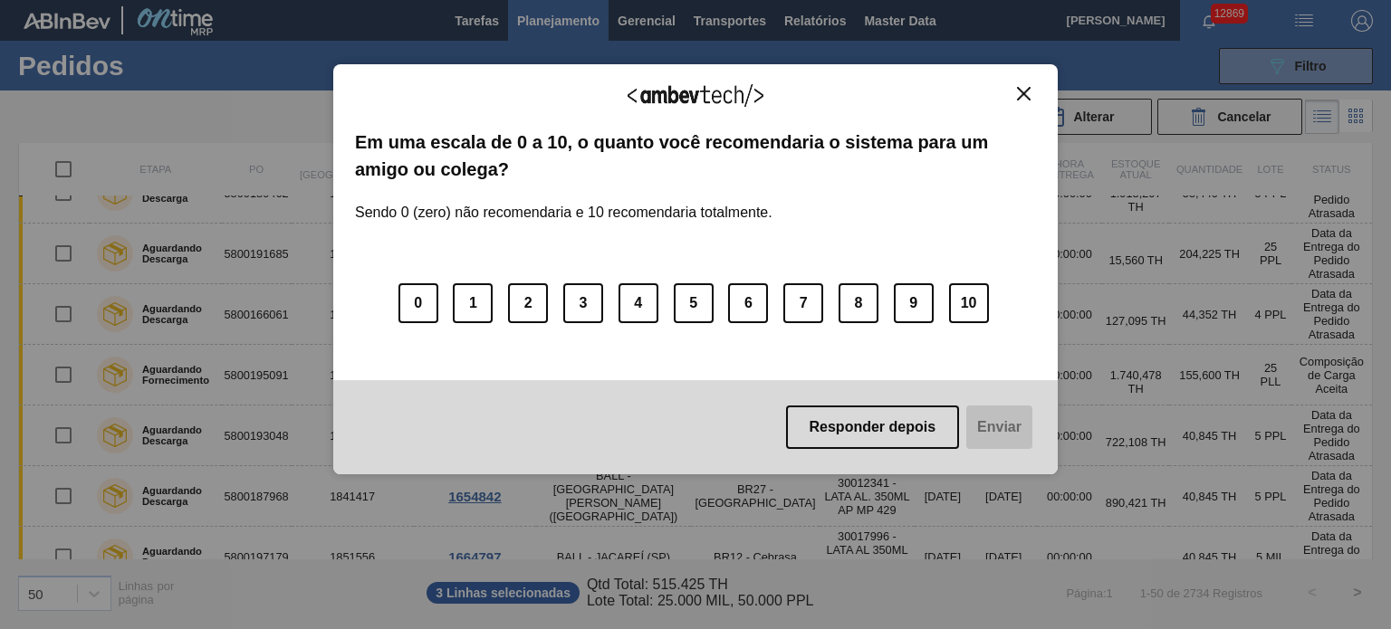
click at [1011, 95] on div "Agradecemos seu feedback!" at bounding box center [695, 107] width 681 height 43
click at [1023, 96] on img "Close" at bounding box center [1024, 94] width 14 height 14
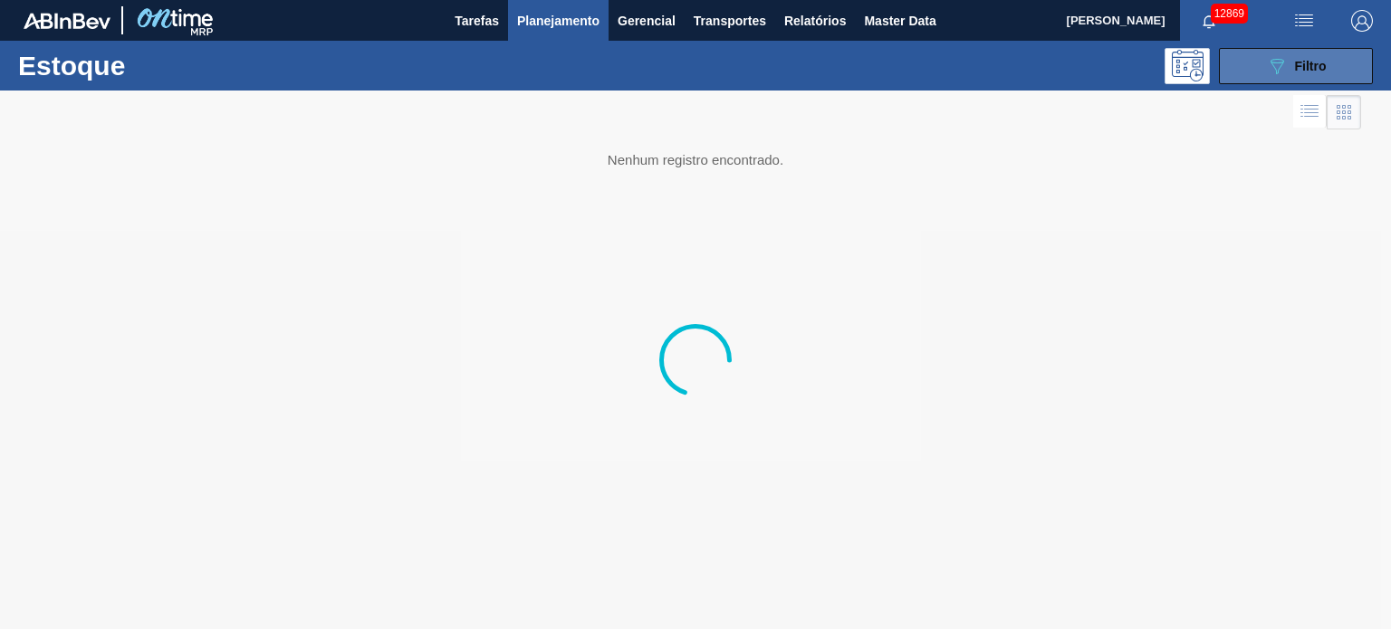
click at [1293, 0] on body "Tarefas Planejamento Gerencial Transportes Relatórios Master Data MARILIA RIBEI…" at bounding box center [695, 0] width 1391 height 0
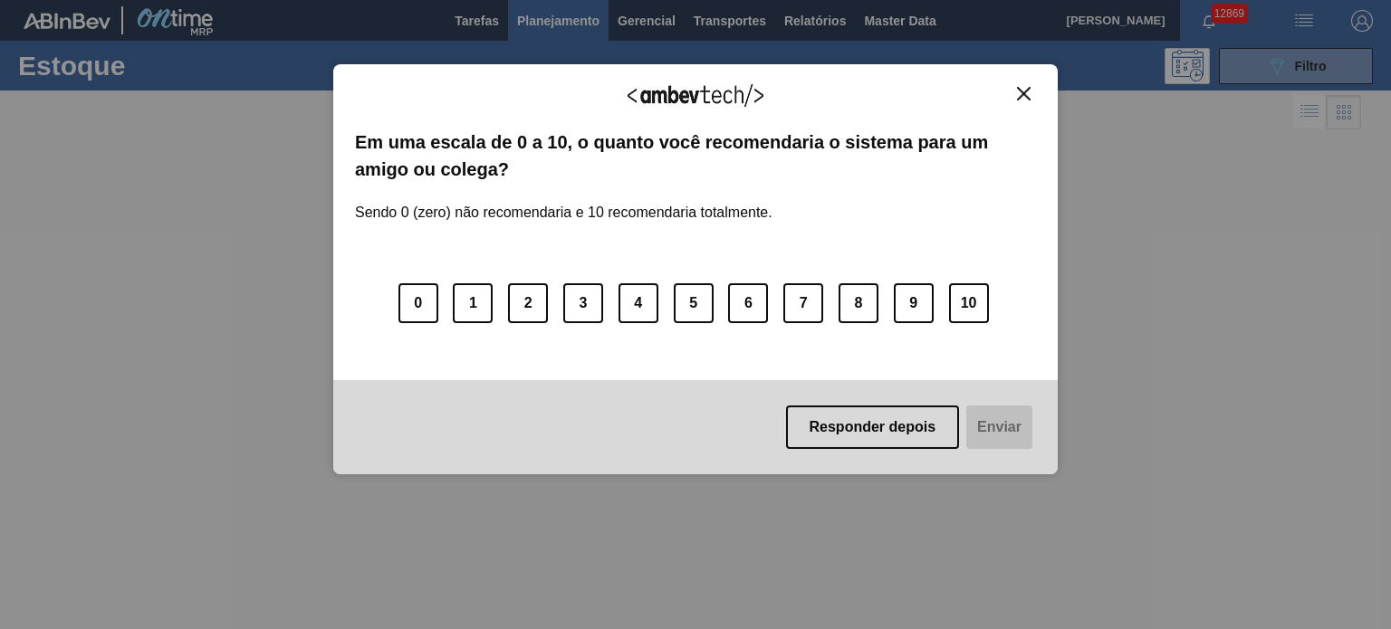
click at [1024, 91] on img "Close" at bounding box center [1024, 94] width 14 height 14
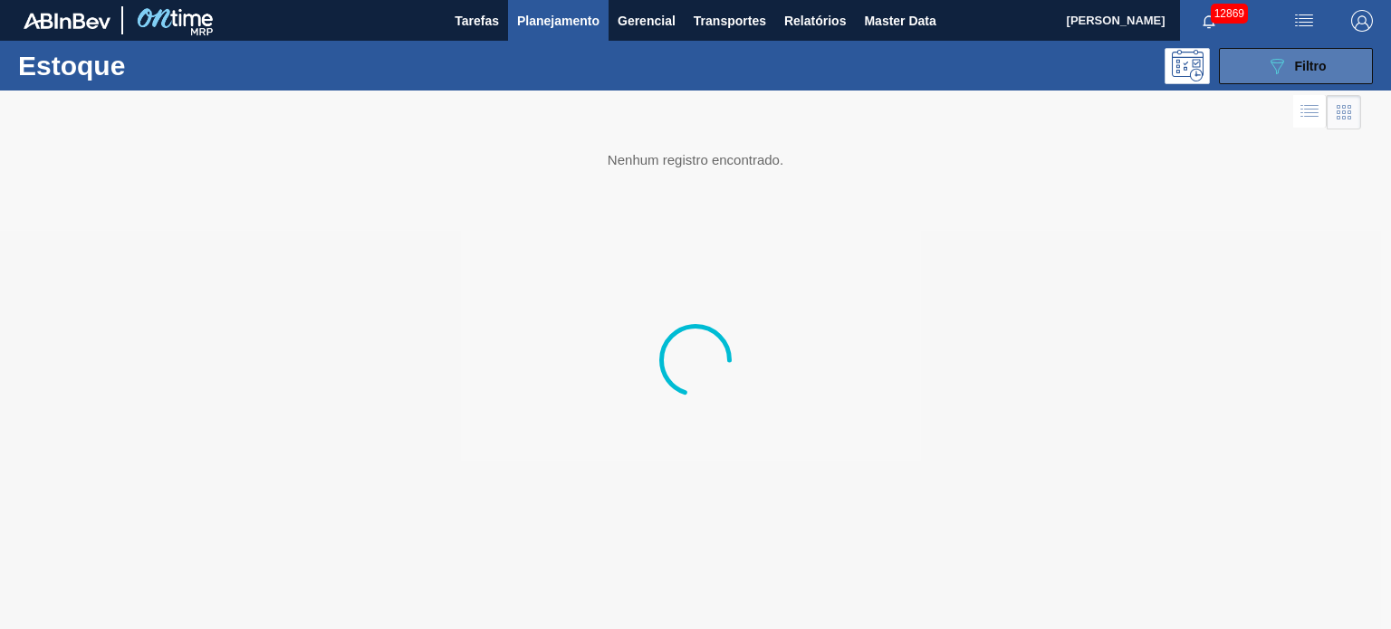
click at [1269, 64] on icon "089F7B8B-B2A5-4AFE-B5C0-19BA573D28AC" at bounding box center [1277, 66] width 22 height 22
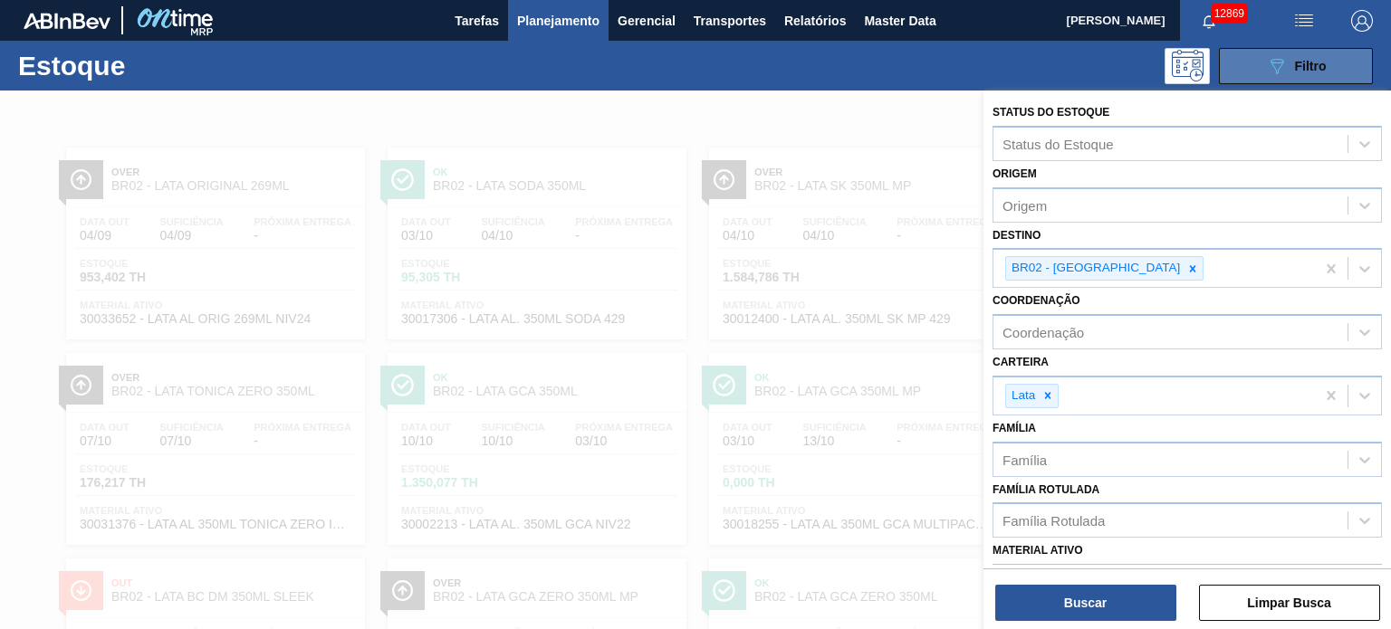
click at [1321, 59] on span "Filtro" at bounding box center [1311, 66] width 32 height 14
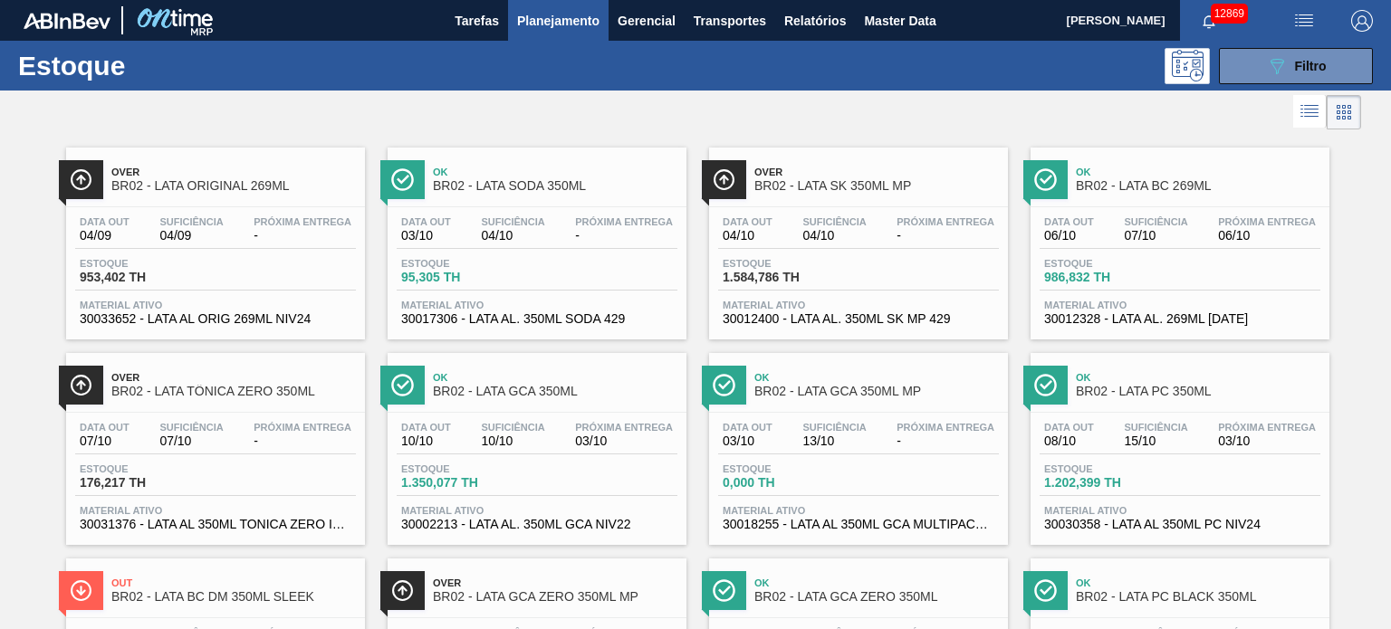
click at [535, 17] on span "Planejamento" at bounding box center [558, 21] width 82 height 22
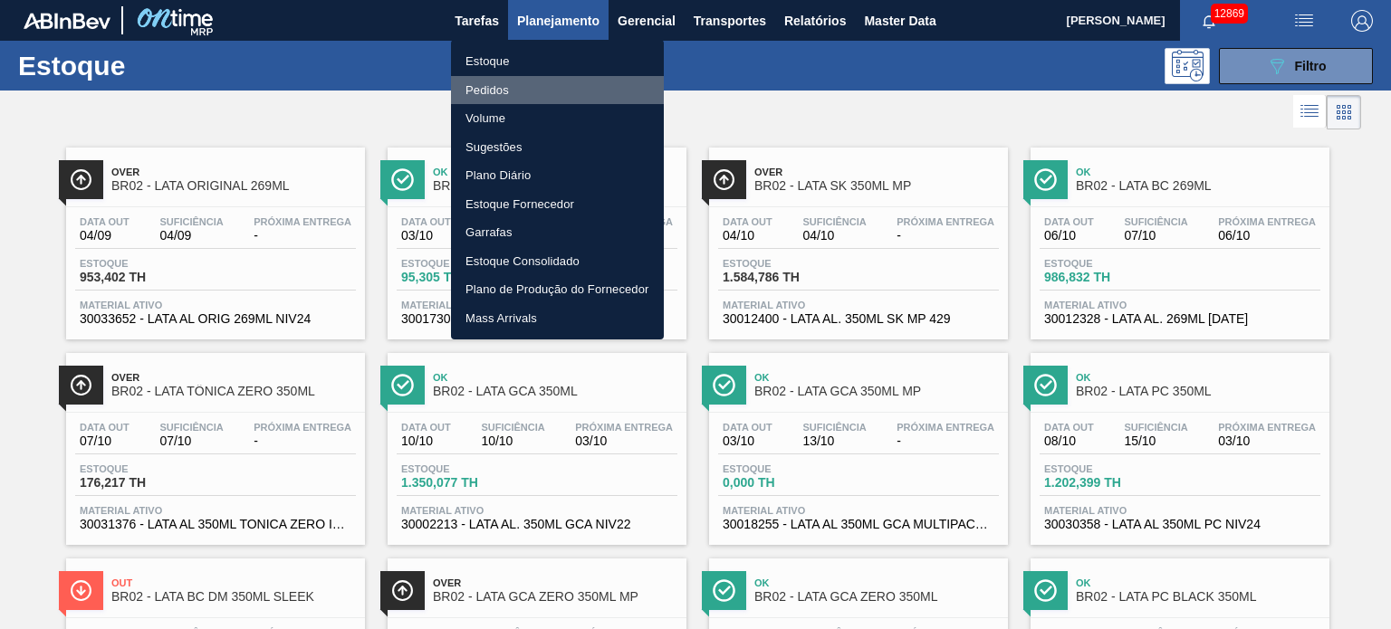
drag, startPoint x: 500, startPoint y: 89, endPoint x: 512, endPoint y: 90, distance: 12.7
click at [500, 87] on li "Pedidos" at bounding box center [557, 90] width 213 height 29
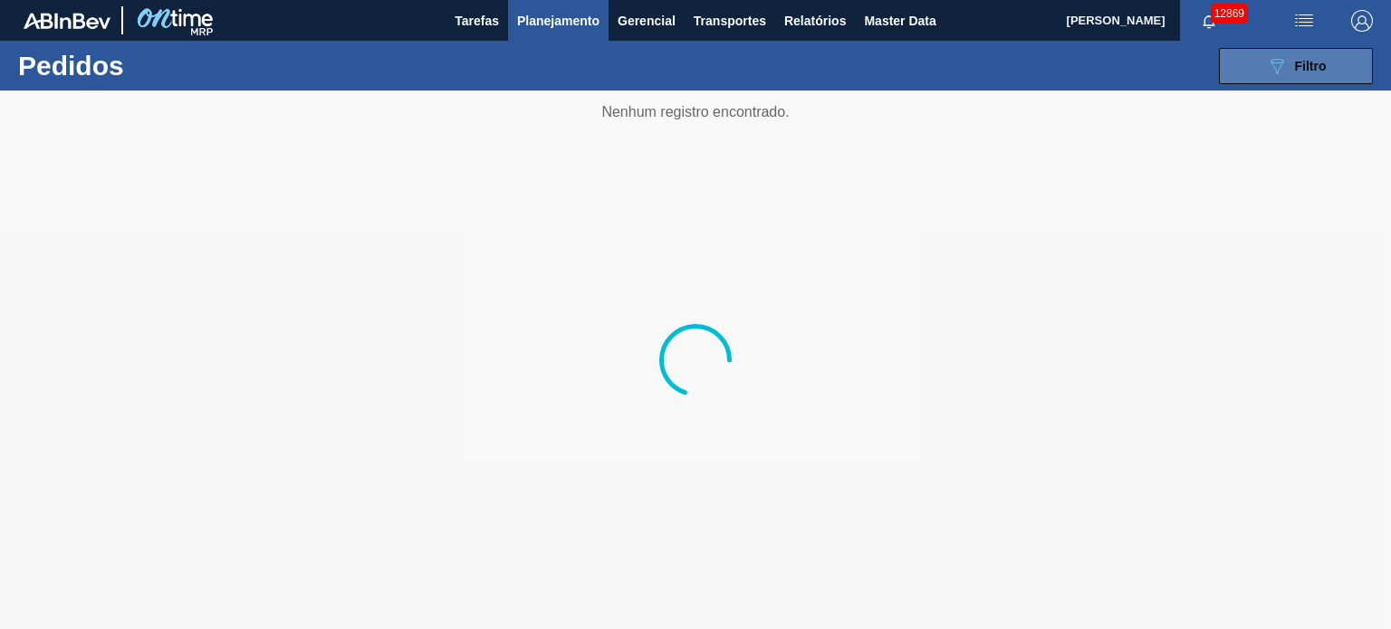
click at [1286, 64] on icon "089F7B8B-B2A5-4AFE-B5C0-19BA573D28AC" at bounding box center [1277, 66] width 22 height 22
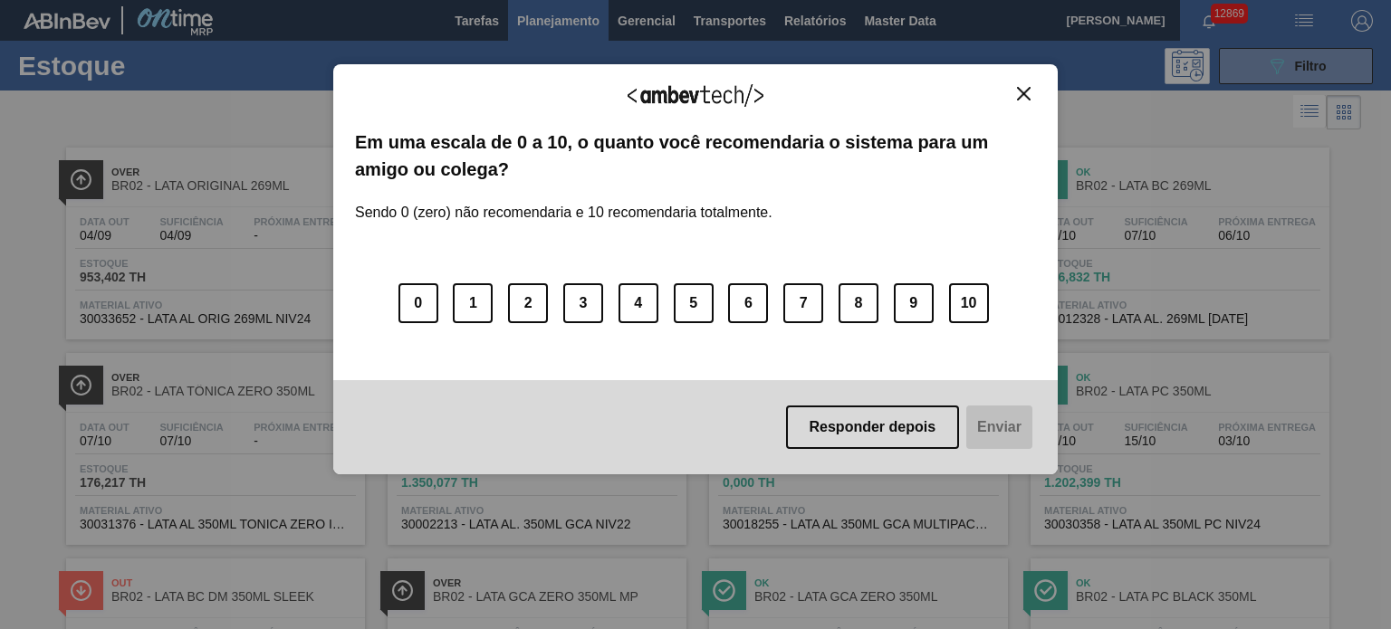
click at [1020, 90] on img "Close" at bounding box center [1024, 94] width 14 height 14
